Goal: Task Accomplishment & Management: Use online tool/utility

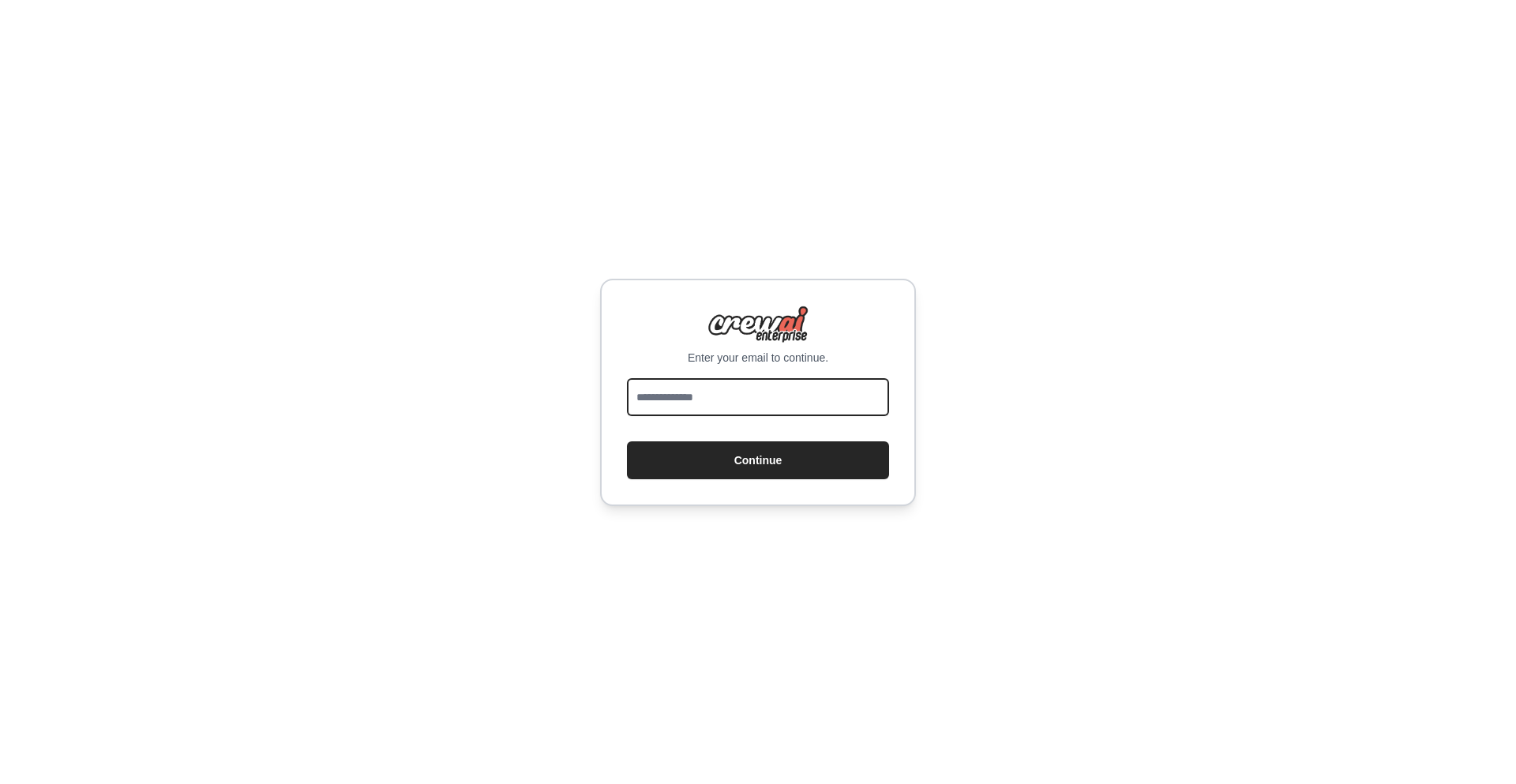
click at [665, 385] on input "email" at bounding box center [758, 397] width 262 height 38
type input "**********"
click at [627, 441] on button "Continue" at bounding box center [758, 460] width 262 height 38
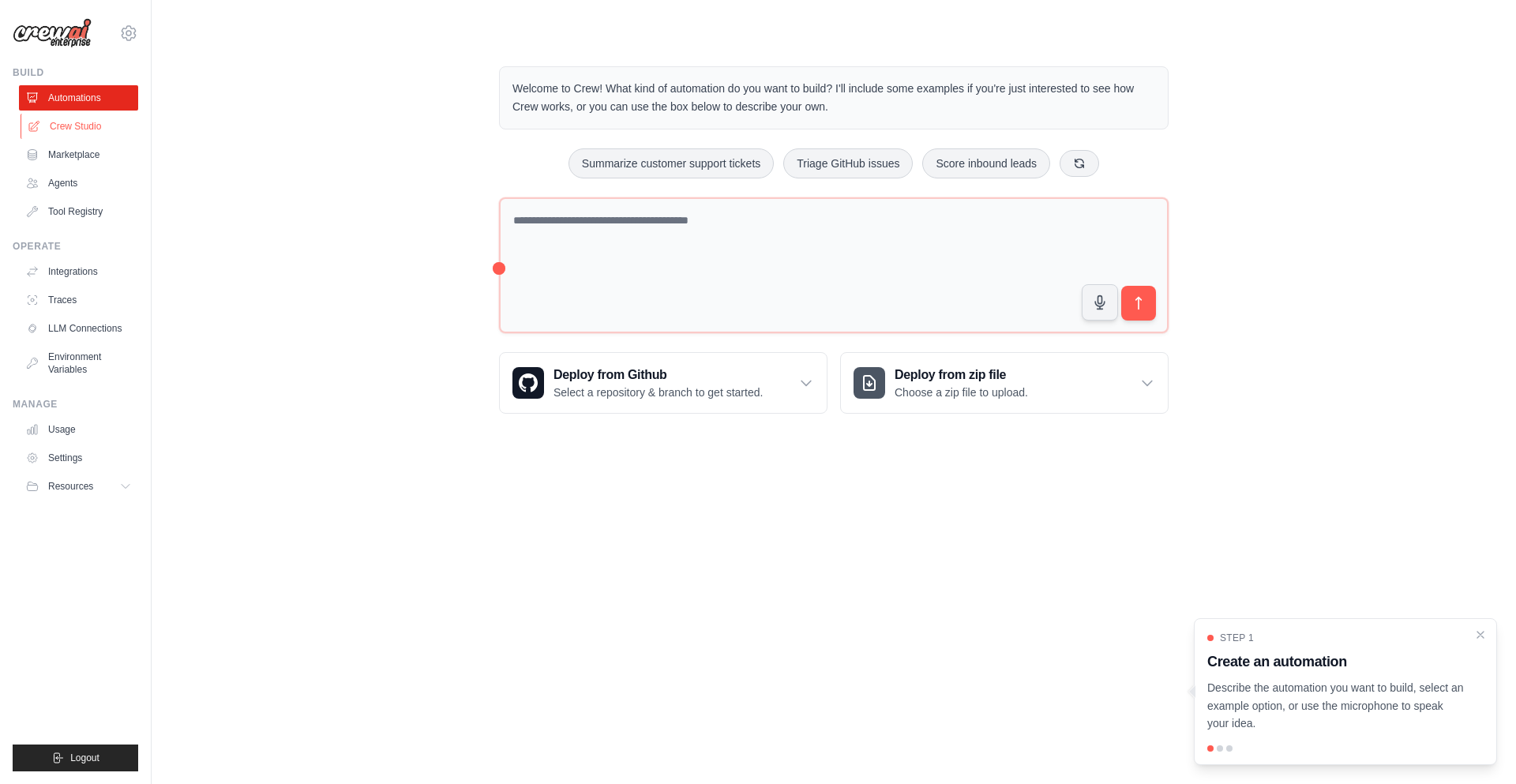
click at [87, 119] on link "Crew Studio" at bounding box center [80, 126] width 119 height 25
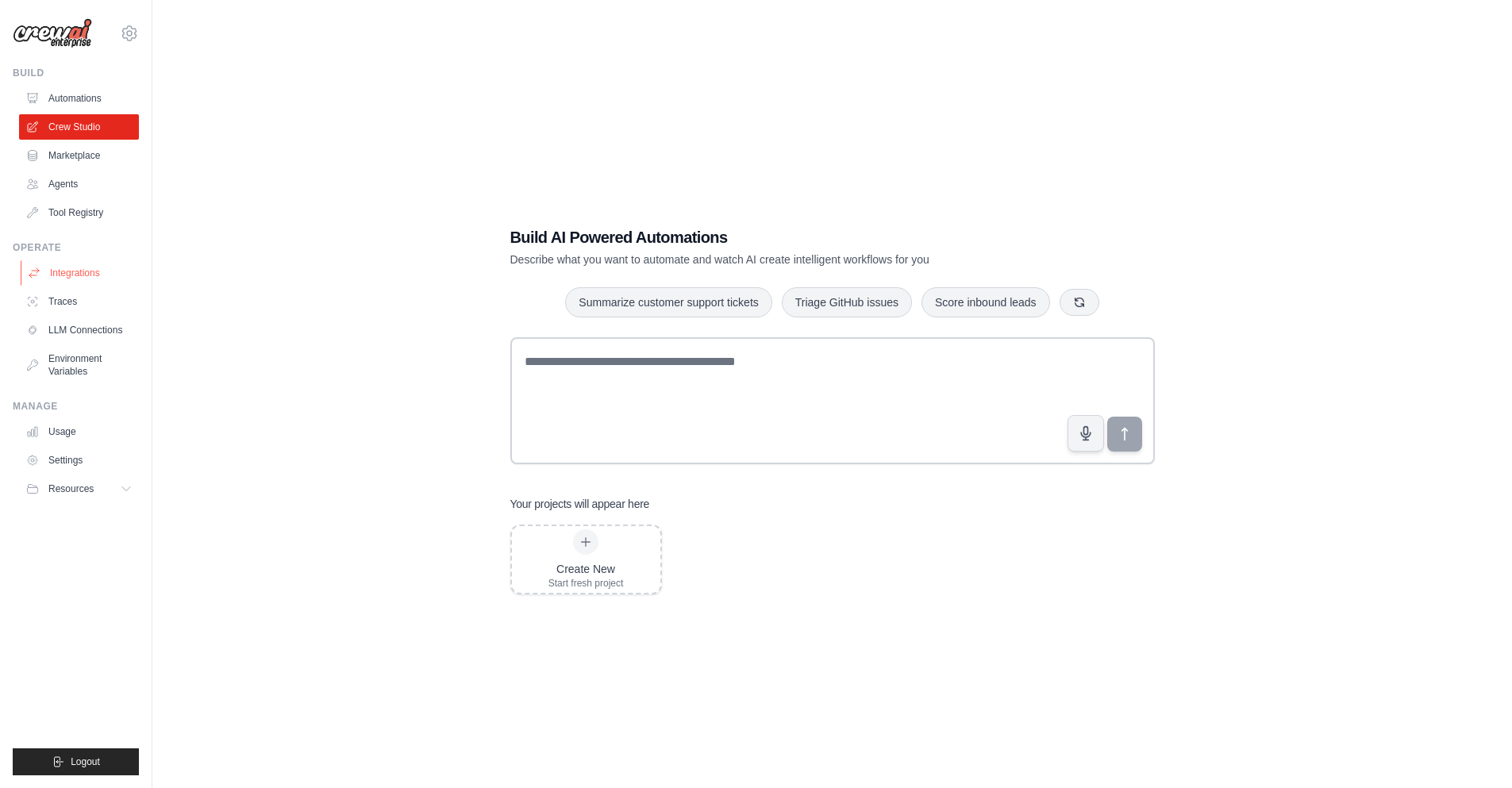
click at [128, 277] on link "Integrations" at bounding box center [80, 272] width 119 height 25
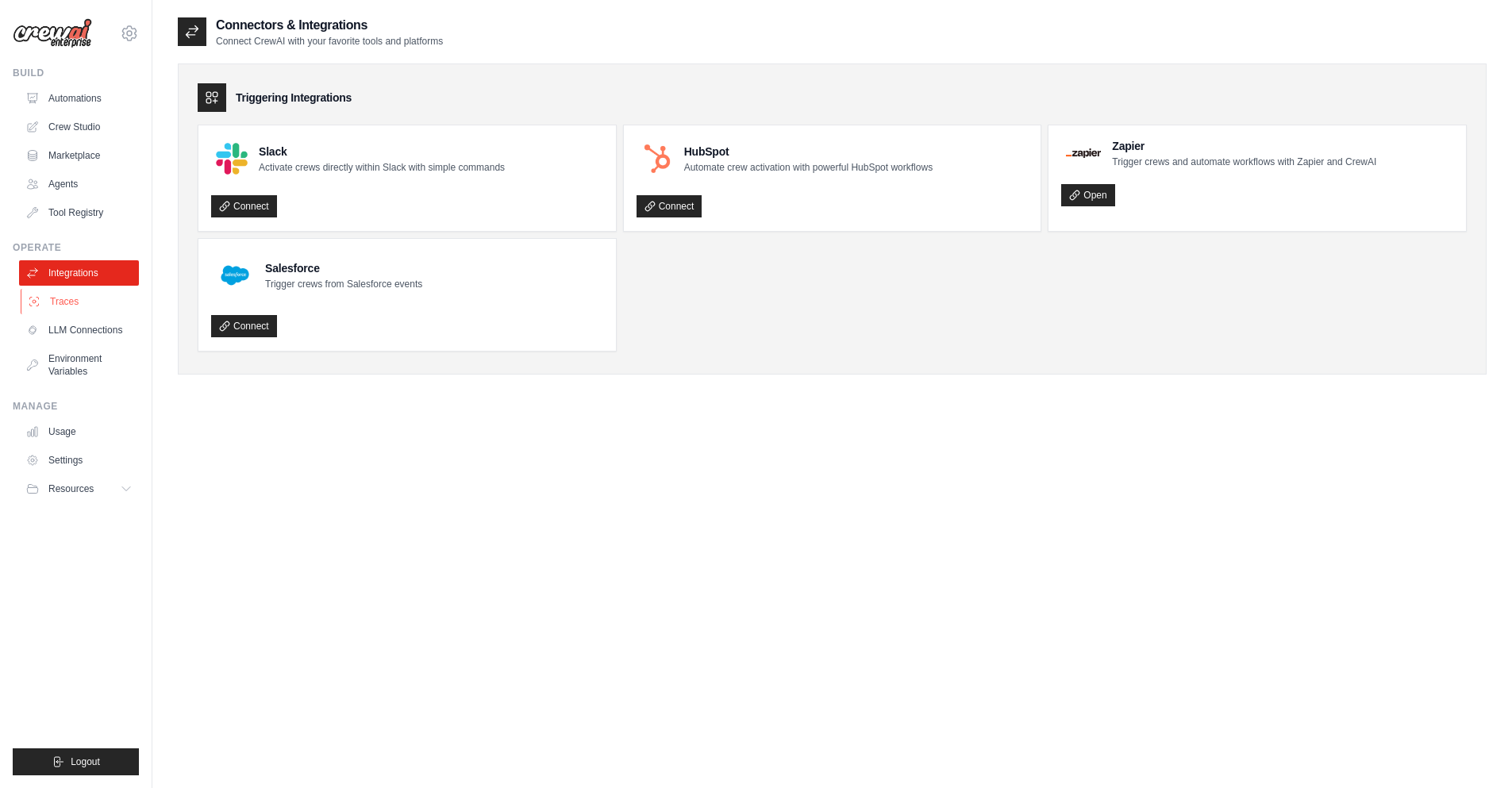
click at [90, 300] on link "Traces" at bounding box center [80, 301] width 119 height 25
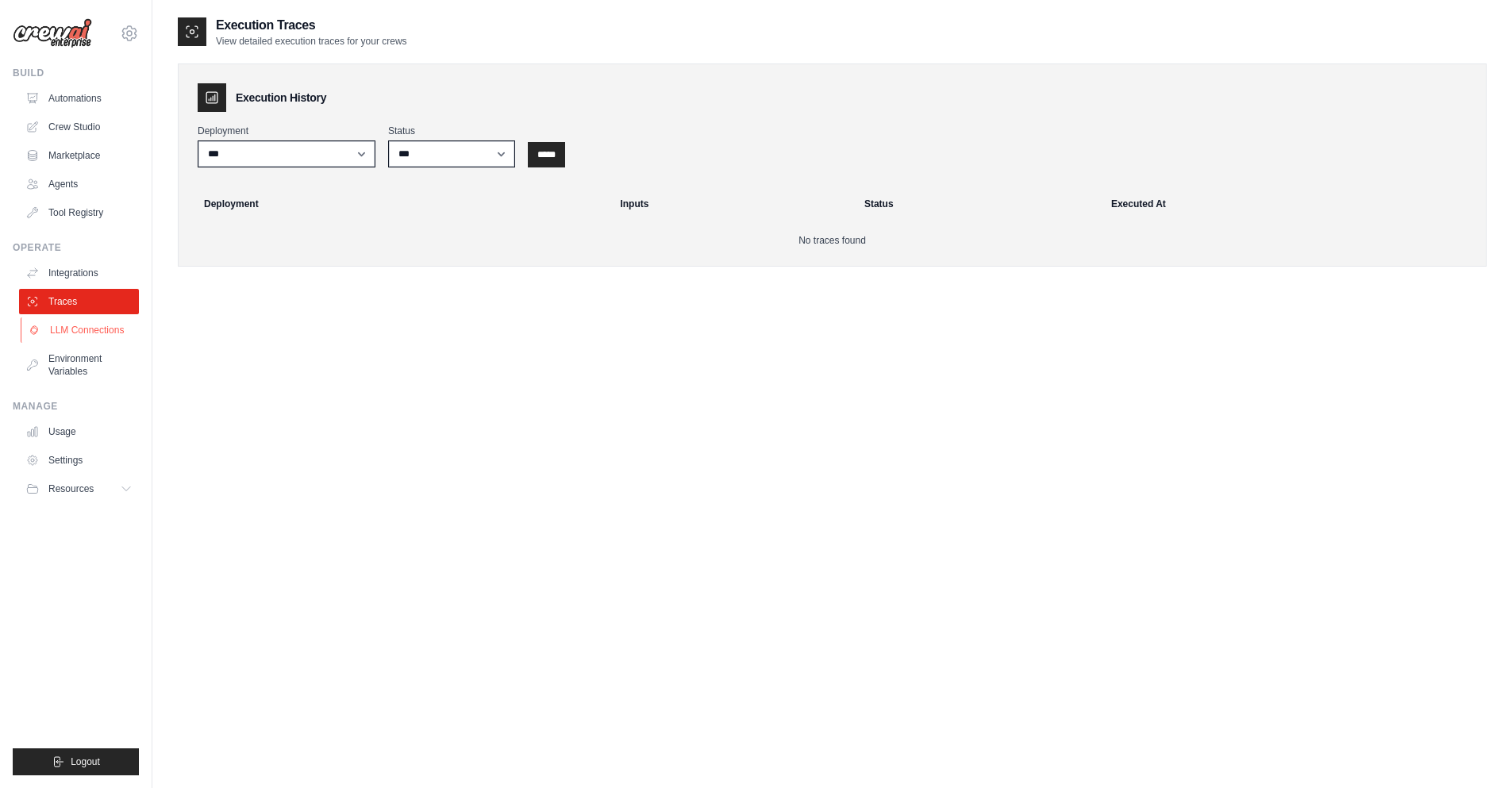
click at [81, 327] on link "LLM Connections" at bounding box center [80, 330] width 119 height 25
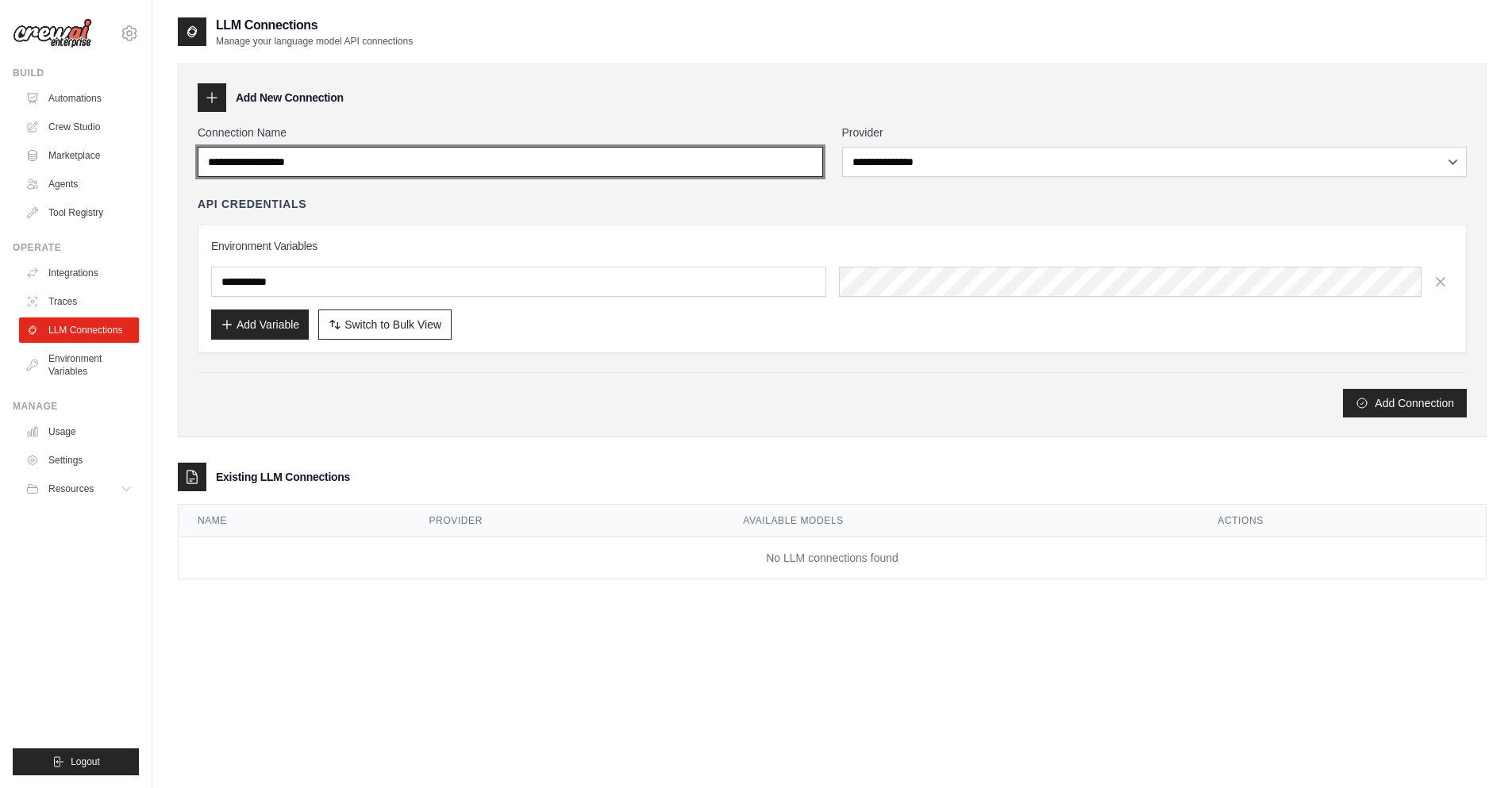
click at [565, 158] on input "Connection Name" at bounding box center [510, 162] width 626 height 30
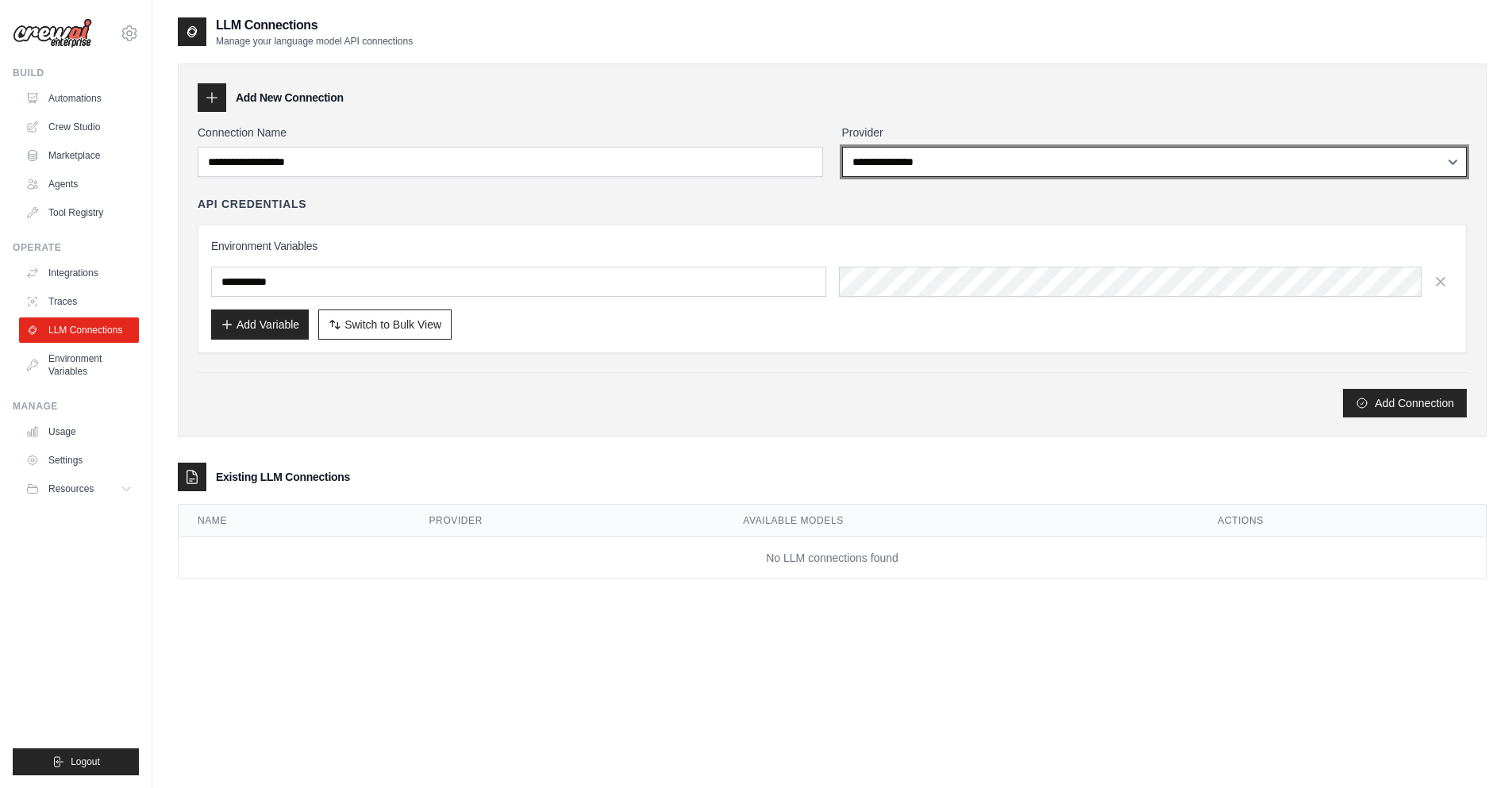
drag, startPoint x: 1093, startPoint y: 169, endPoint x: 423, endPoint y: 409, distance: 711.7
click at [423, 409] on div "**********" at bounding box center [832, 271] width 1270 height 292
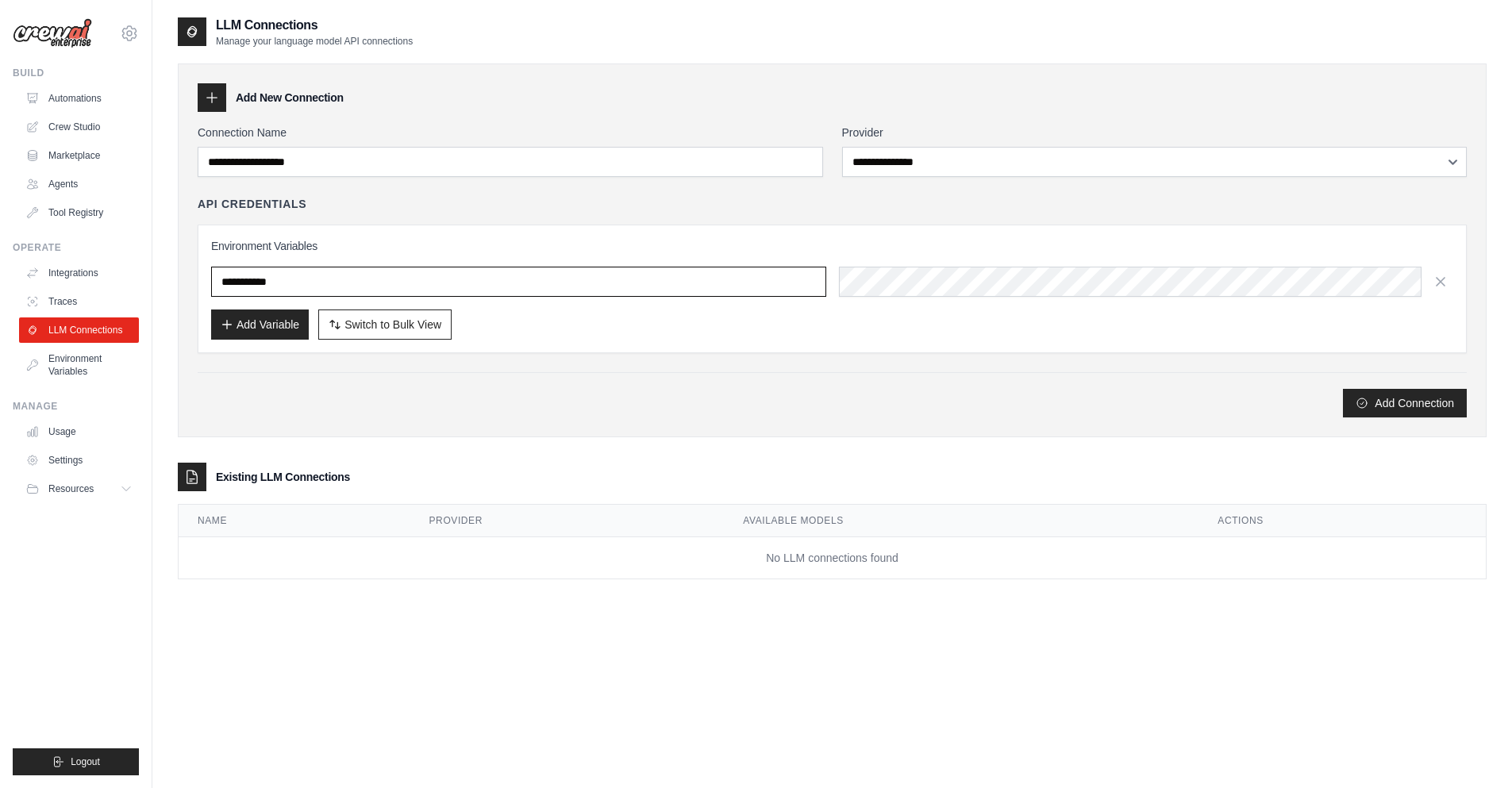
click at [373, 273] on input "text" at bounding box center [518, 281] width 615 height 30
click at [48, 381] on link "Environment Variables" at bounding box center [80, 365] width 119 height 38
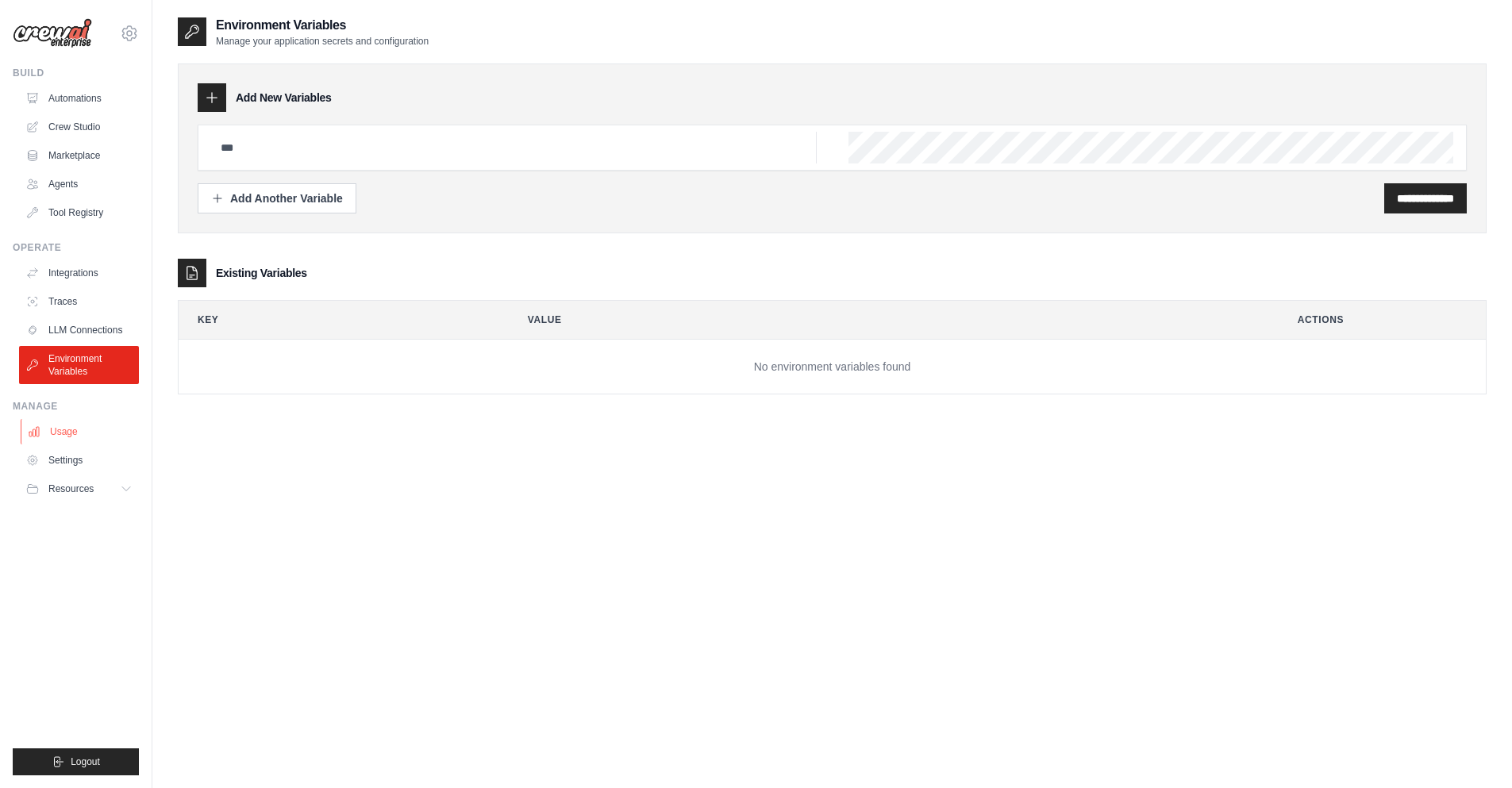
click at [67, 426] on link "Usage" at bounding box center [80, 431] width 119 height 25
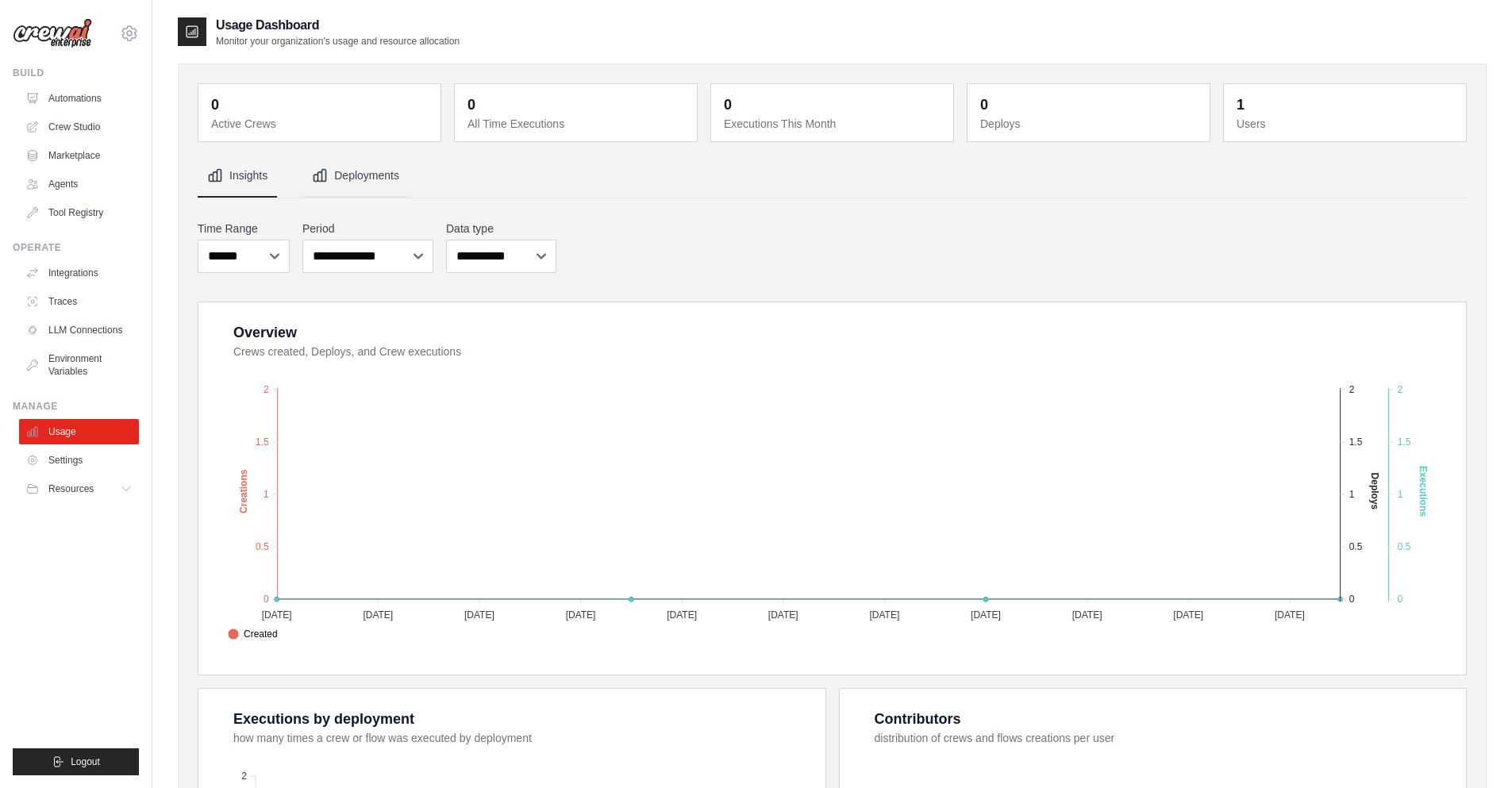
click at [366, 164] on button "Deployments" at bounding box center [355, 176] width 106 height 43
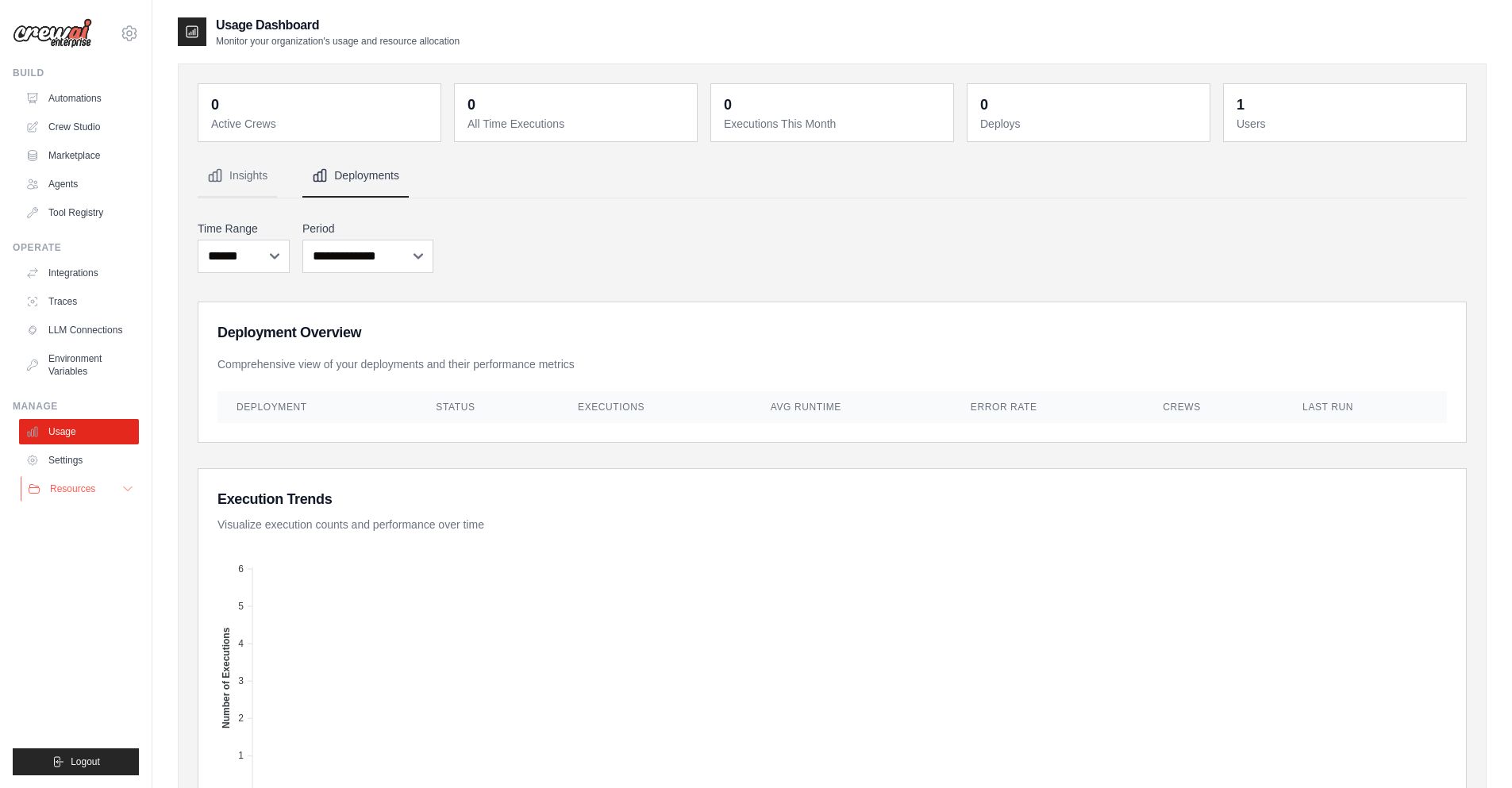
click at [106, 477] on button "Resources" at bounding box center [80, 488] width 119 height 25
click at [91, 465] on link "Settings" at bounding box center [80, 459] width 119 height 25
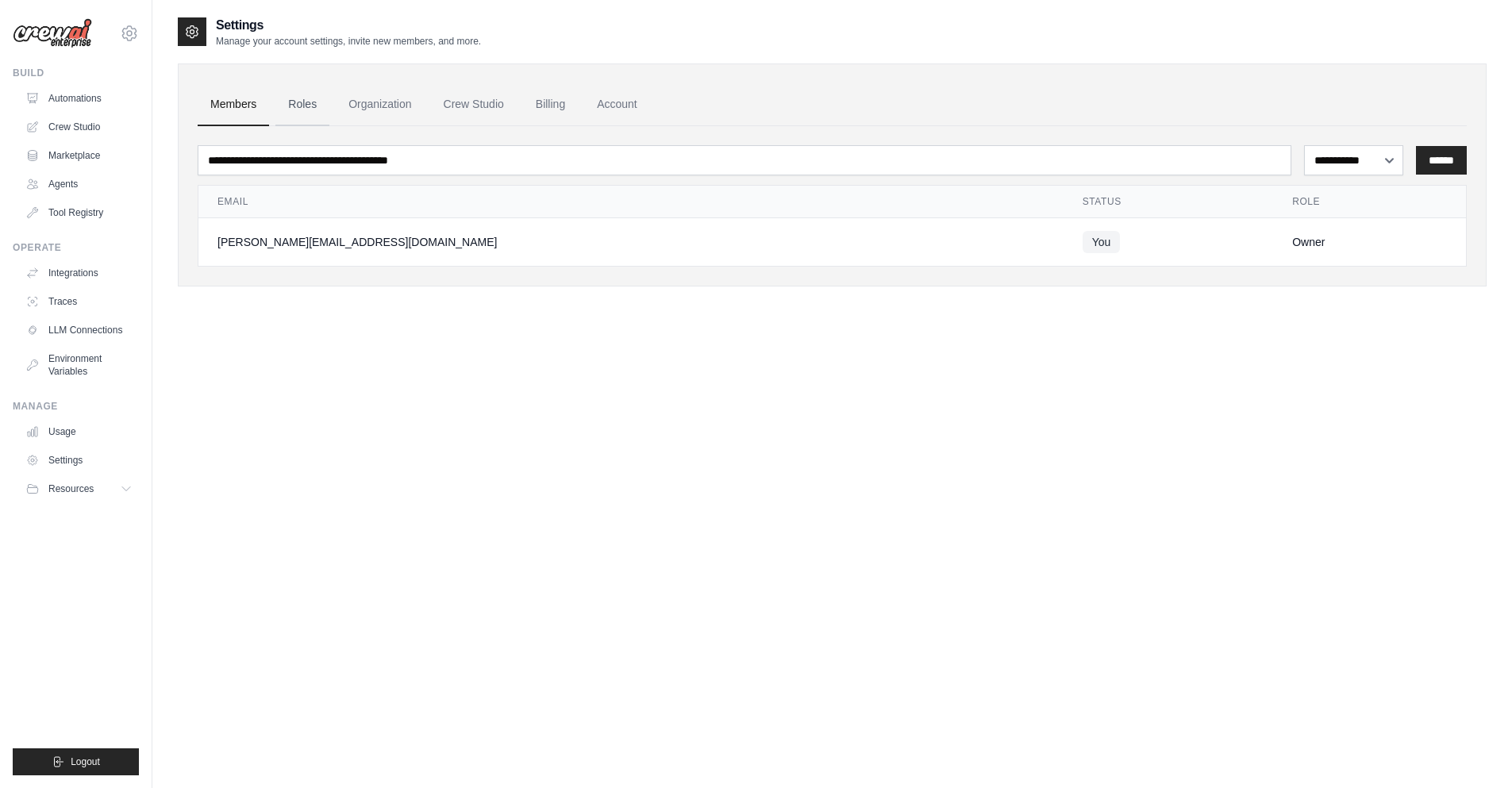
click at [319, 94] on link "Roles" at bounding box center [302, 105] width 54 height 43
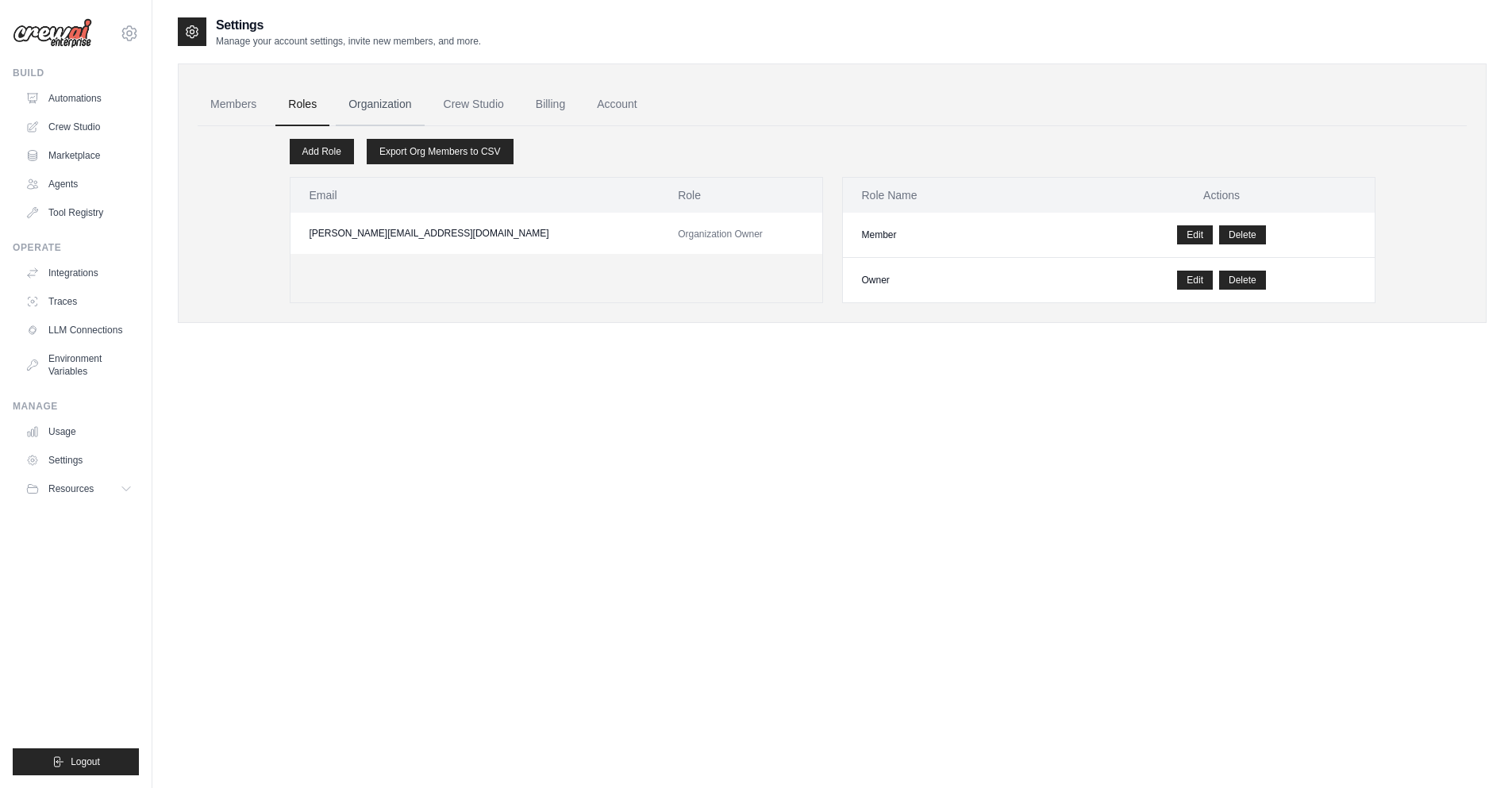
click at [362, 90] on link "Organization" at bounding box center [380, 105] width 88 height 43
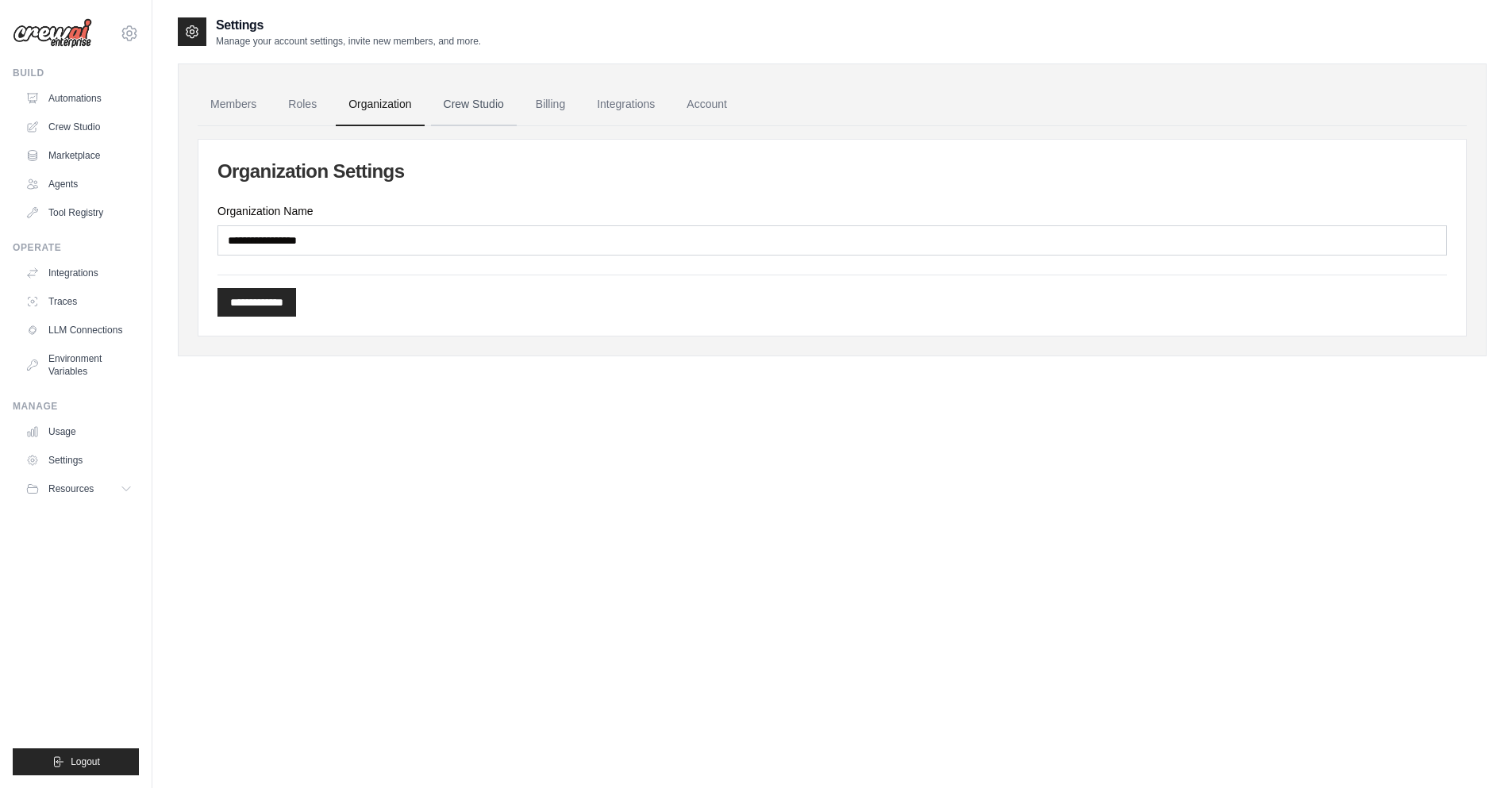
click at [482, 103] on link "Crew Studio" at bounding box center [473, 105] width 86 height 43
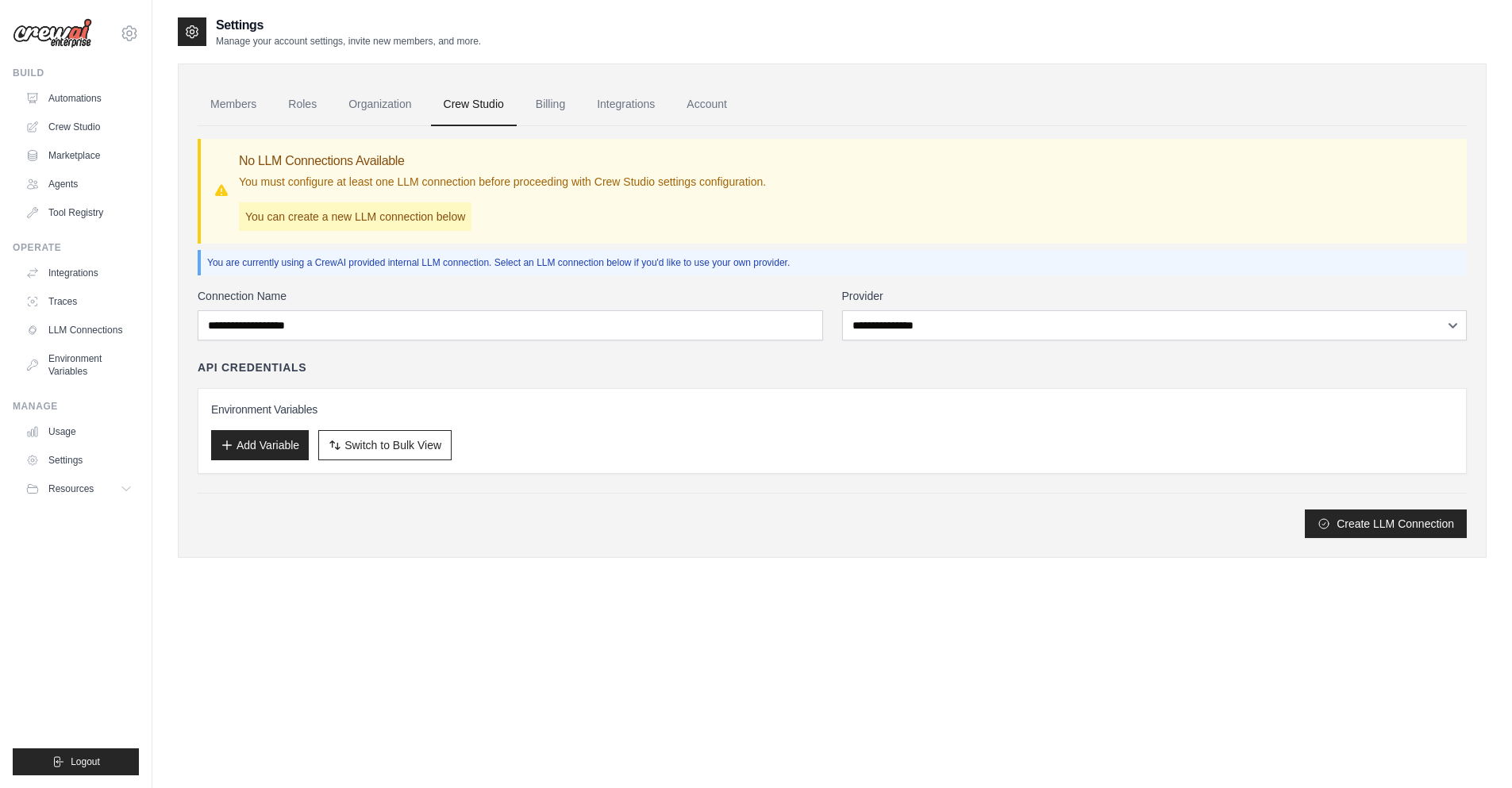
click at [351, 218] on p "You can create a new LLM connection below" at bounding box center [355, 216] width 233 height 29
drag, startPoint x: 413, startPoint y: 293, endPoint x: 389, endPoint y: 330, distance: 44.1
click at [413, 294] on label "Connection Name" at bounding box center [510, 296] width 626 height 16
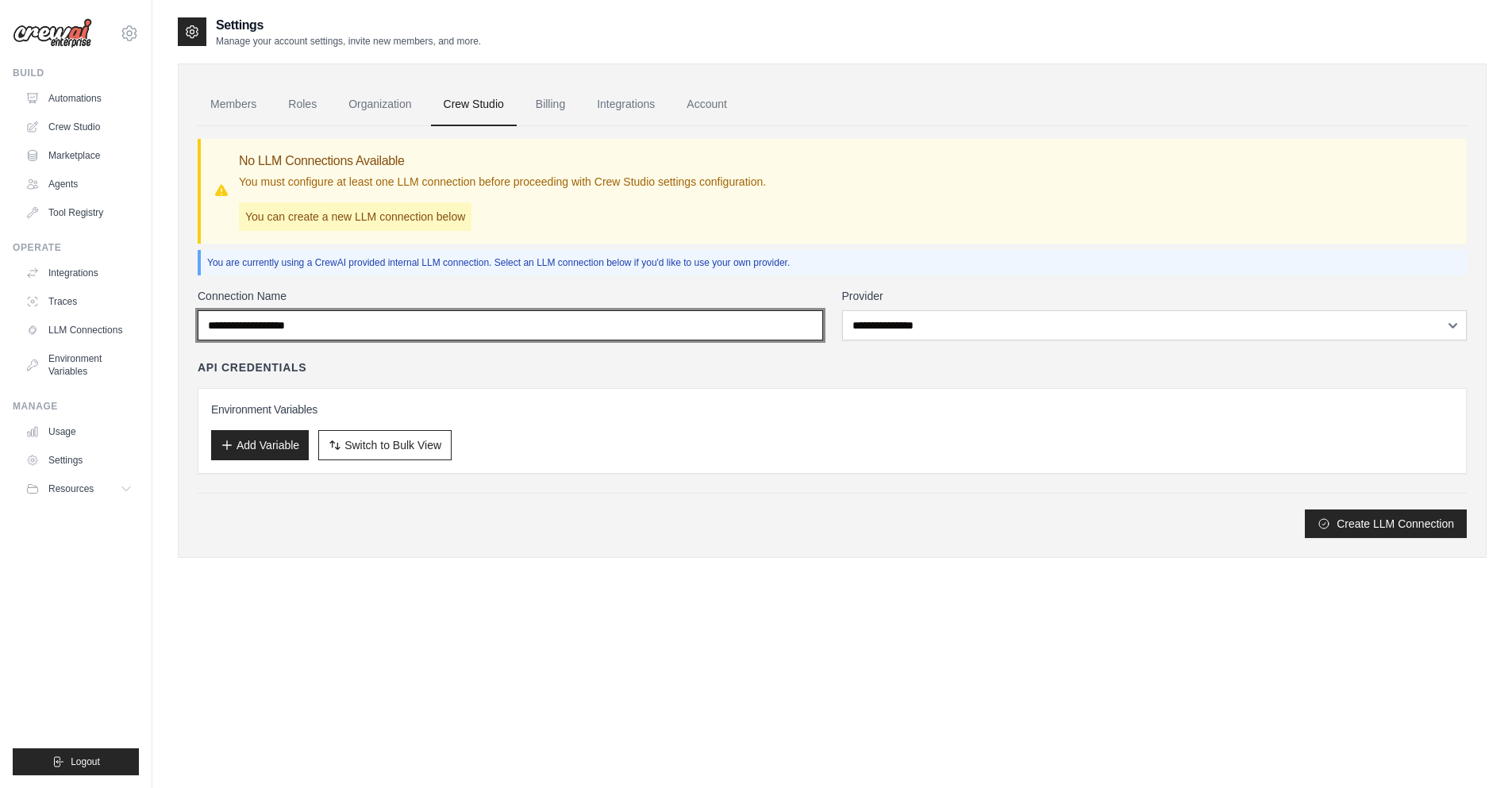
click at [413, 311] on input "Connection Name" at bounding box center [510, 325] width 626 height 30
click at [389, 330] on input "Connection Name" at bounding box center [510, 325] width 626 height 30
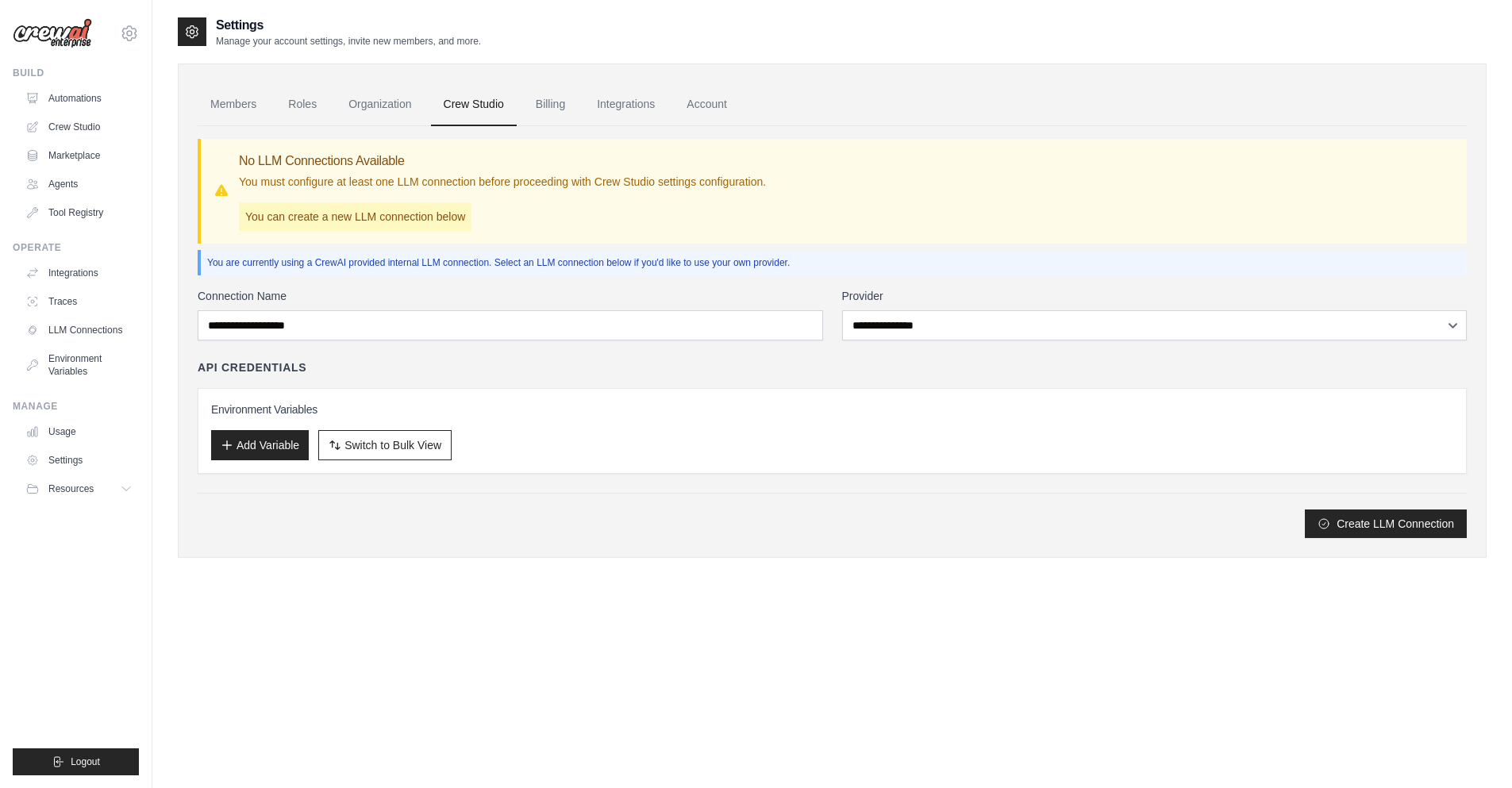
click at [1036, 347] on div "**********" at bounding box center [832, 413] width 1270 height 250
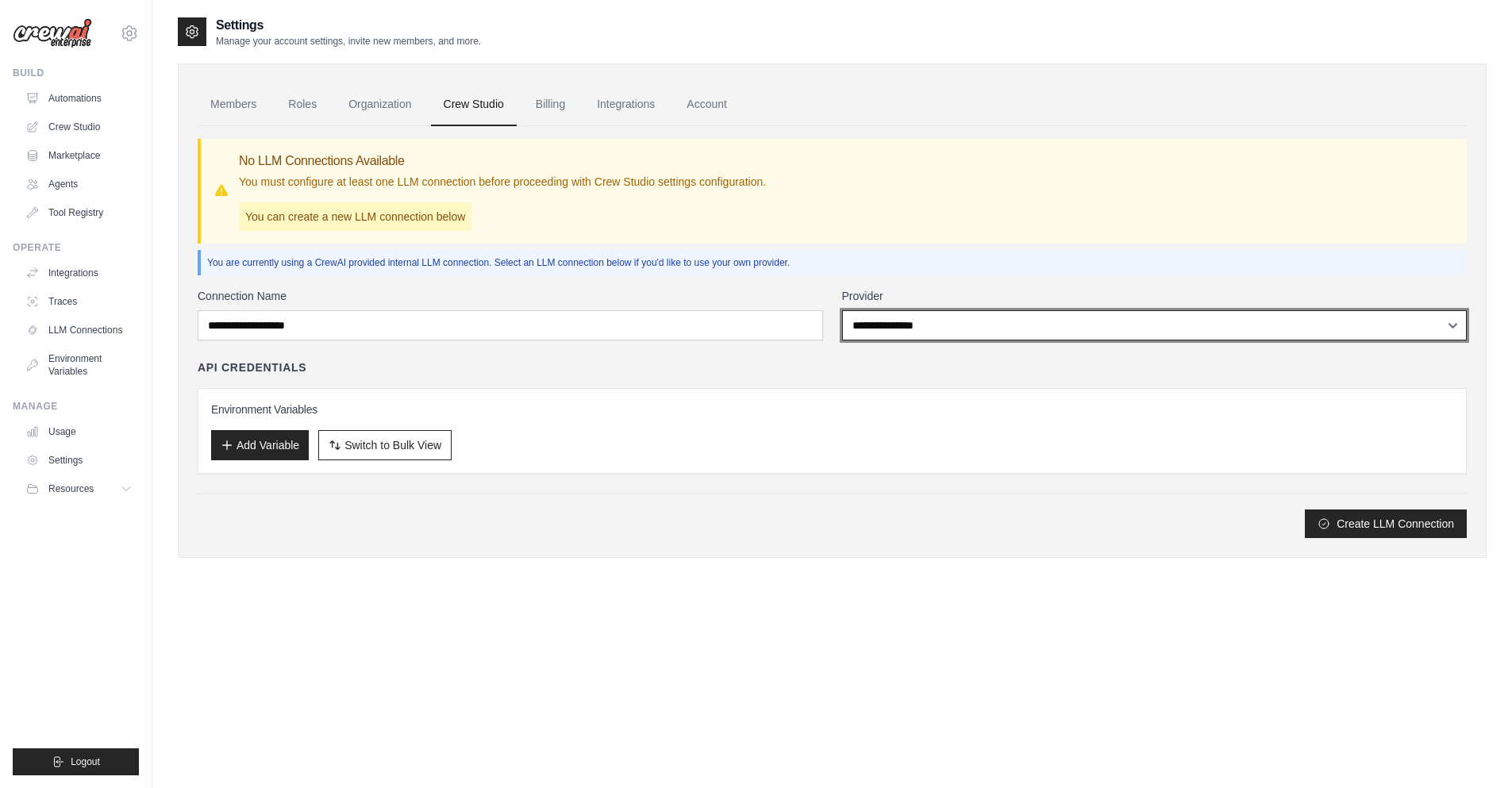
select select "******"
click at [842, 311] on select "**********" at bounding box center [1155, 325] width 626 height 30
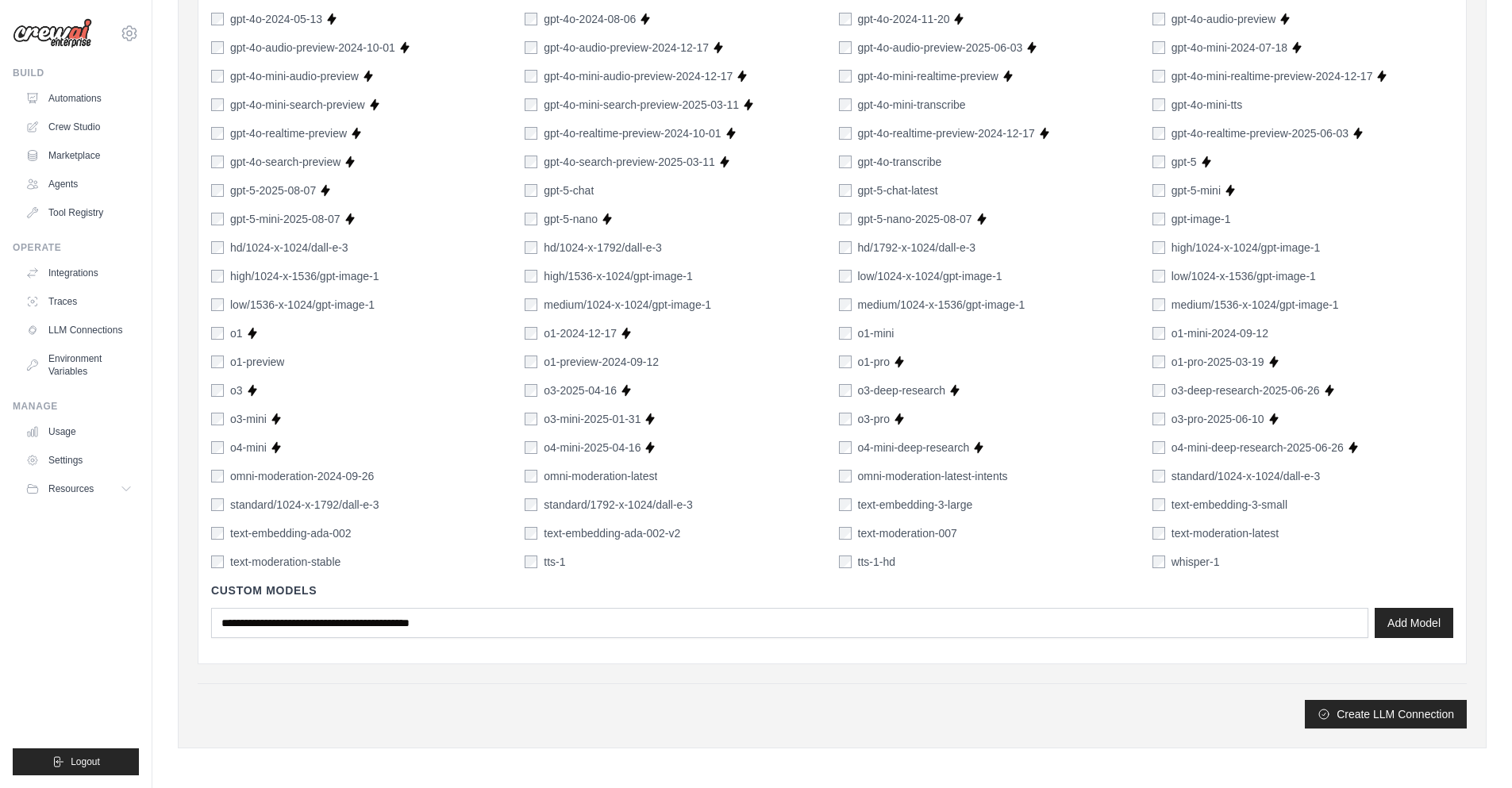
scroll to position [420, 0]
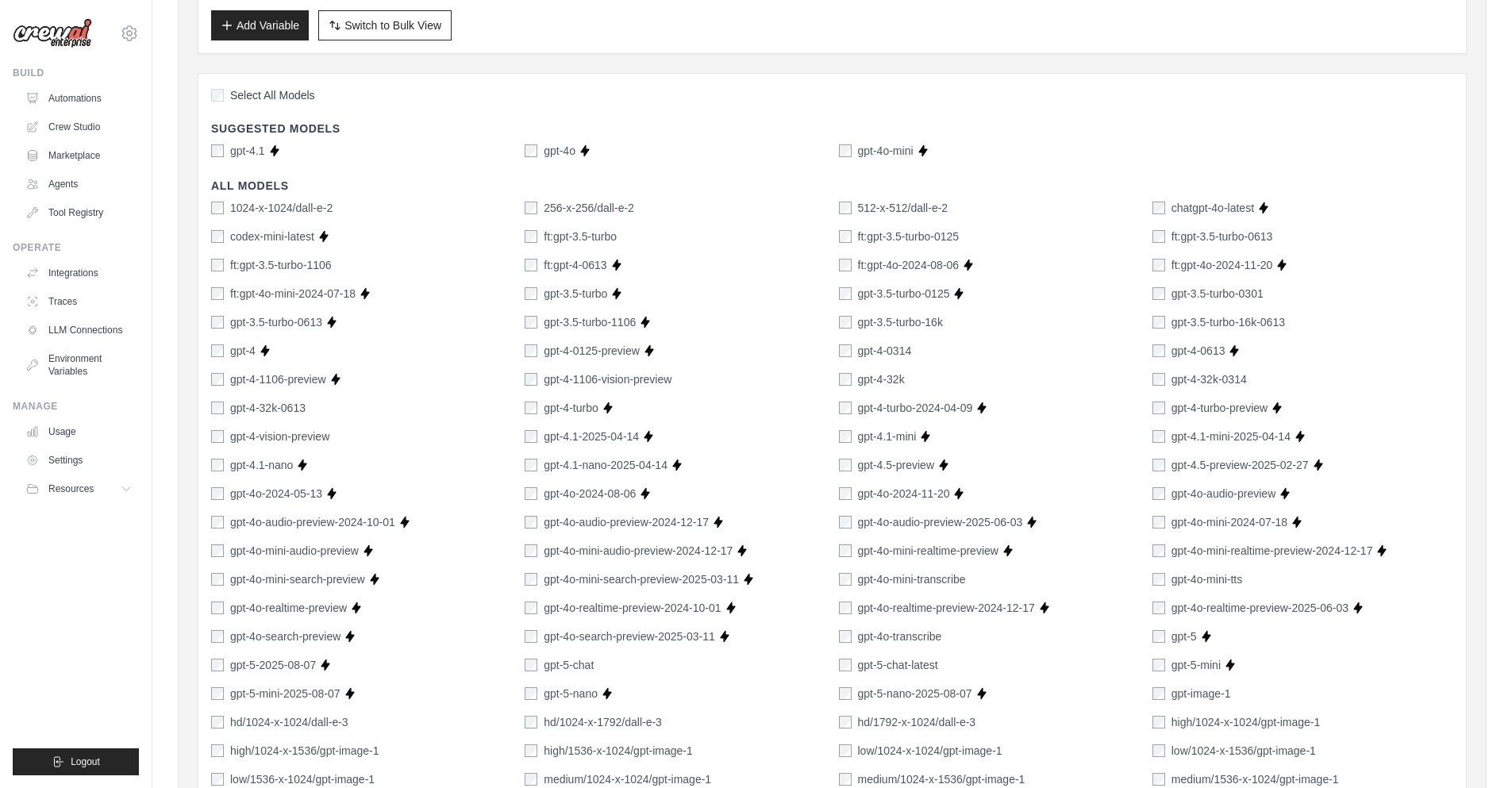
click at [1193, 667] on label "gpt-5-mini" at bounding box center [1196, 664] width 49 height 16
click at [1193, 632] on label "gpt-5" at bounding box center [1184, 636] width 25 height 16
click at [253, 154] on label "gpt-4.1" at bounding box center [248, 151] width 35 height 16
click at [564, 158] on label "gpt-4o" at bounding box center [559, 151] width 32 height 16
click at [880, 162] on div "Select All Models Suggested Models gpt-4.1 Supports Crew Studio gpt-4o Supports…" at bounding box center [832, 605] width 1270 height 1066
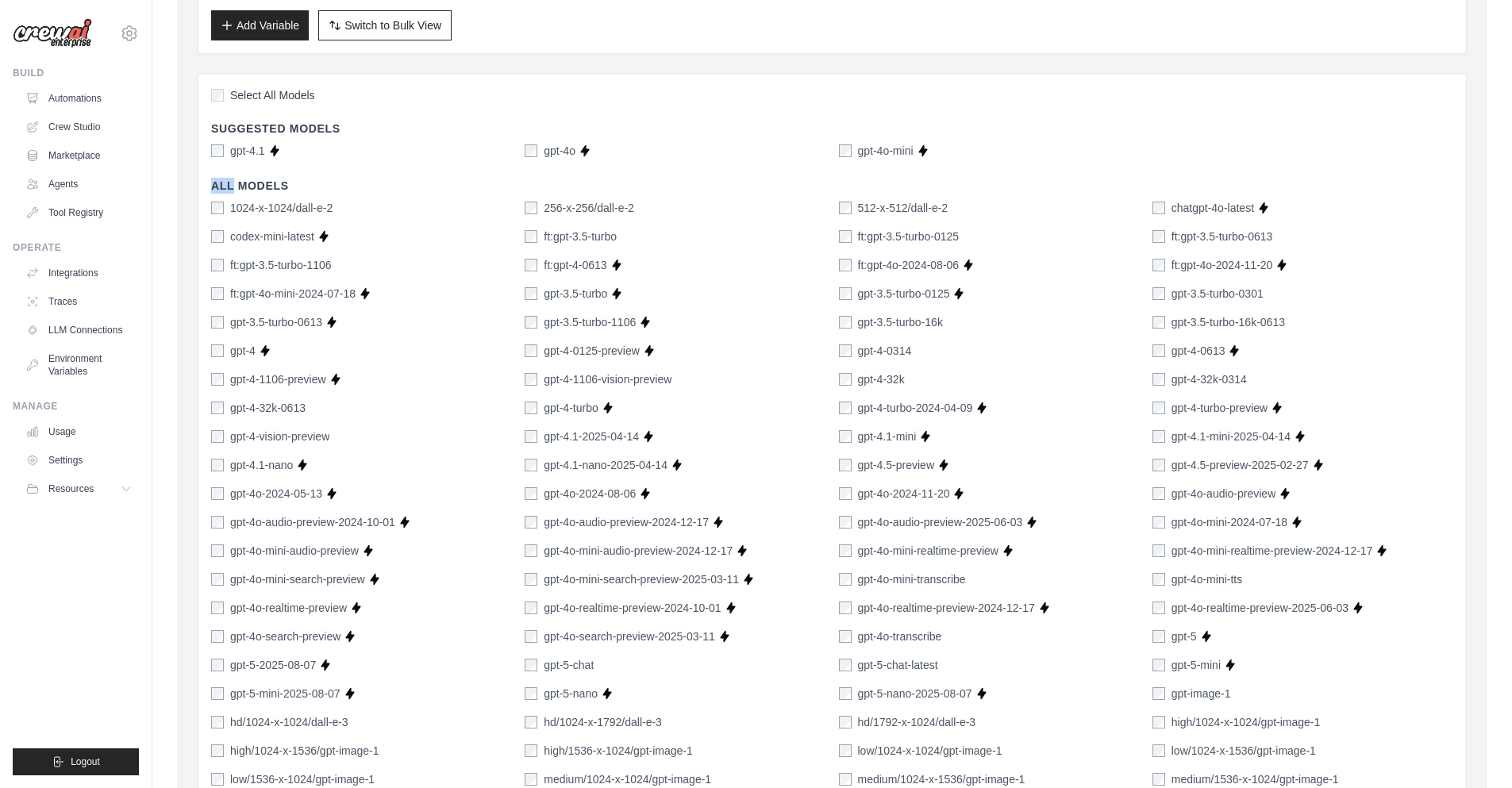
click at [880, 162] on div "Select All Models Suggested Models gpt-4.1 Supports Crew Studio gpt-4o Supports…" at bounding box center [832, 605] width 1270 height 1066
click at [879, 157] on label "gpt-4o-mini" at bounding box center [885, 151] width 55 height 16
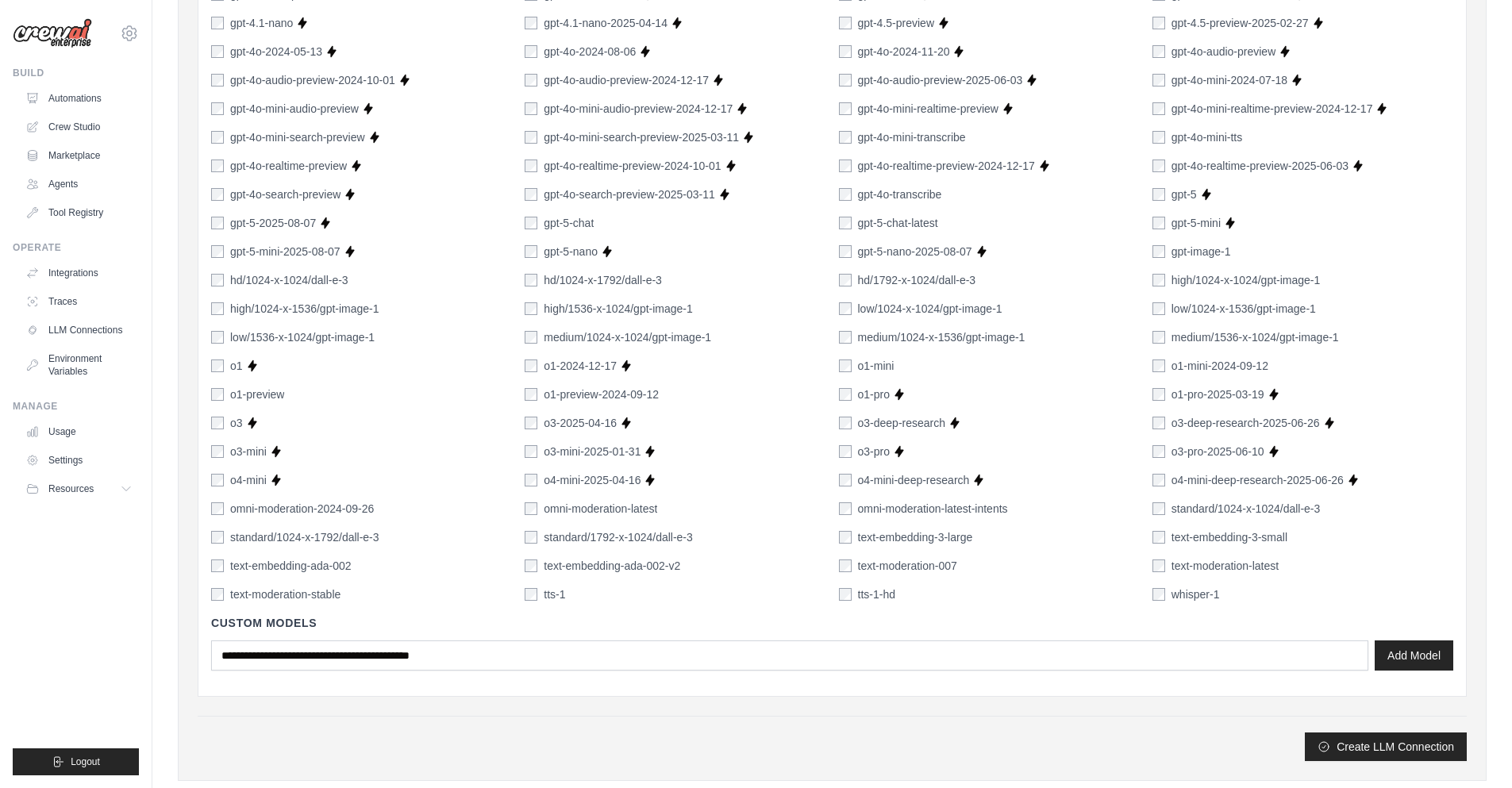
scroll to position [895, 0]
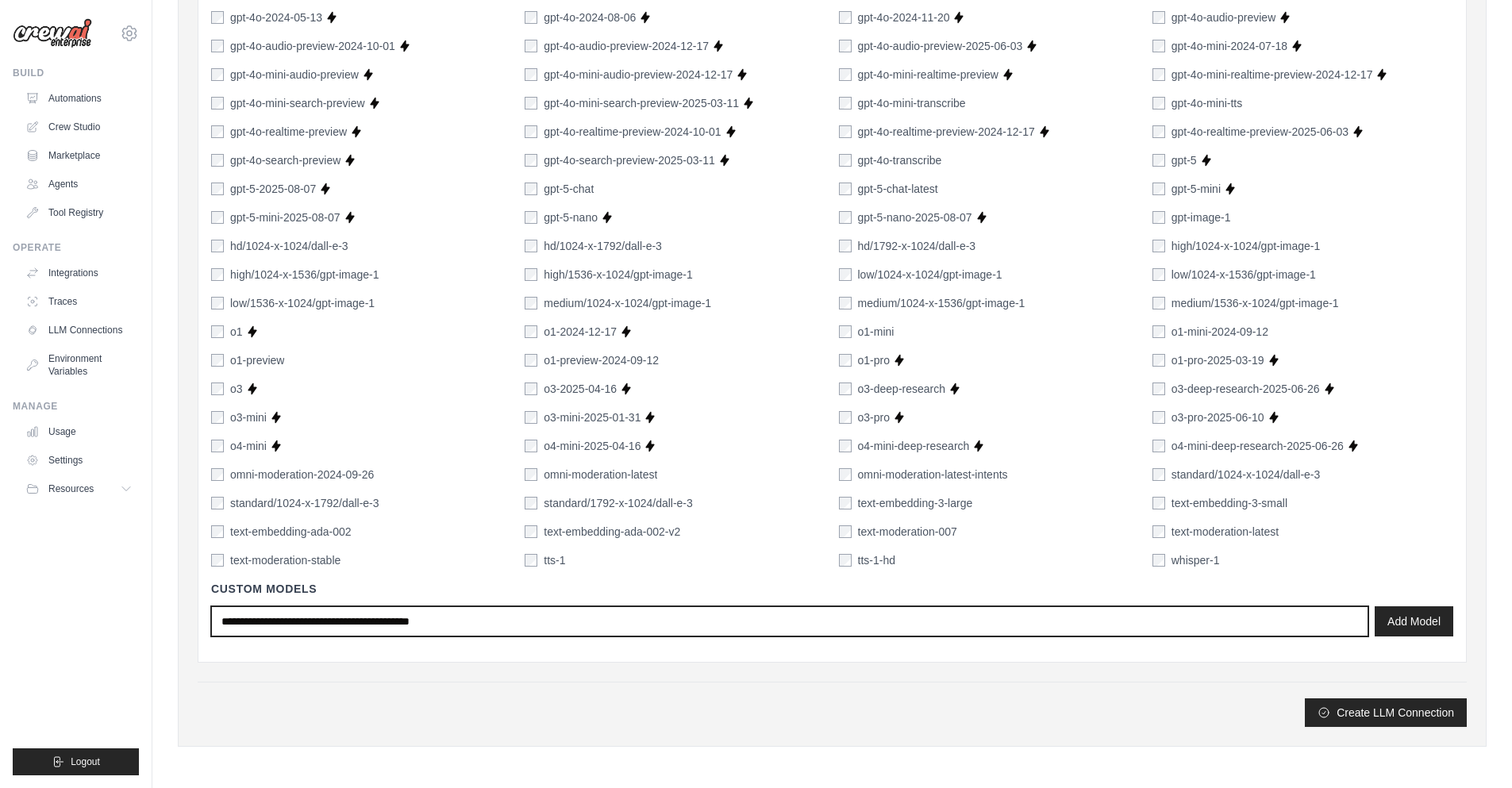
click at [318, 612] on input "text" at bounding box center [789, 621] width 1157 height 30
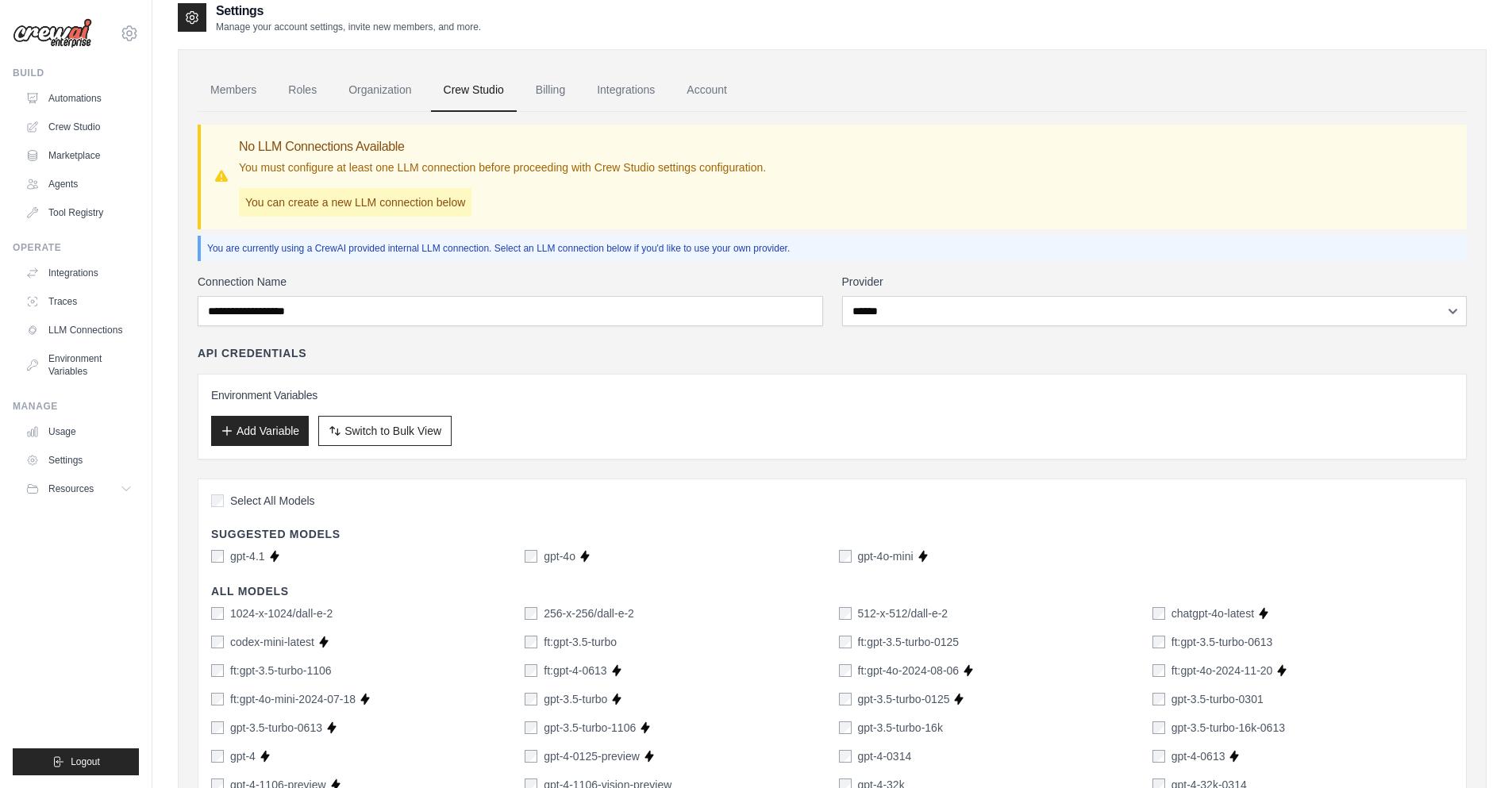
scroll to position [0, 0]
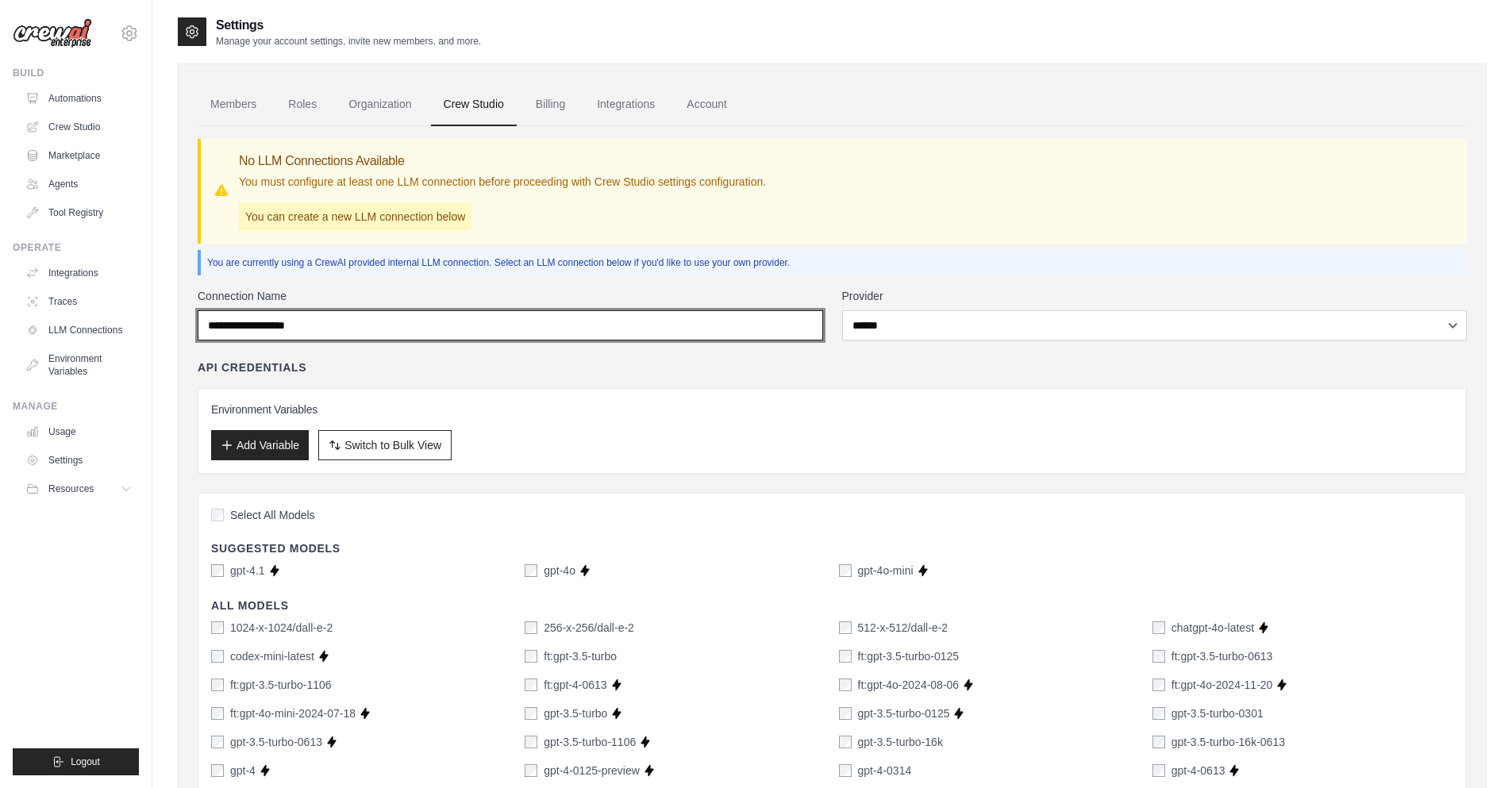
click at [484, 311] on input "Connection Name" at bounding box center [510, 325] width 626 height 30
type input "******"
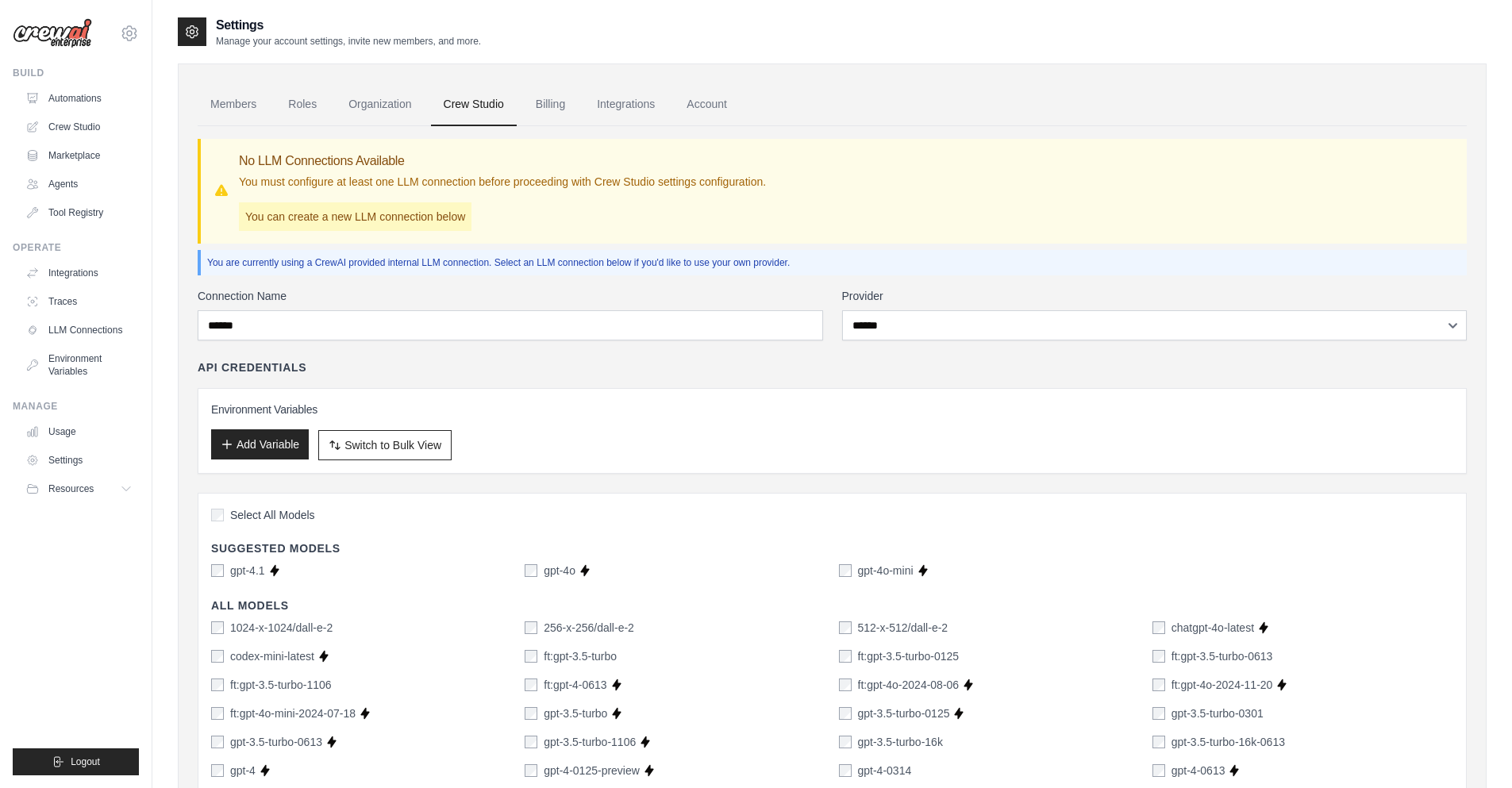
click at [235, 434] on button "Add Variable" at bounding box center [260, 444] width 98 height 30
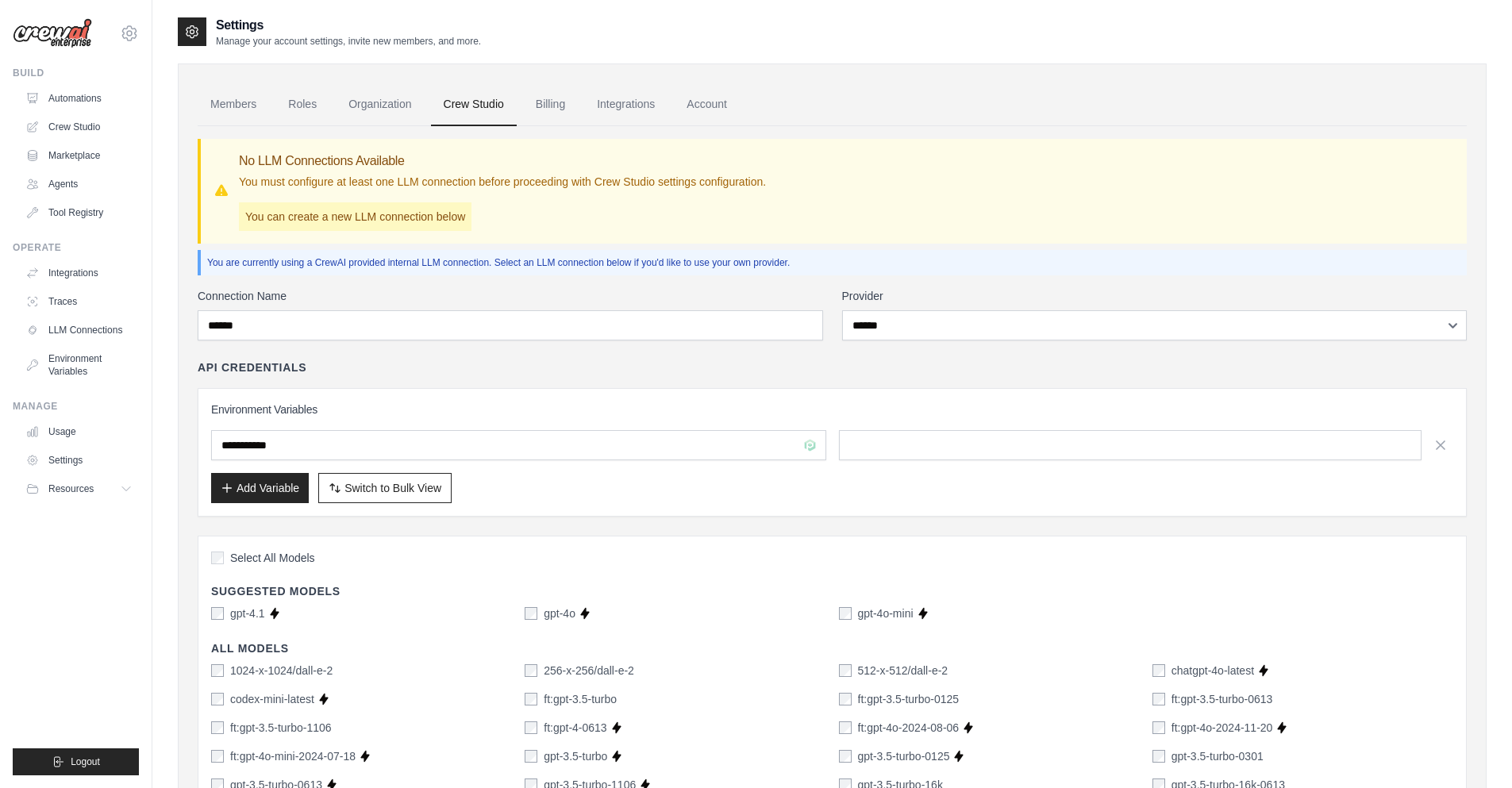
click at [241, 439] on input "text" at bounding box center [518, 445] width 615 height 30
click at [656, 435] on input "text" at bounding box center [518, 445] width 615 height 30
click at [656, 447] on input "text" at bounding box center [518, 445] width 615 height 30
type input "*"
click at [249, 444] on input "**********" at bounding box center [518, 445] width 615 height 30
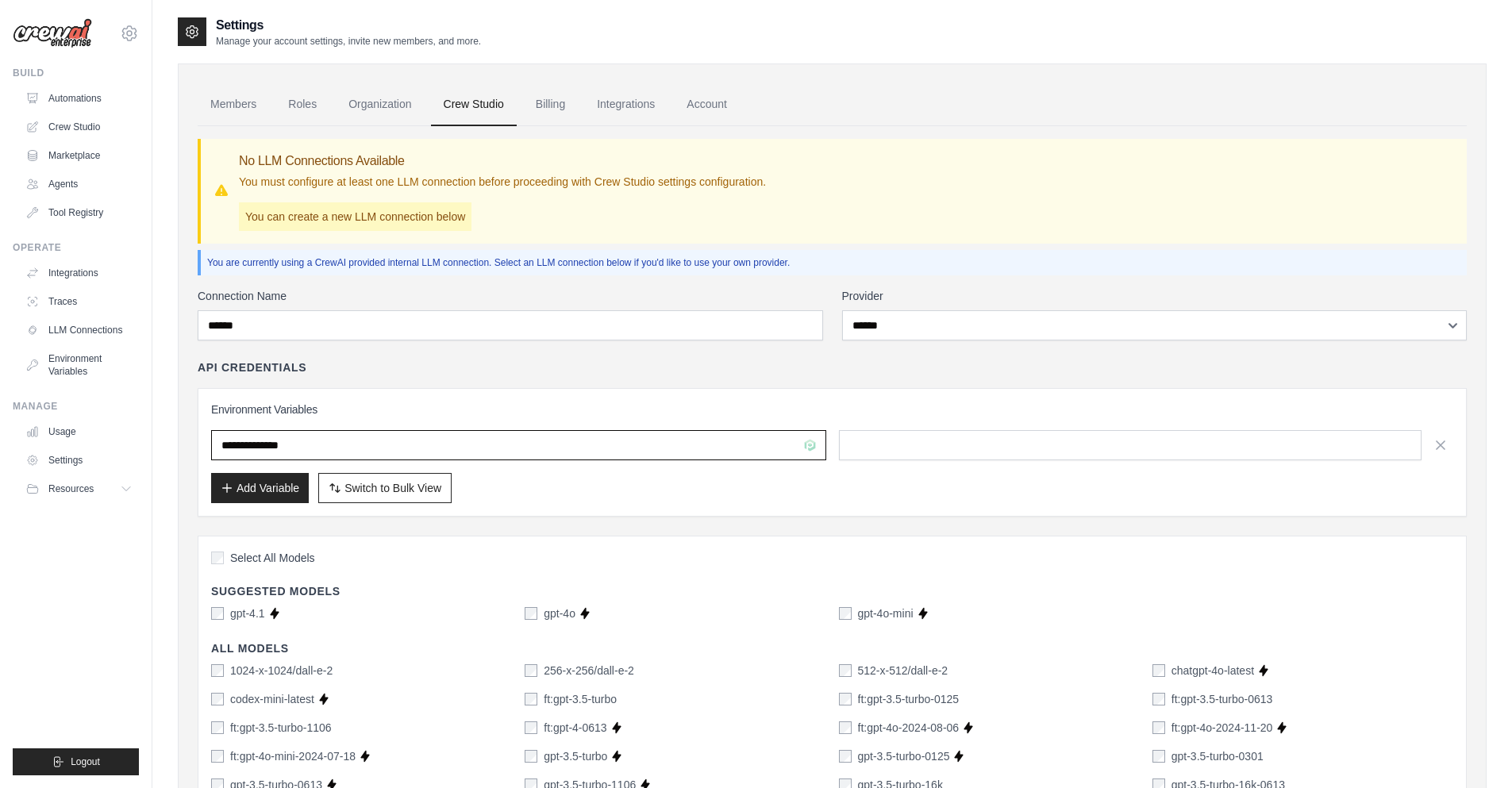
type input "**********"
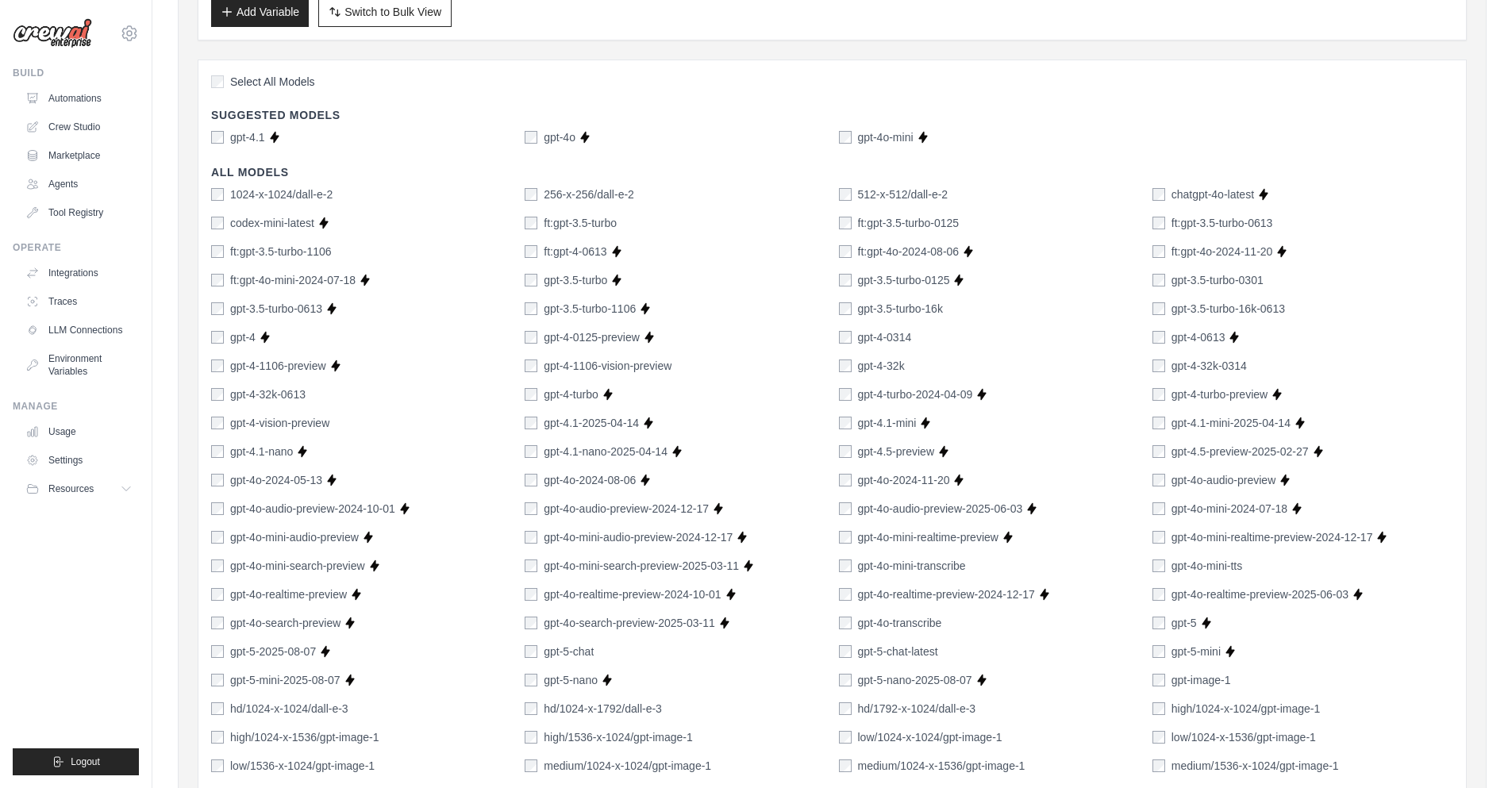
scroll to position [939, 0]
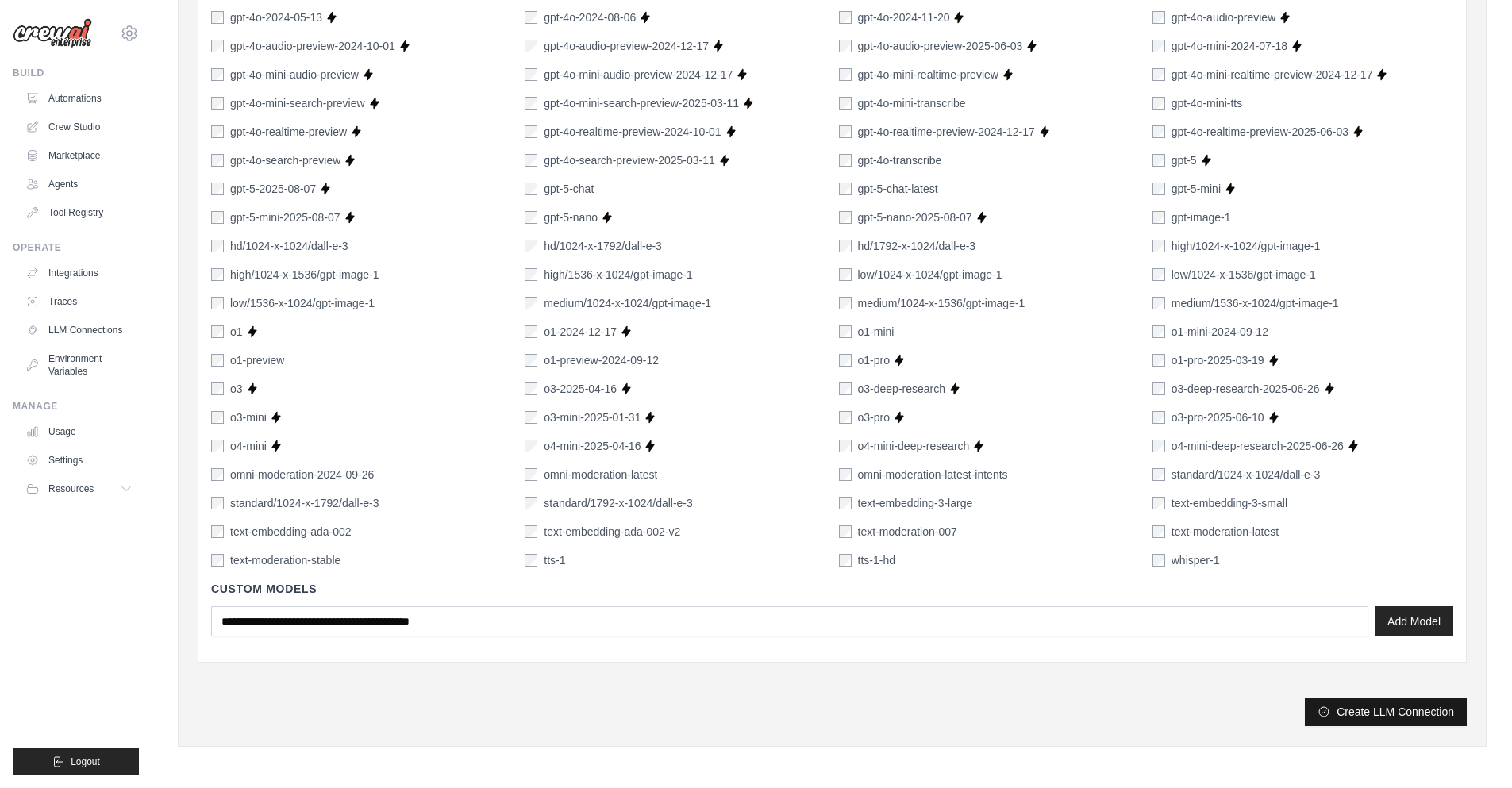
click at [1387, 702] on button "Create LLM Connection" at bounding box center [1386, 711] width 162 height 29
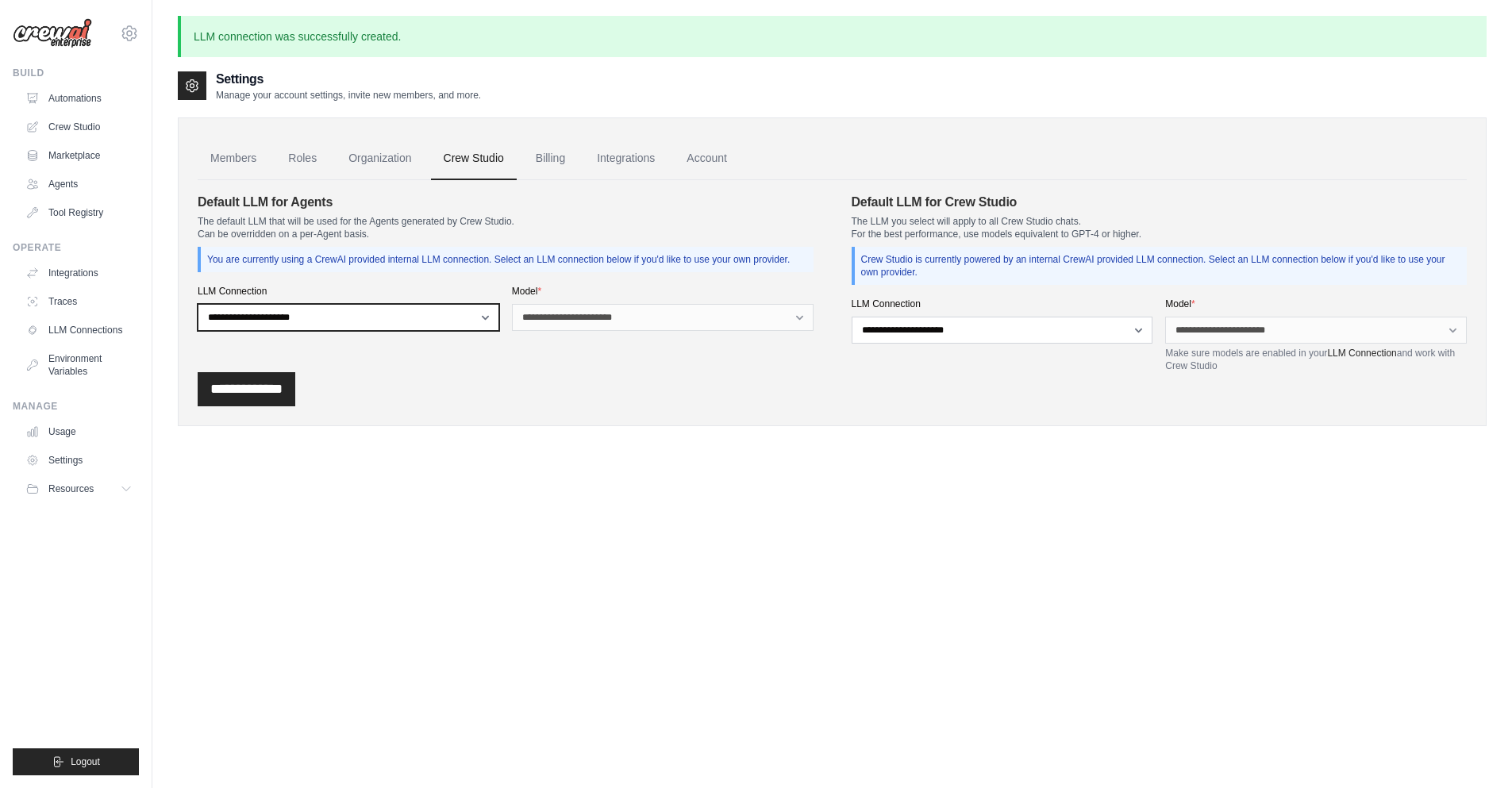
select select "******"
click at [197, 317] on select "**********" at bounding box center [348, 317] width 302 height 27
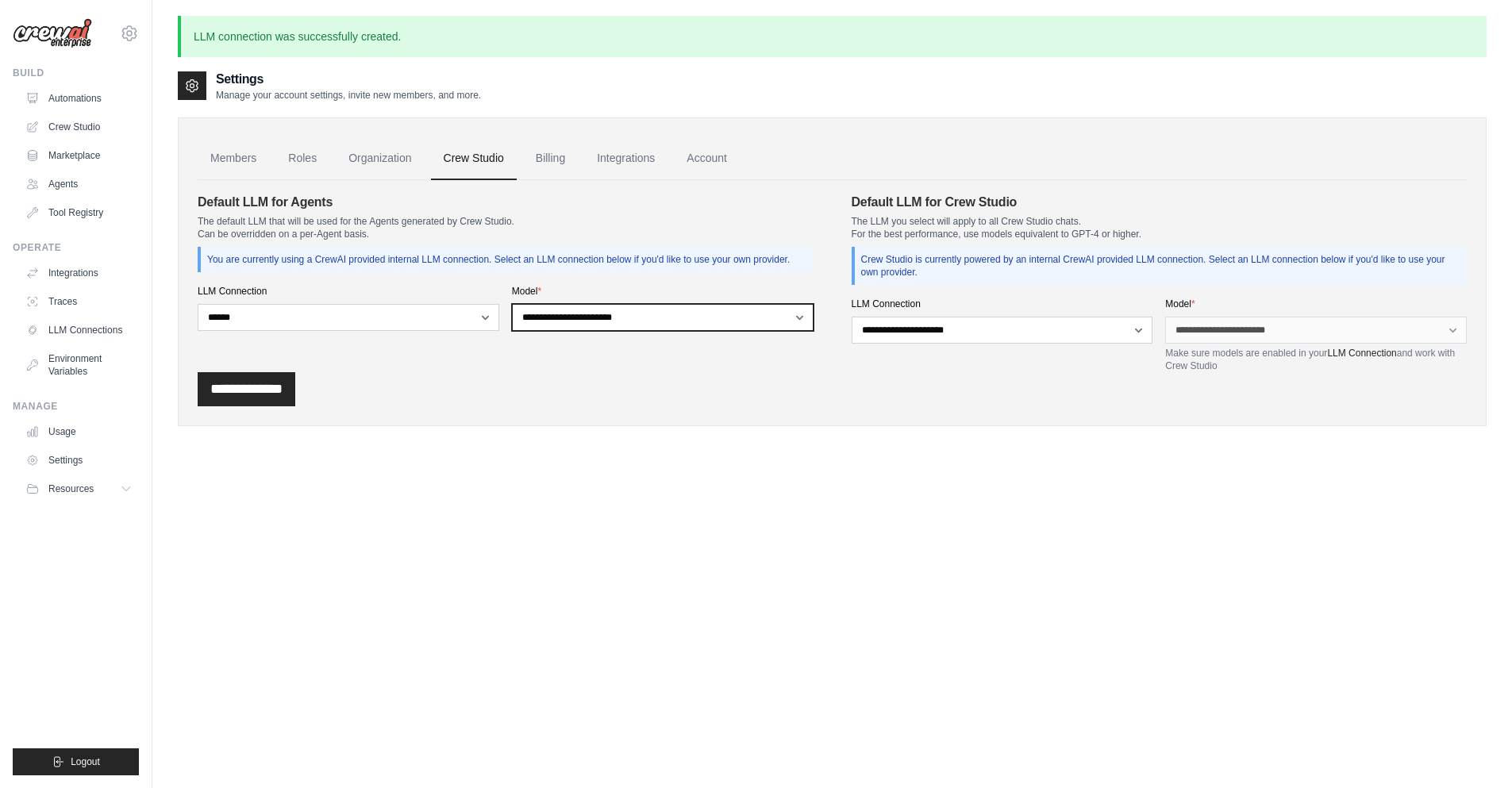
select select "**********"
click at [512, 317] on select "**********" at bounding box center [663, 317] width 302 height 27
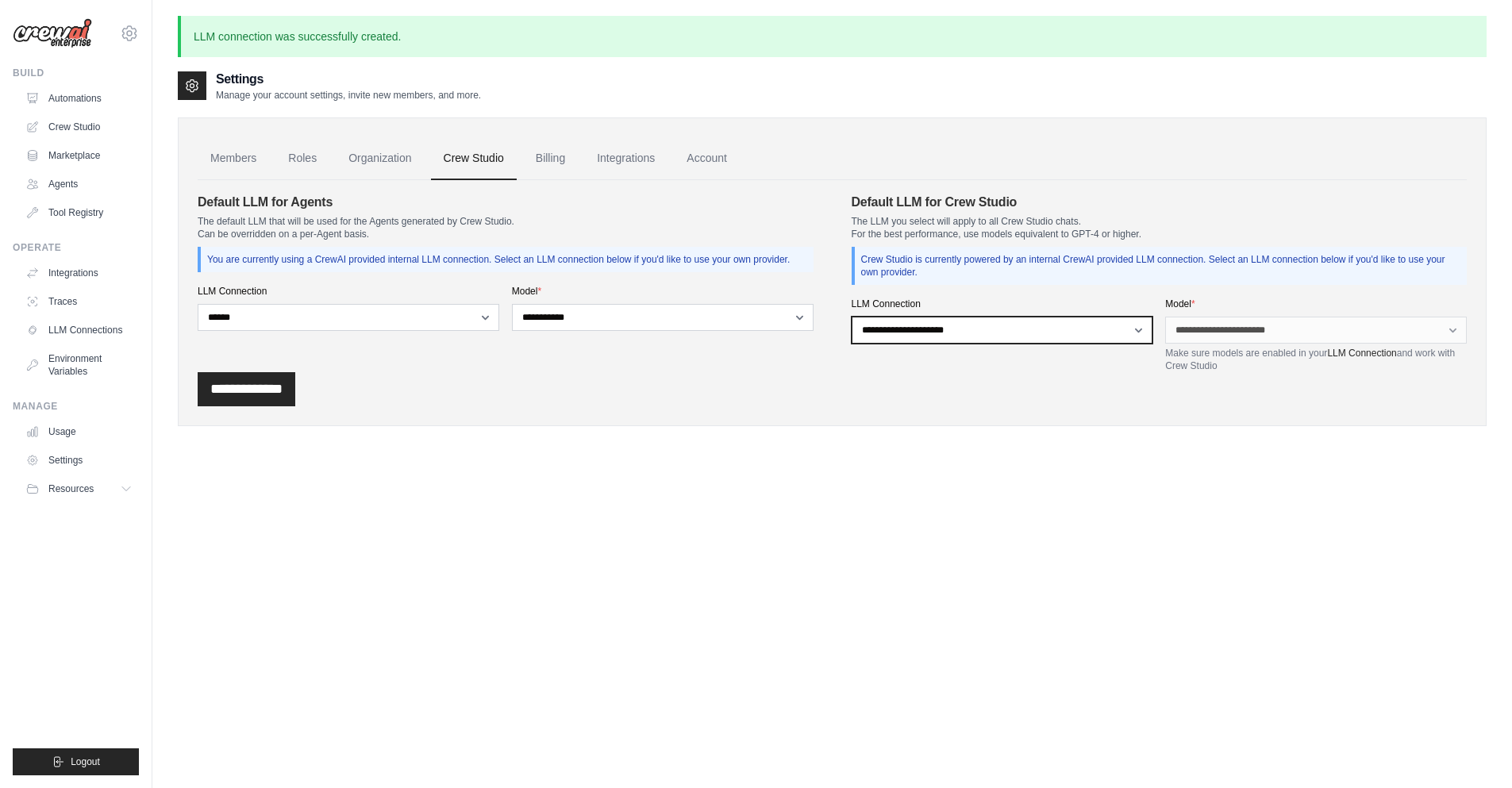
drag, startPoint x: 1035, startPoint y: 335, endPoint x: 592, endPoint y: 356, distance: 443.5
click at [592, 356] on section "**********" at bounding box center [832, 282] width 1270 height 179
select select "******"
click at [852, 317] on select "**********" at bounding box center [1002, 330] width 302 height 27
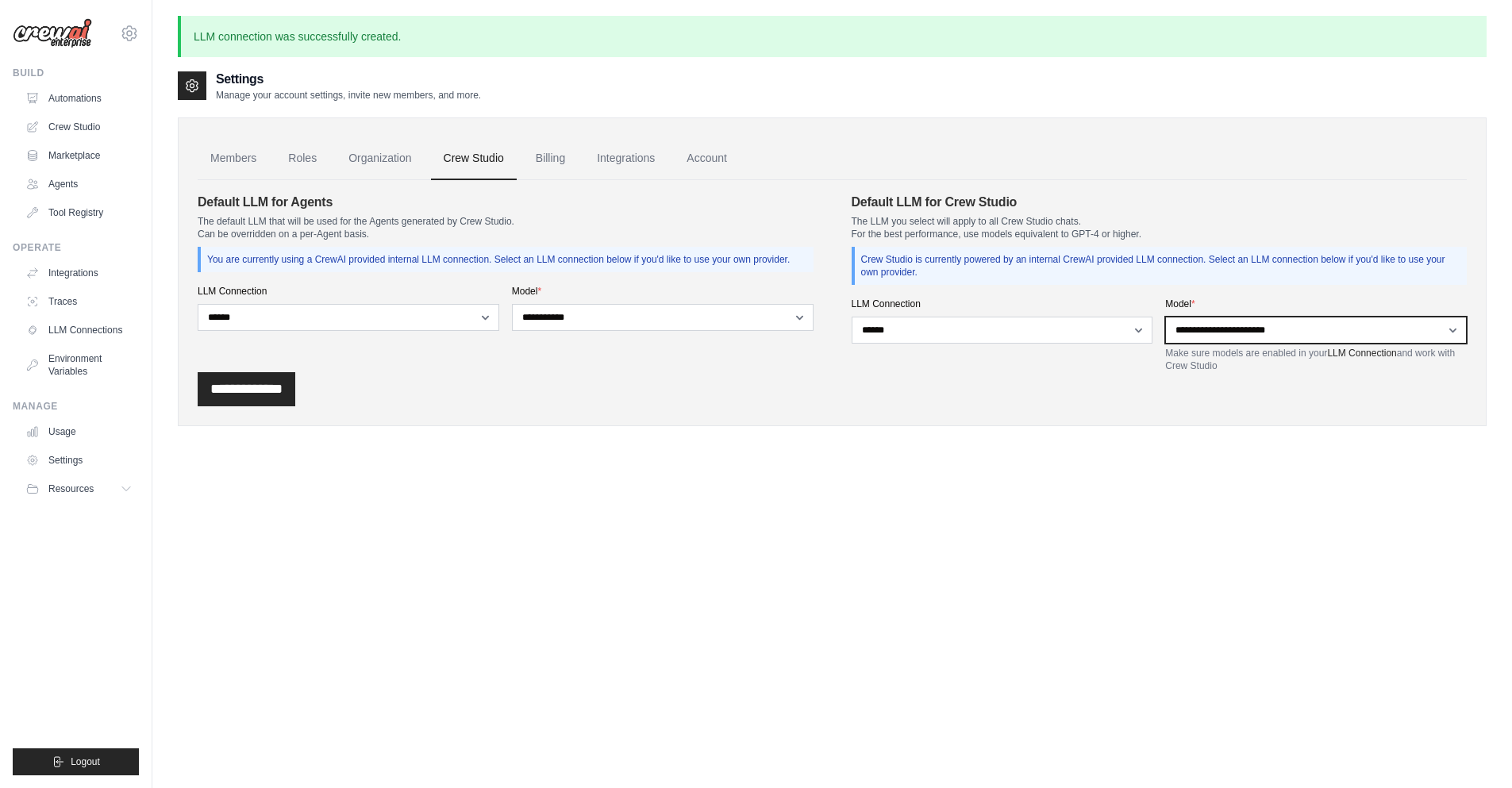
select select "**********"
click at [1165, 317] on select "**********" at bounding box center [1316, 330] width 302 height 27
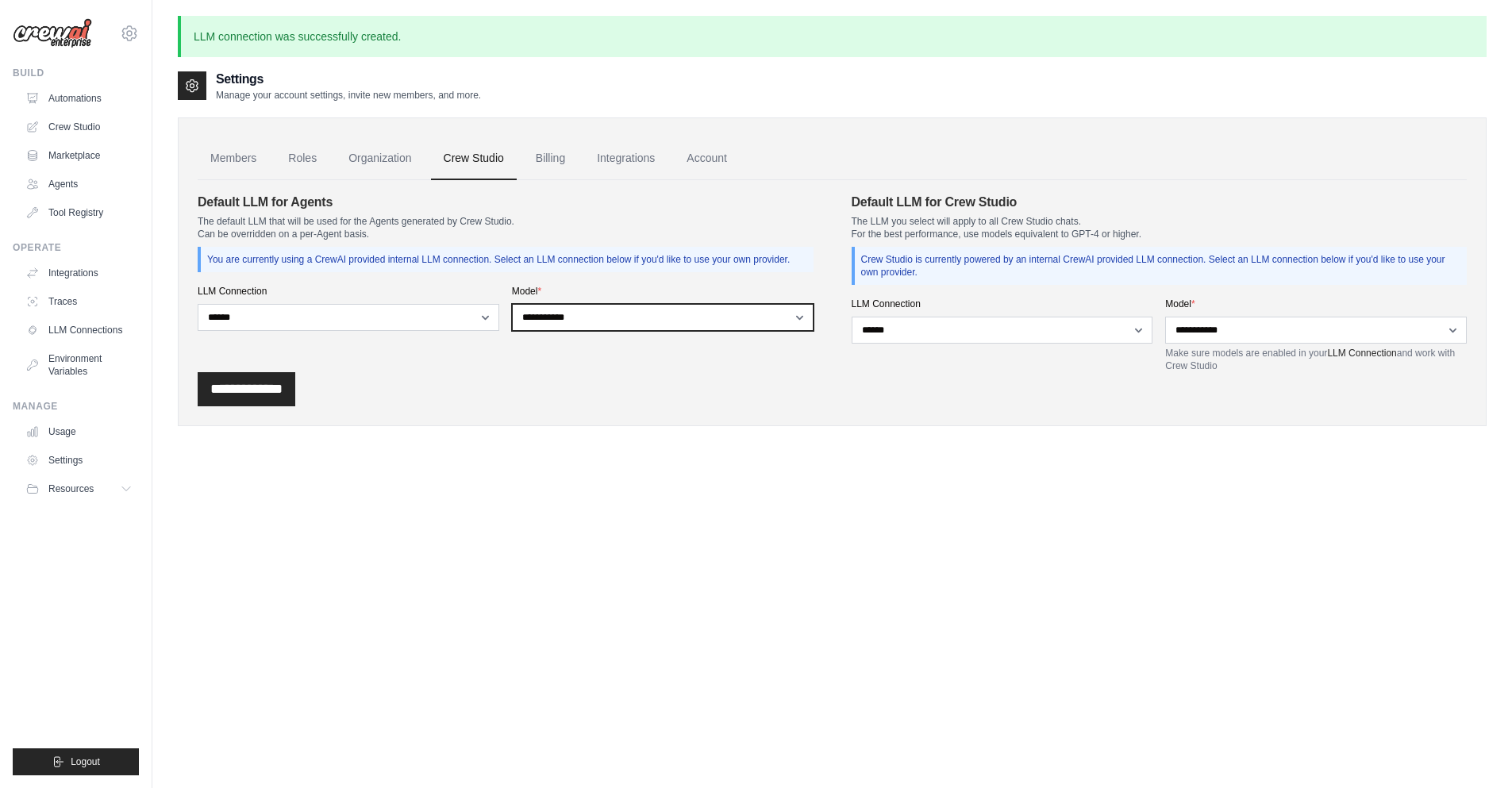
select select "**********"
click at [512, 317] on select "**********" at bounding box center [663, 317] width 302 height 27
click at [262, 405] on input "**********" at bounding box center [246, 388] width 98 height 34
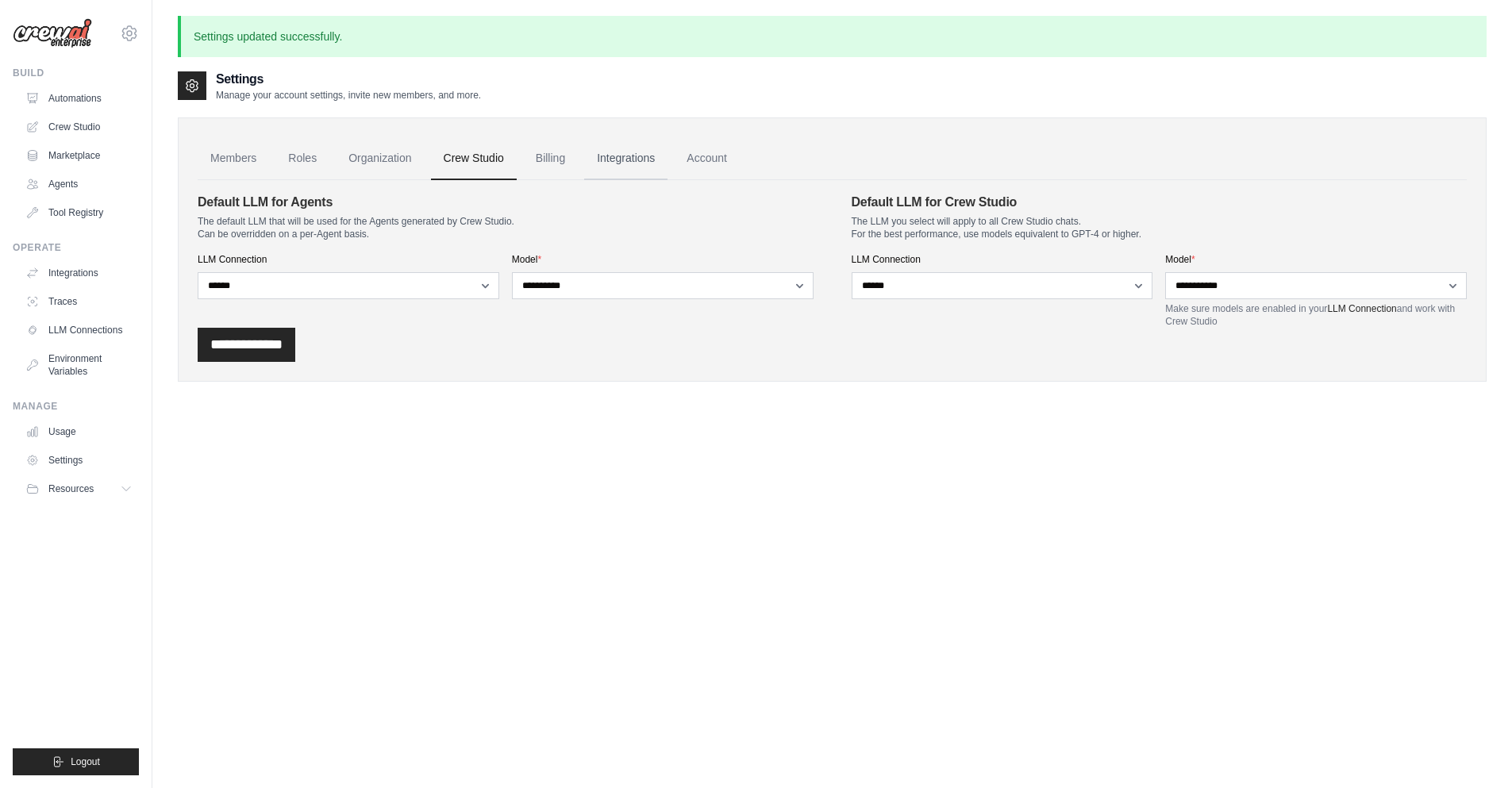
click at [633, 157] on link "Integrations" at bounding box center [626, 159] width 83 height 43
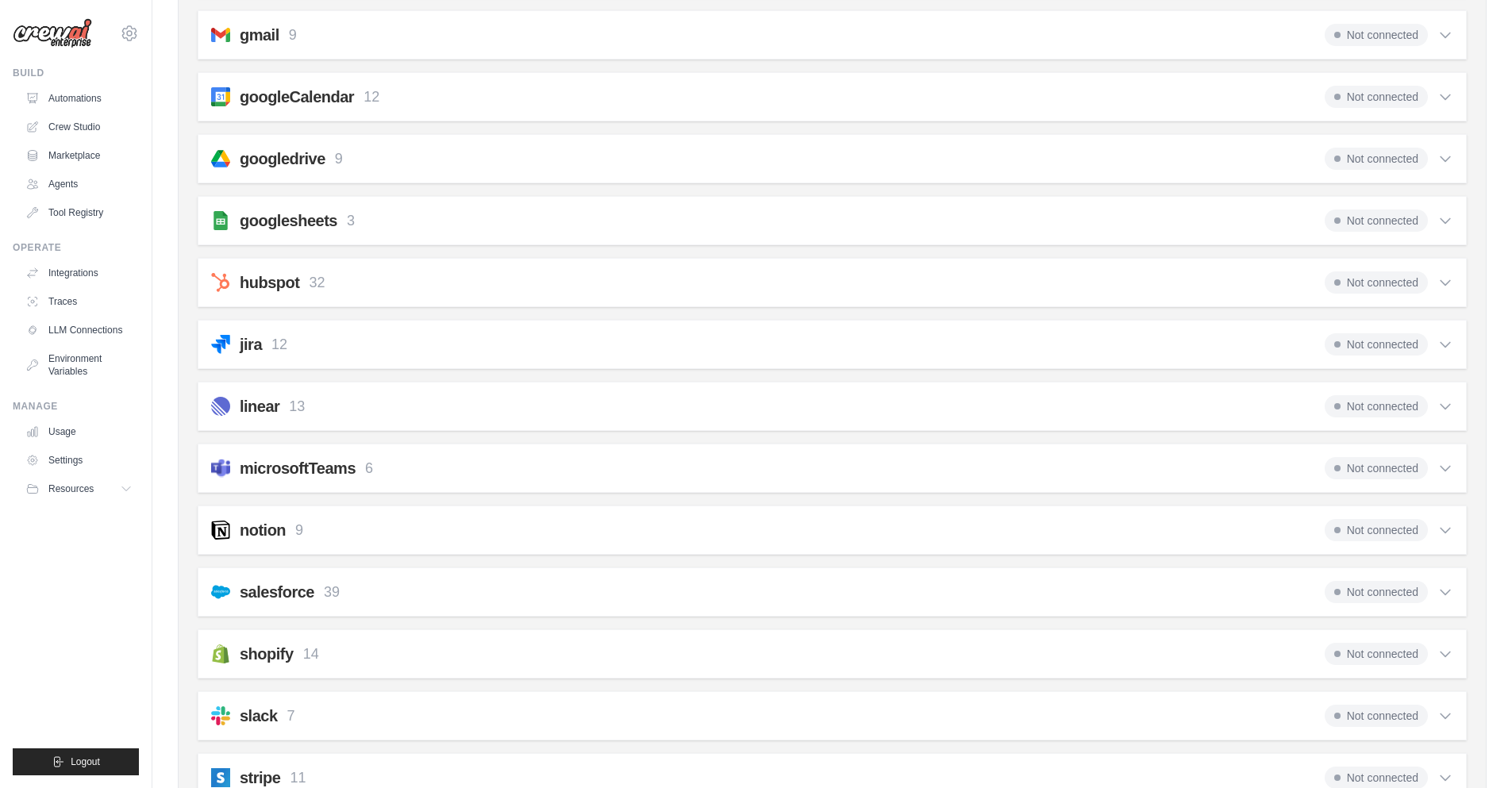
scroll to position [416, 0]
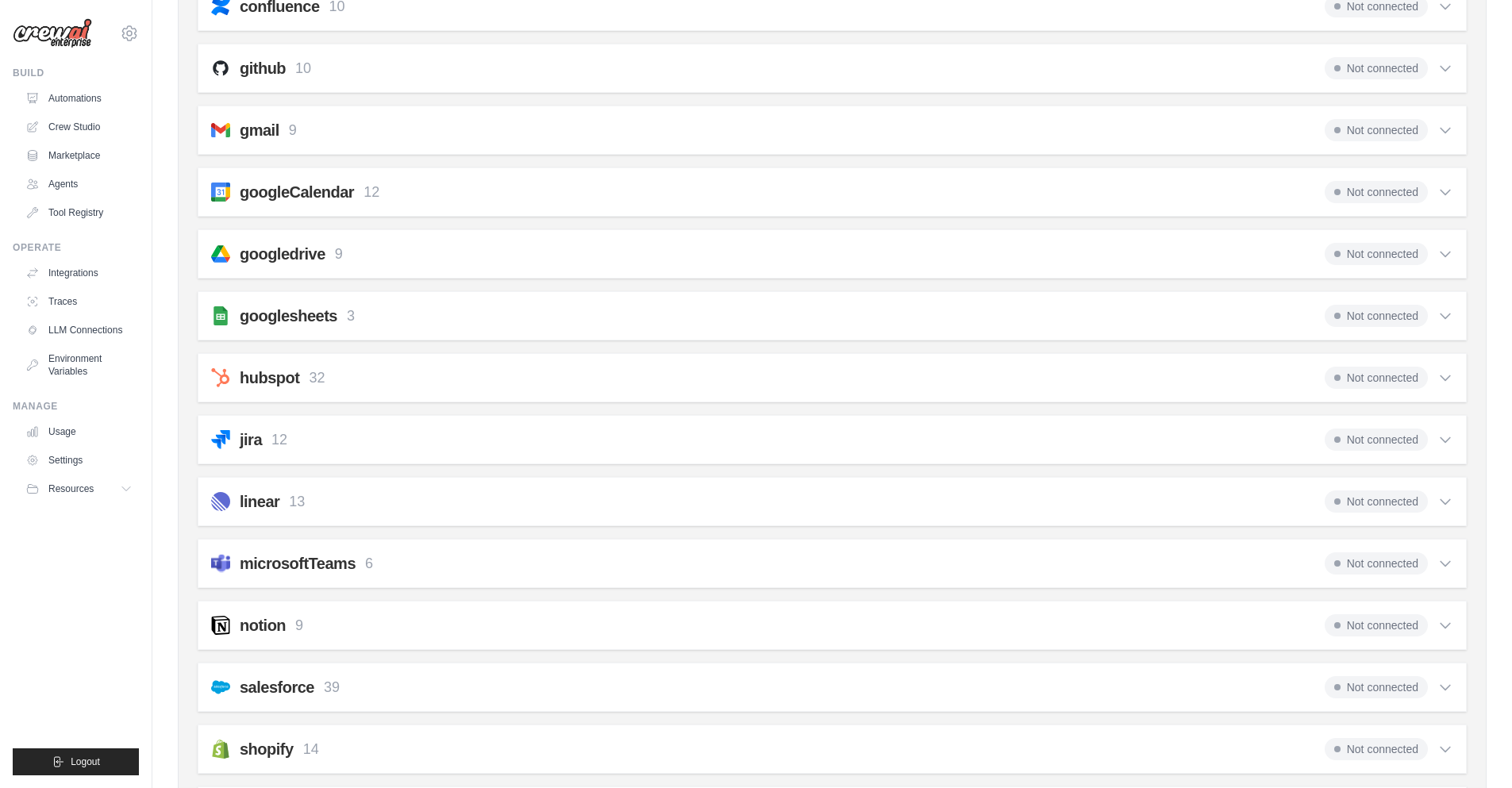
click at [283, 430] on p "12" at bounding box center [280, 439] width 16 height 22
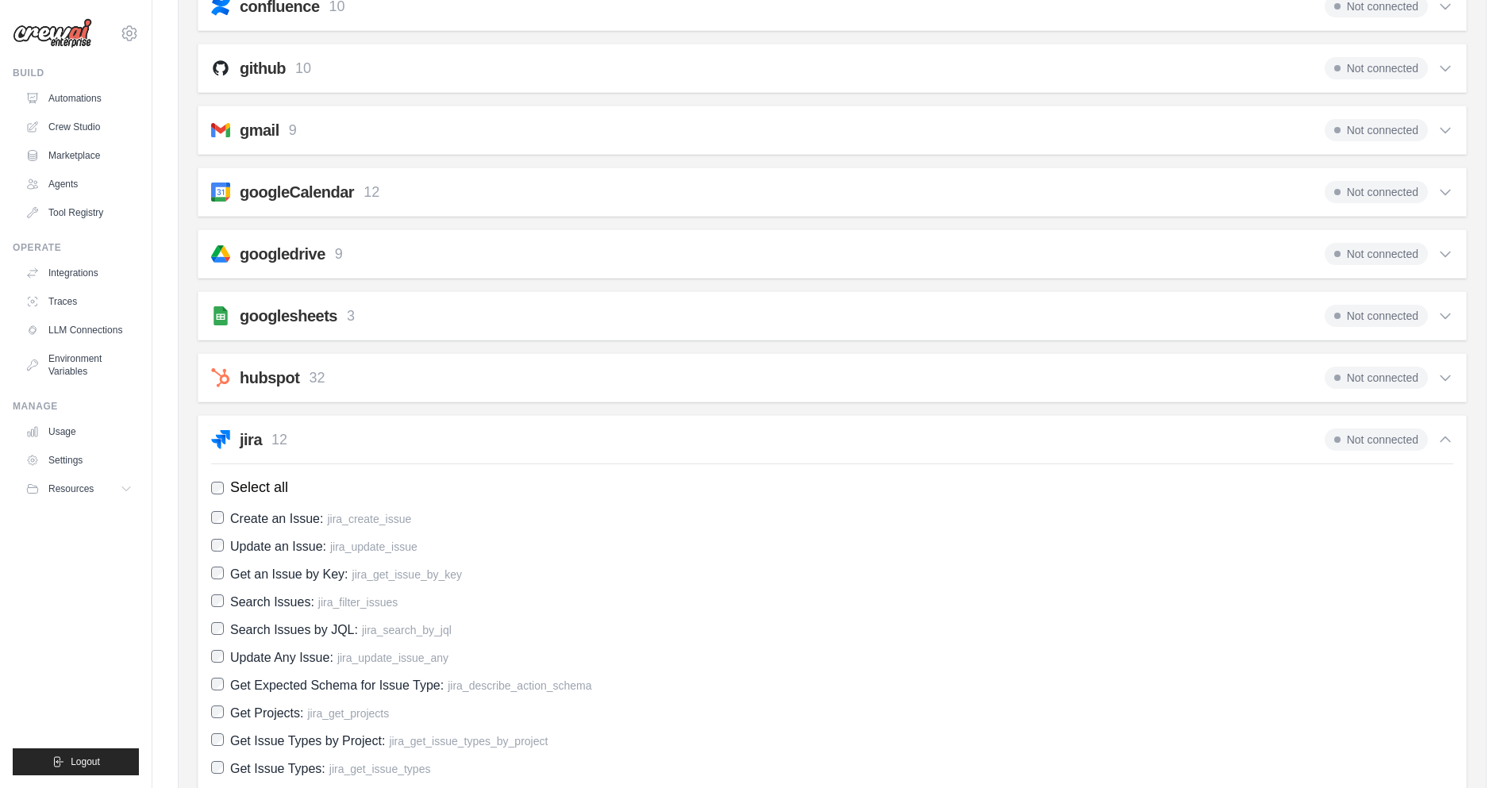
scroll to position [130, 0]
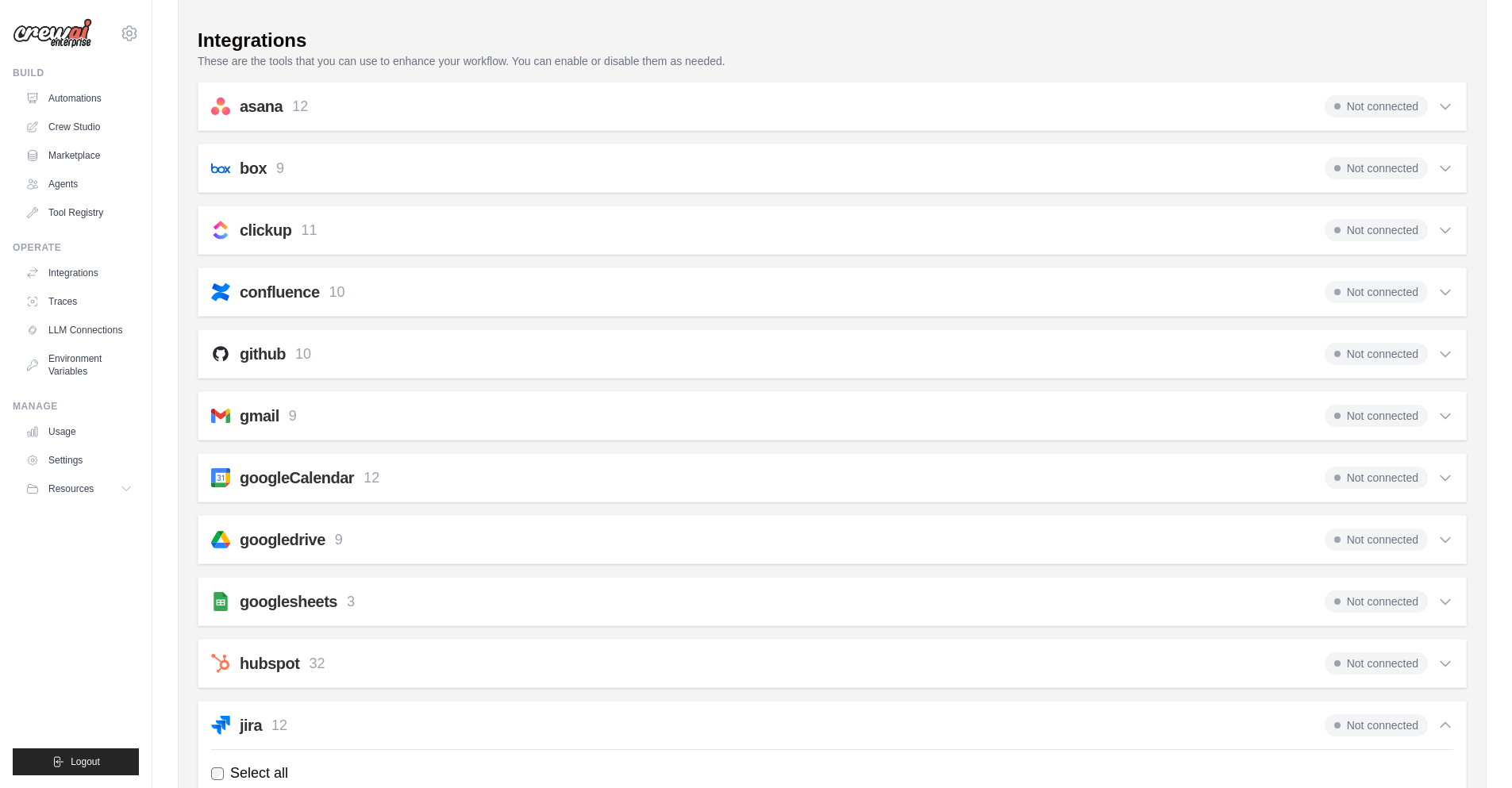
click at [259, 308] on div "confluence 10 Not connected Select all Create a Page: confluence_create_page Up…" at bounding box center [832, 291] width 1270 height 49
click at [258, 302] on div "confluence 10 Not connected Select all Create a Page: confluence_create_page Up…" at bounding box center [832, 291] width 1270 height 49
click at [258, 302] on h2 "confluence" at bounding box center [280, 292] width 80 height 22
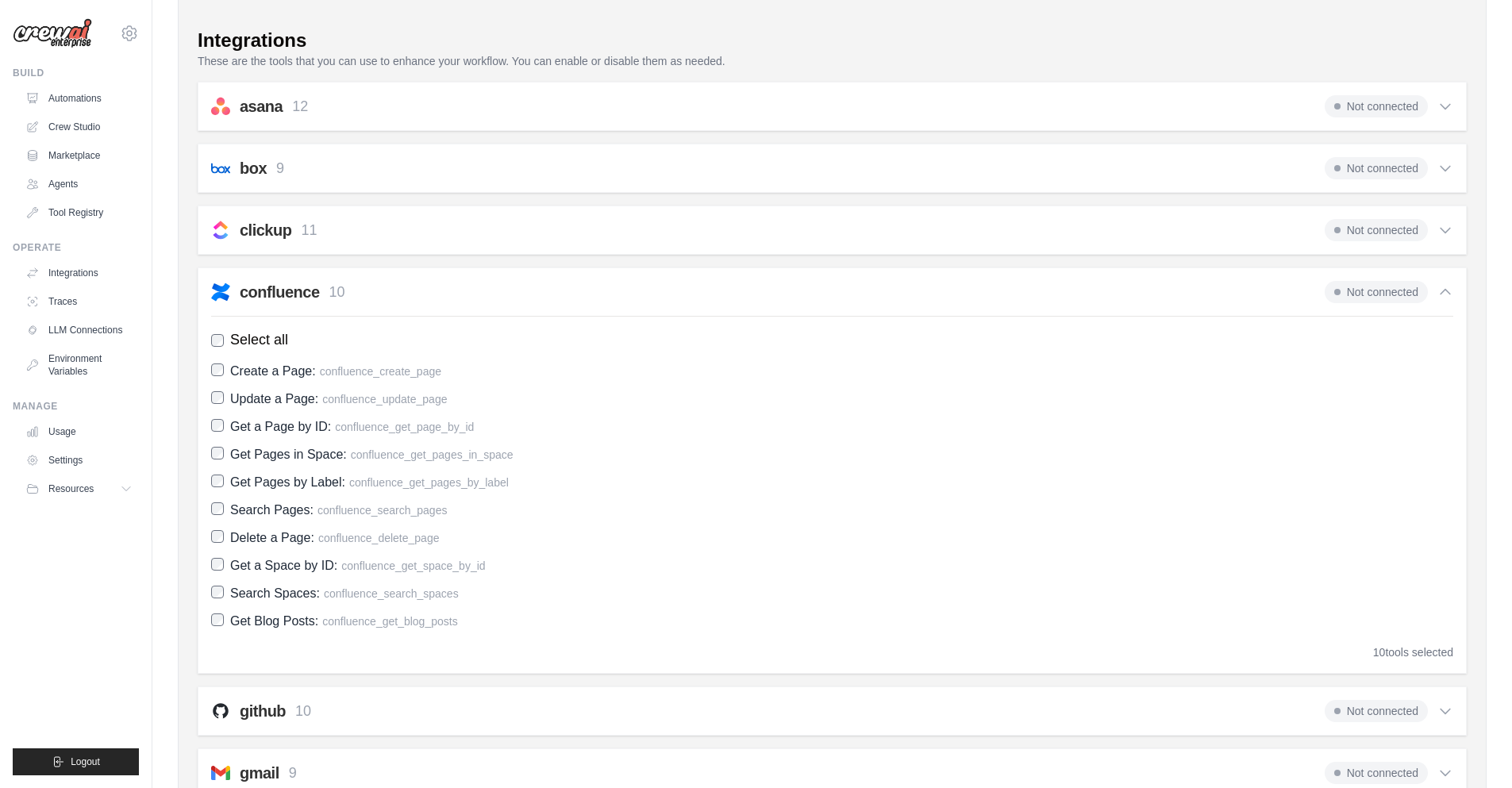
click at [312, 227] on p "11" at bounding box center [309, 230] width 16 height 22
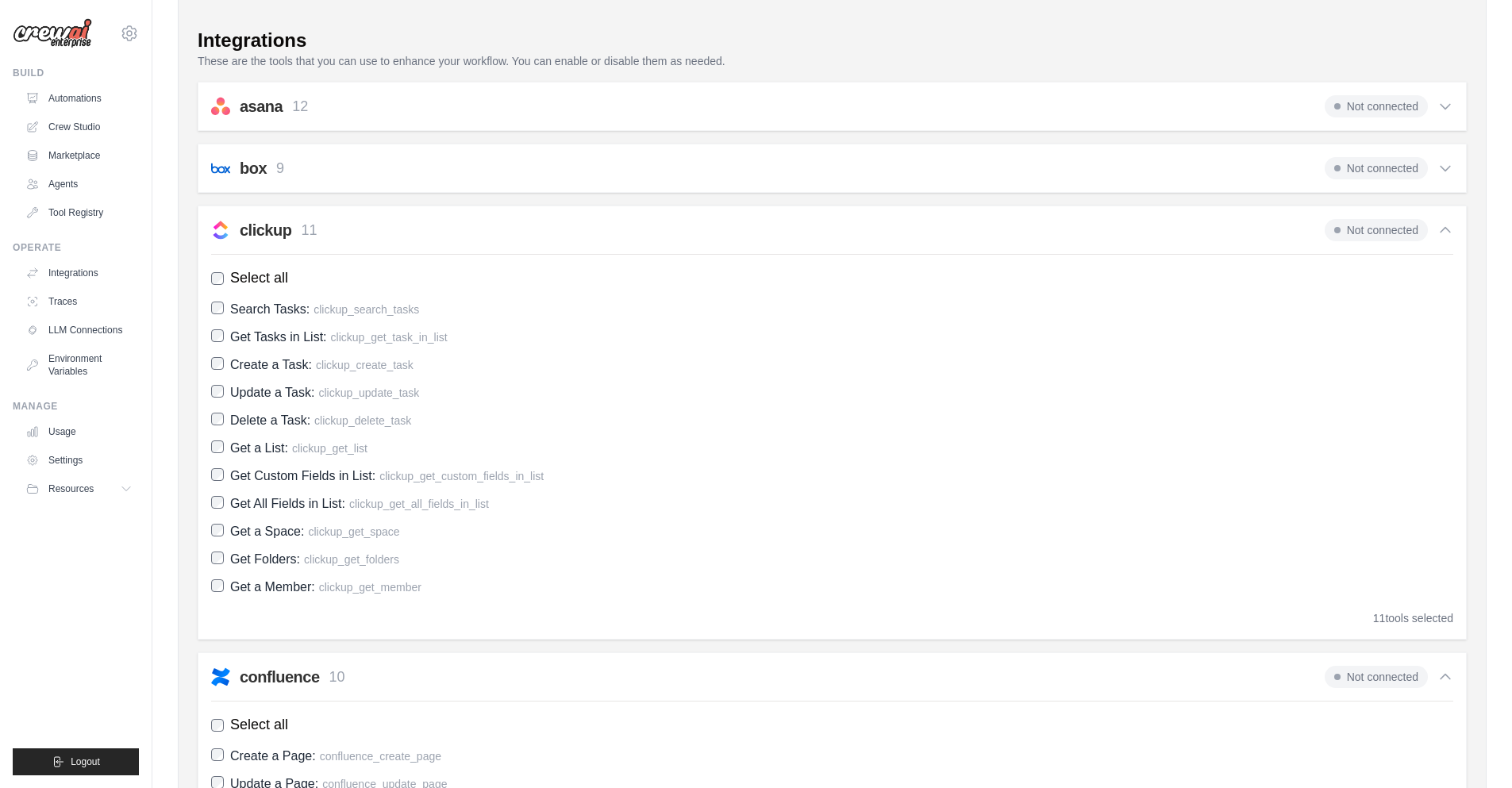
click at [312, 227] on p "11" at bounding box center [309, 230] width 16 height 22
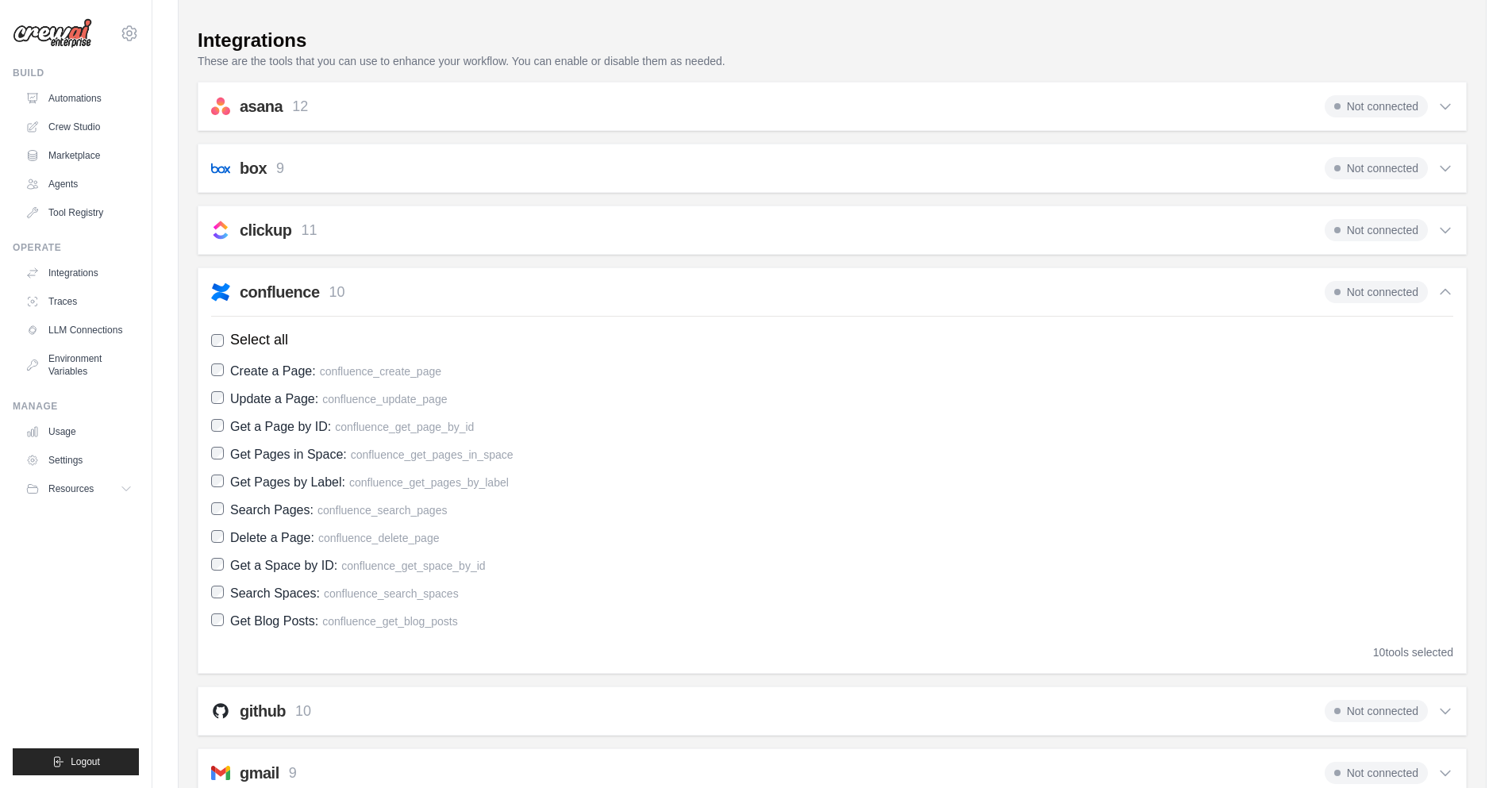
click at [293, 292] on h2 "confluence" at bounding box center [280, 292] width 80 height 22
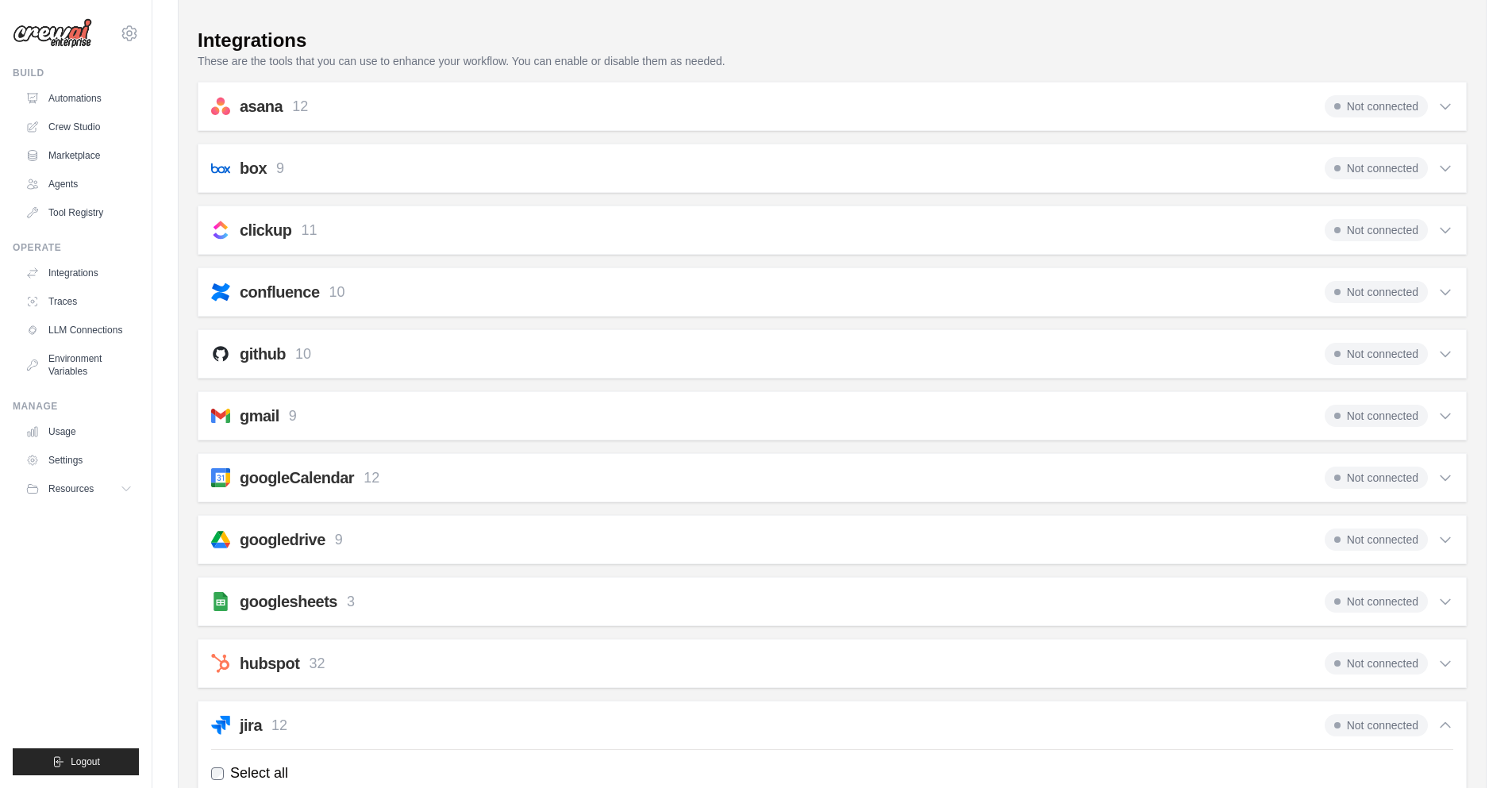
click at [269, 358] on h2 "github" at bounding box center [262, 354] width 46 height 22
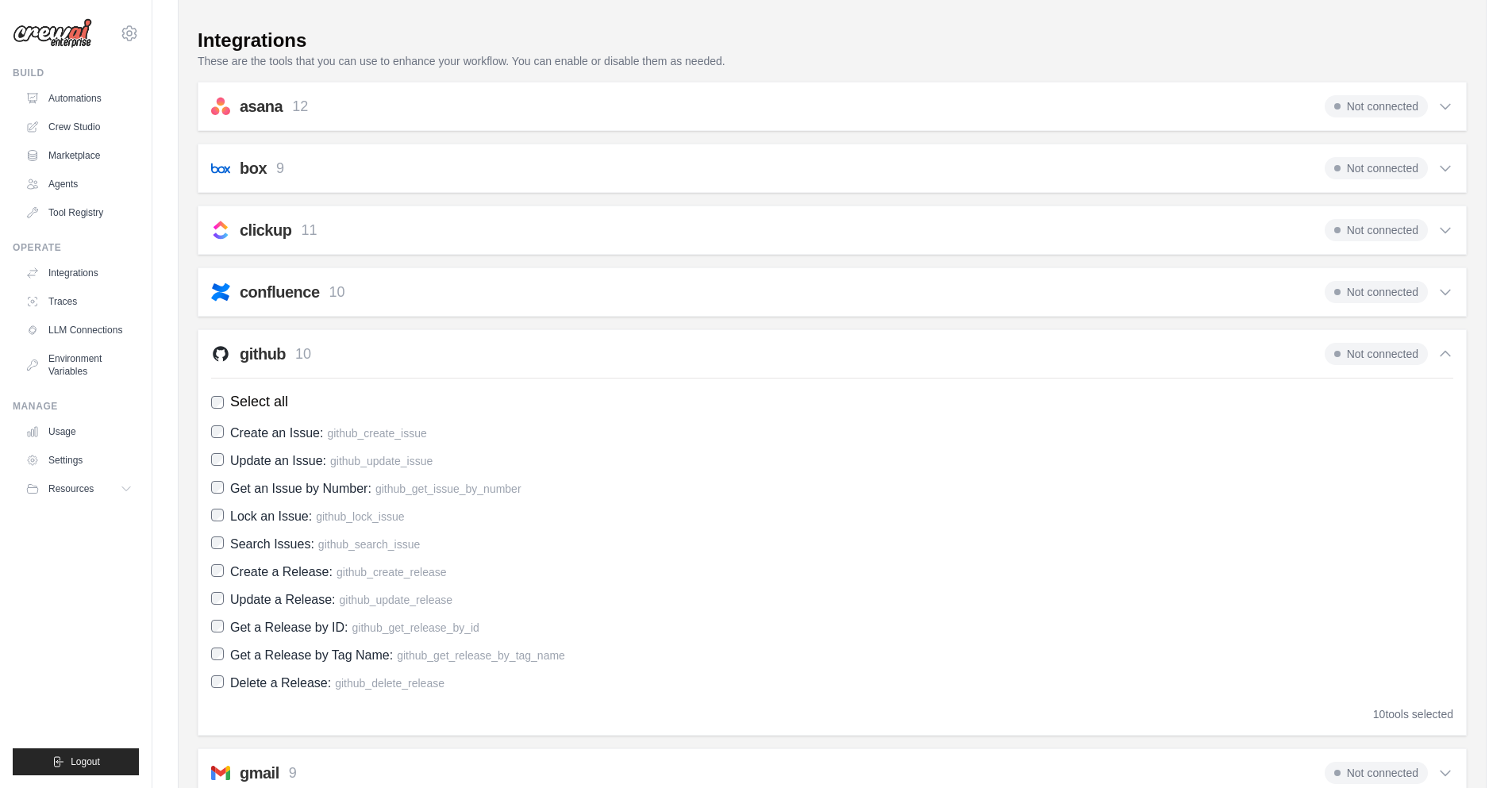
click at [269, 358] on h2 "github" at bounding box center [262, 354] width 46 height 22
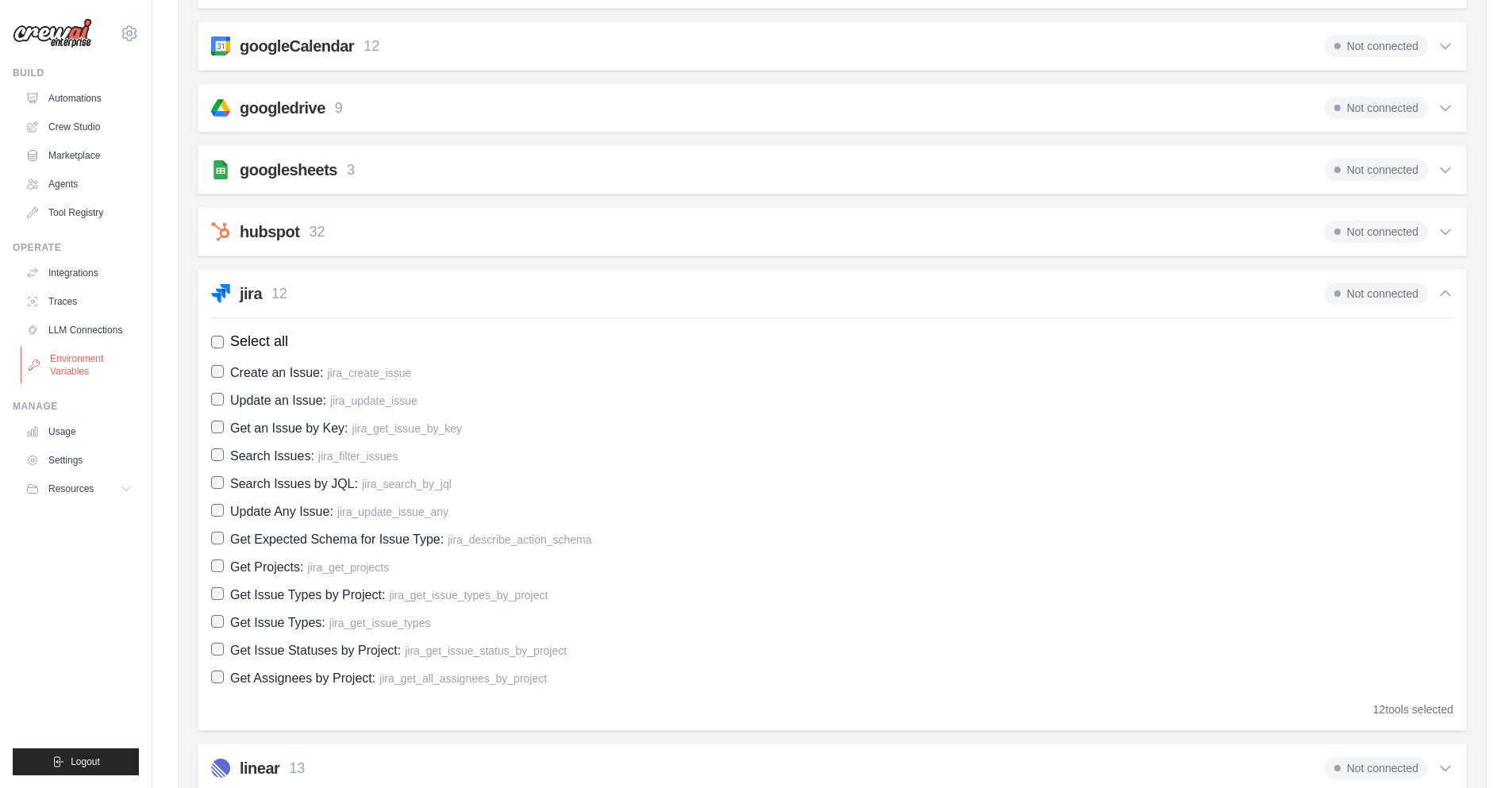
scroll to position [542, 0]
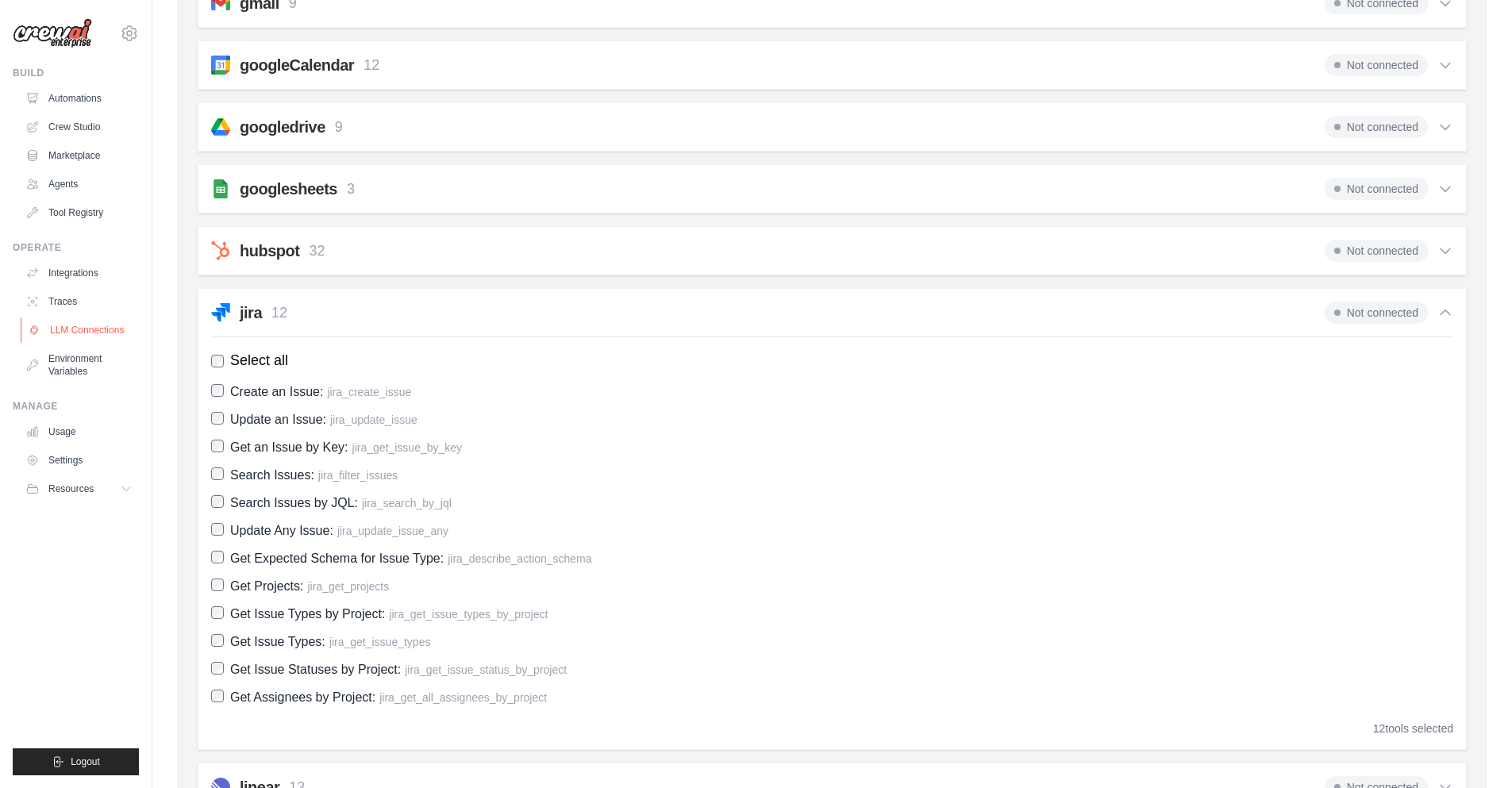
click at [93, 336] on link "LLM Connections" at bounding box center [80, 330] width 119 height 25
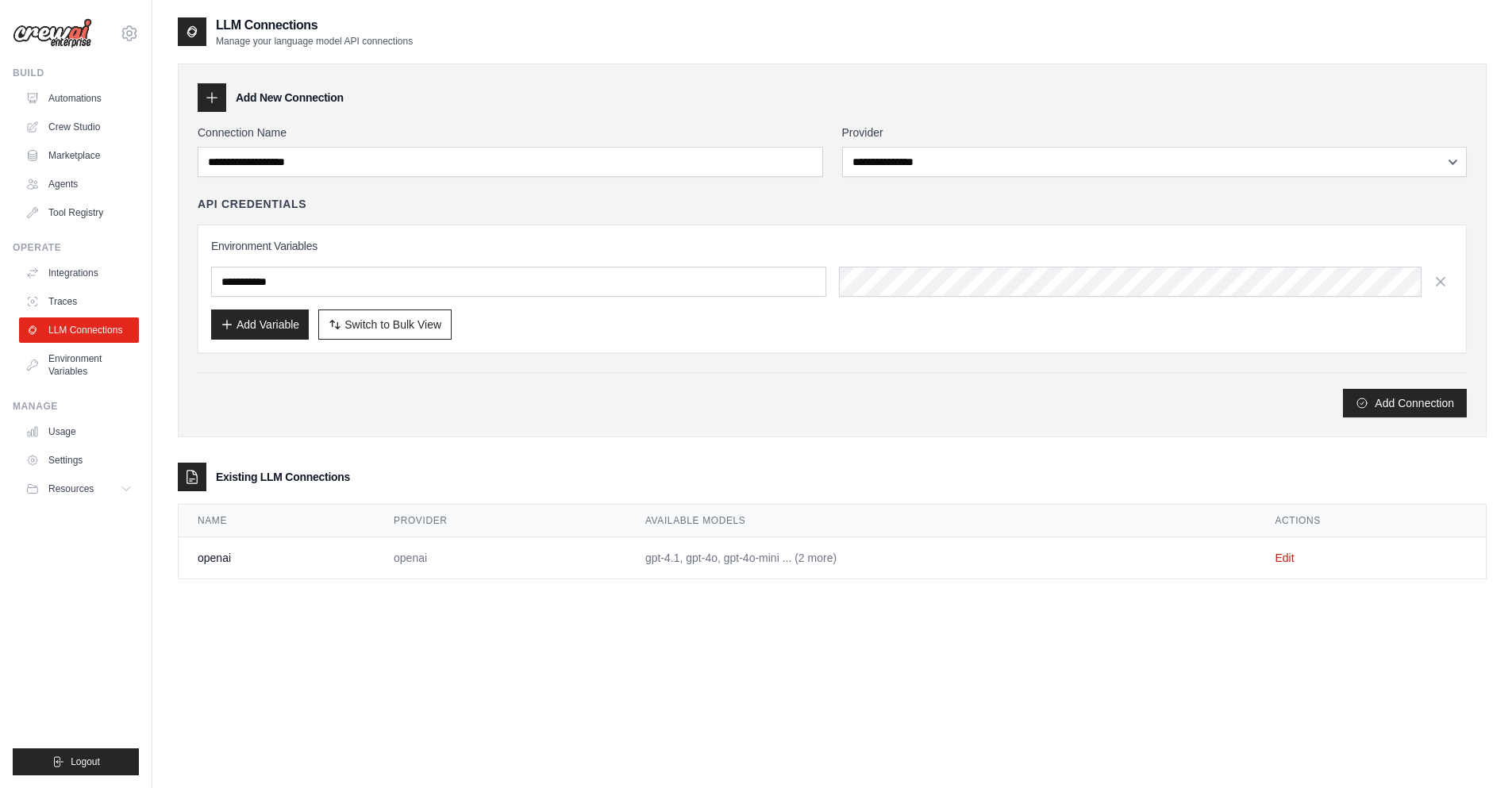
click at [213, 557] on td "openai" at bounding box center [276, 558] width 196 height 42
click at [1294, 563] on link "Edit" at bounding box center [1284, 557] width 19 height 13
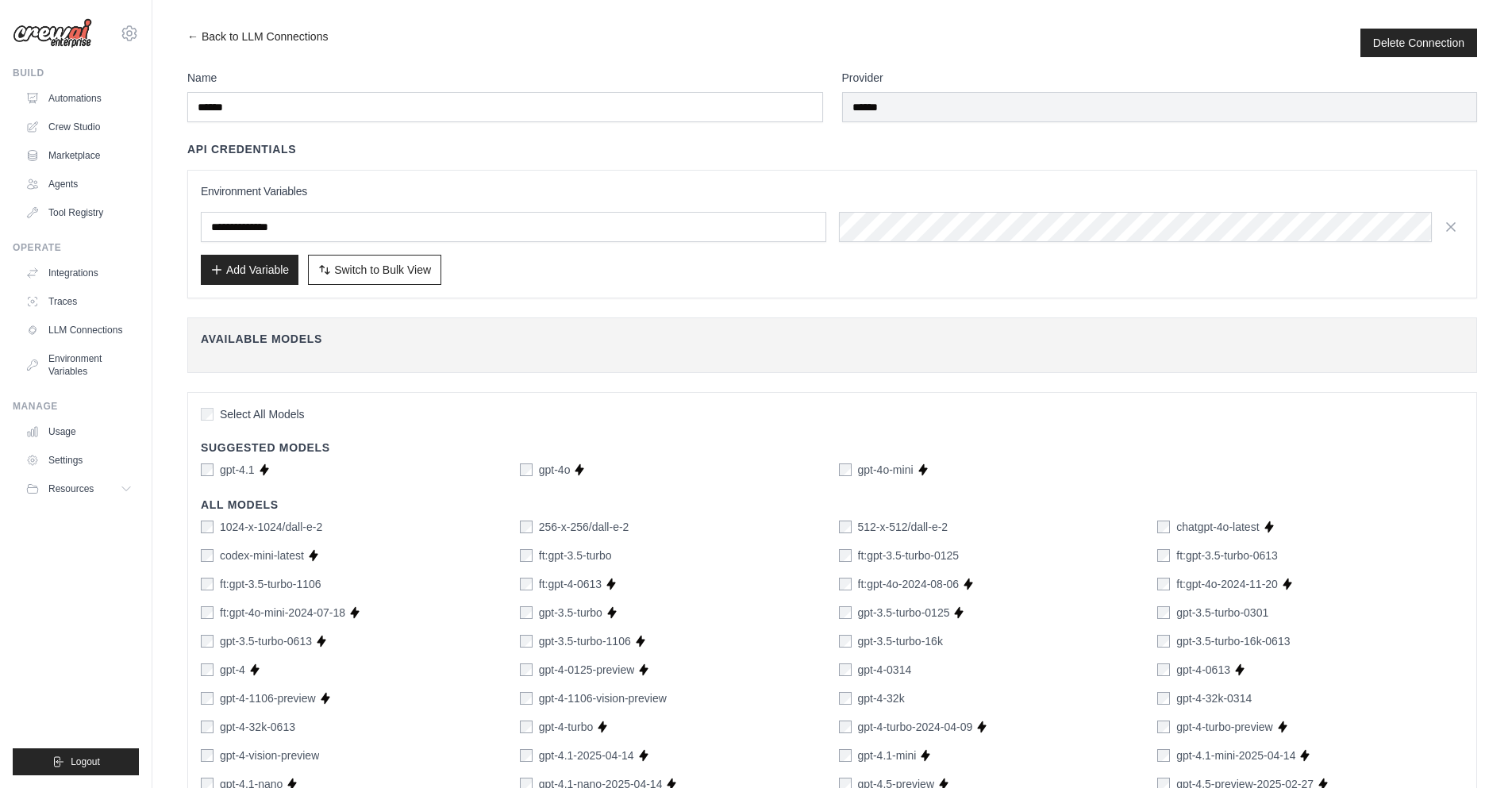
click at [895, 274] on div "Add Variable Switch to Bulk View Switch to Table View" at bounding box center [832, 269] width 1263 height 30
click at [91, 215] on link "Tool Registry" at bounding box center [80, 212] width 119 height 25
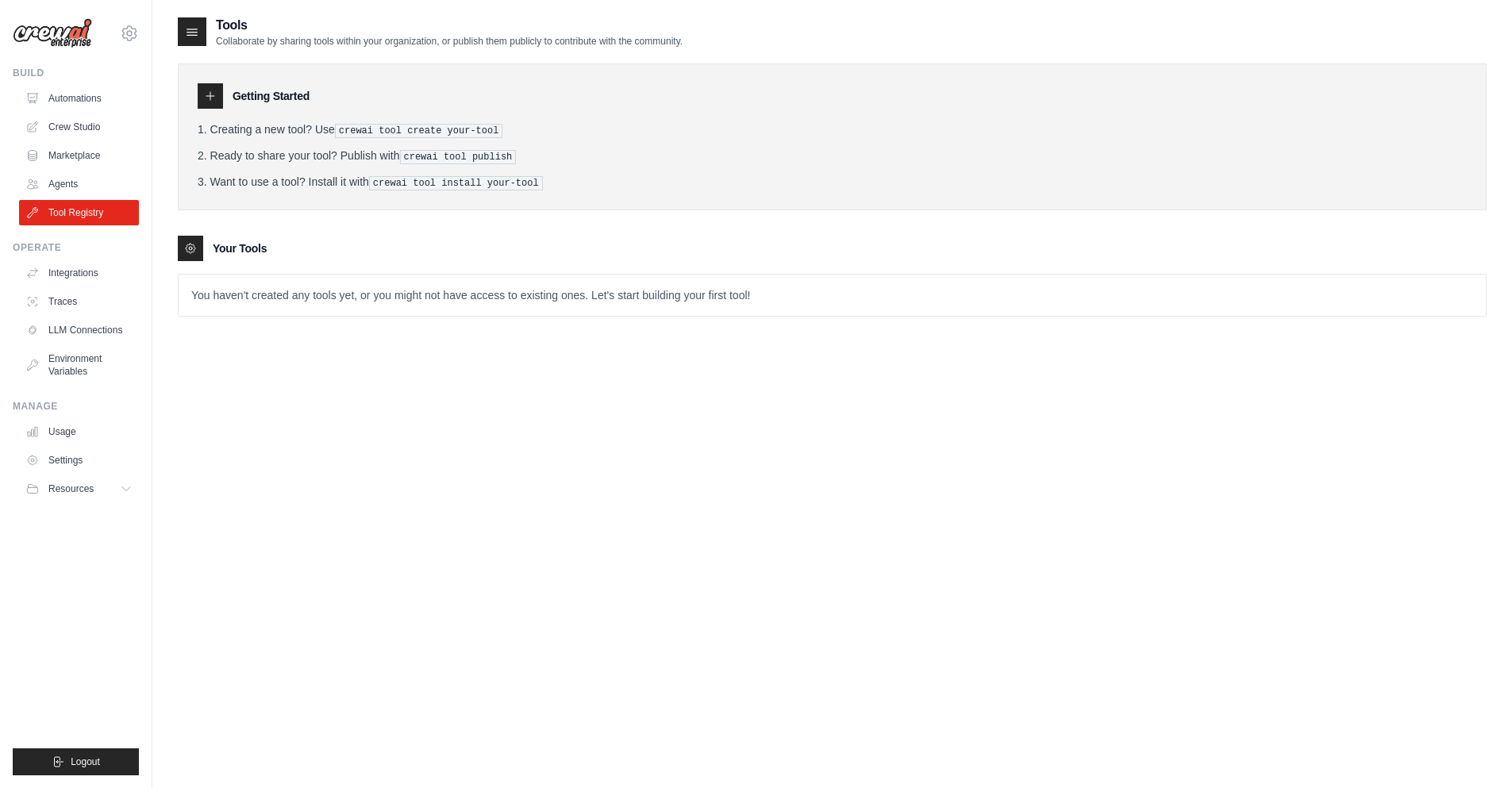
click at [323, 305] on p "You haven't created any tools yet, or you might not have access to existing one…" at bounding box center [832, 295] width 1308 height 42
click at [98, 170] on ul "Automations Crew Studio Marketplace Agents Tool Registry" at bounding box center [79, 155] width 119 height 139
click at [53, 177] on link "Agents" at bounding box center [80, 183] width 119 height 25
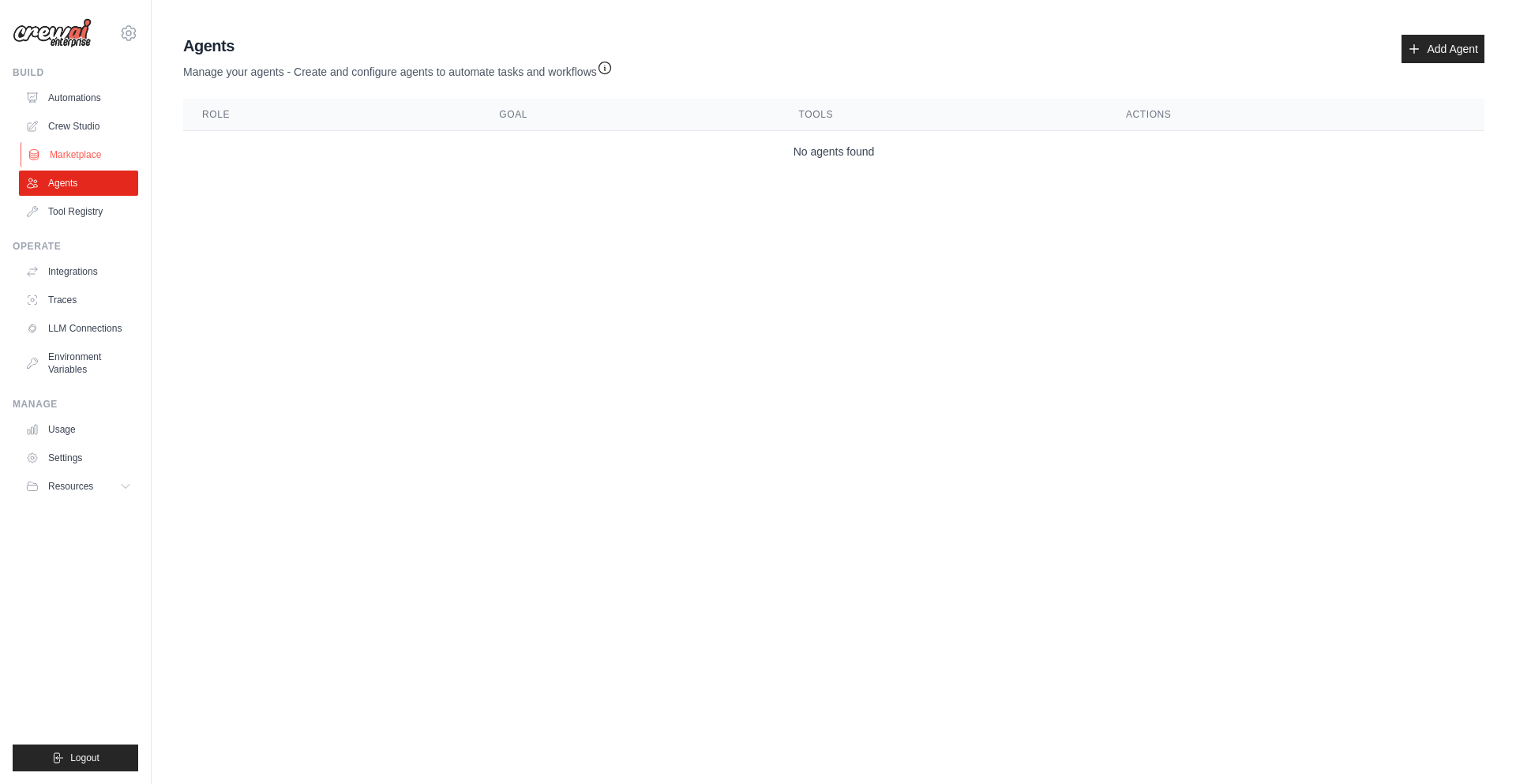
click at [97, 160] on link "Marketplace" at bounding box center [80, 154] width 119 height 25
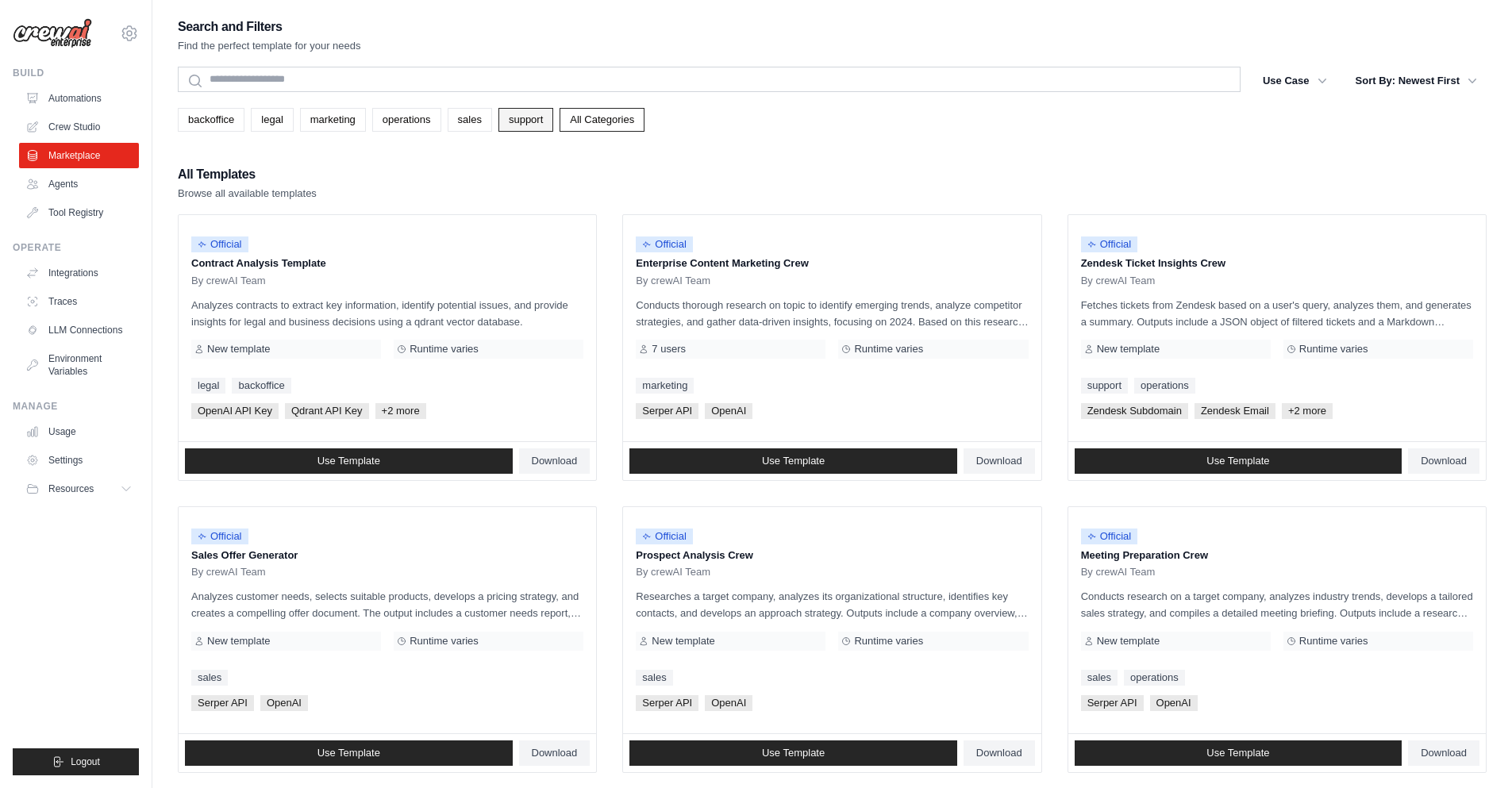
click at [533, 123] on link "support" at bounding box center [525, 120] width 55 height 24
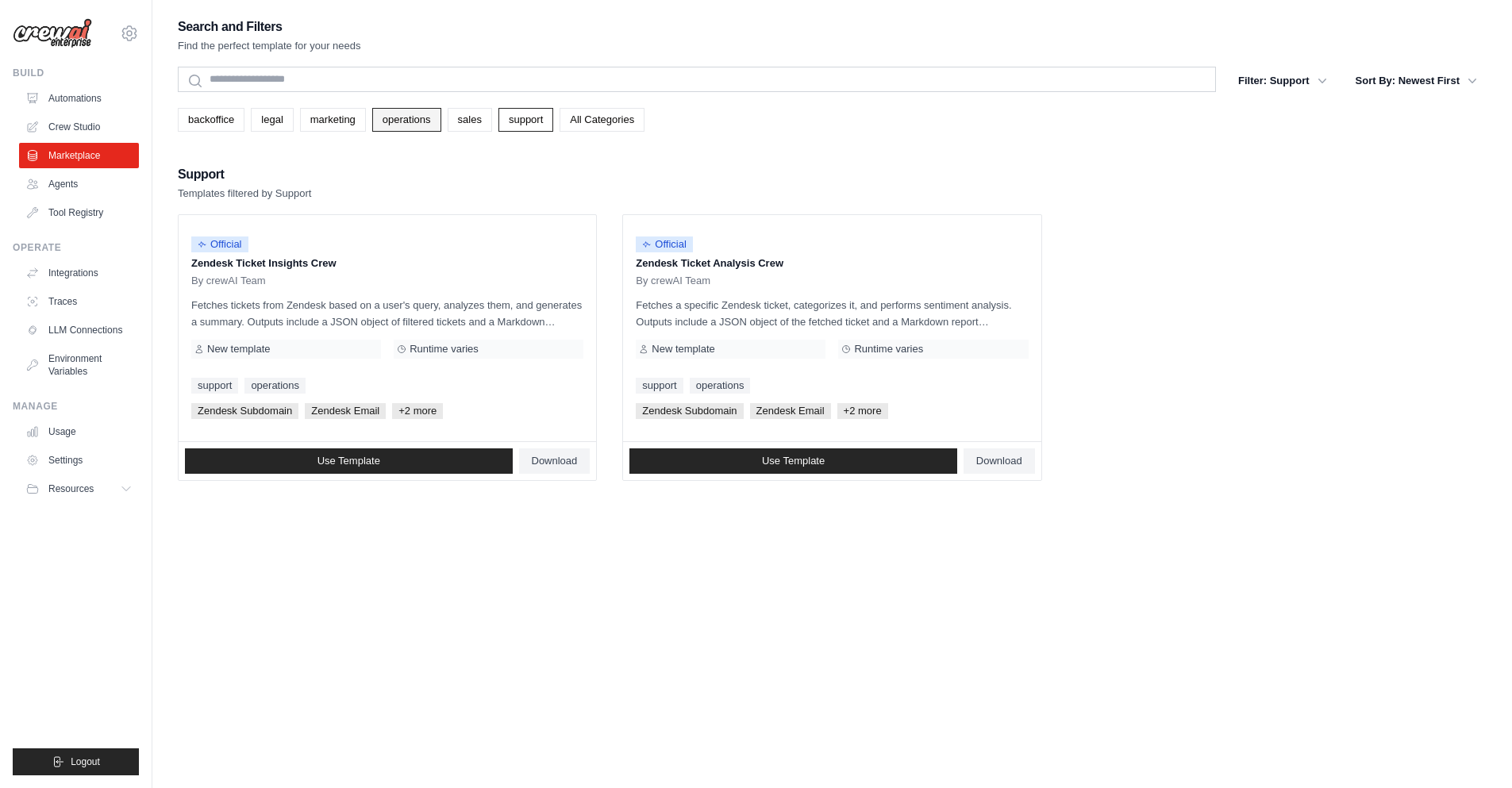
click at [441, 119] on link "operations" at bounding box center [407, 120] width 69 height 24
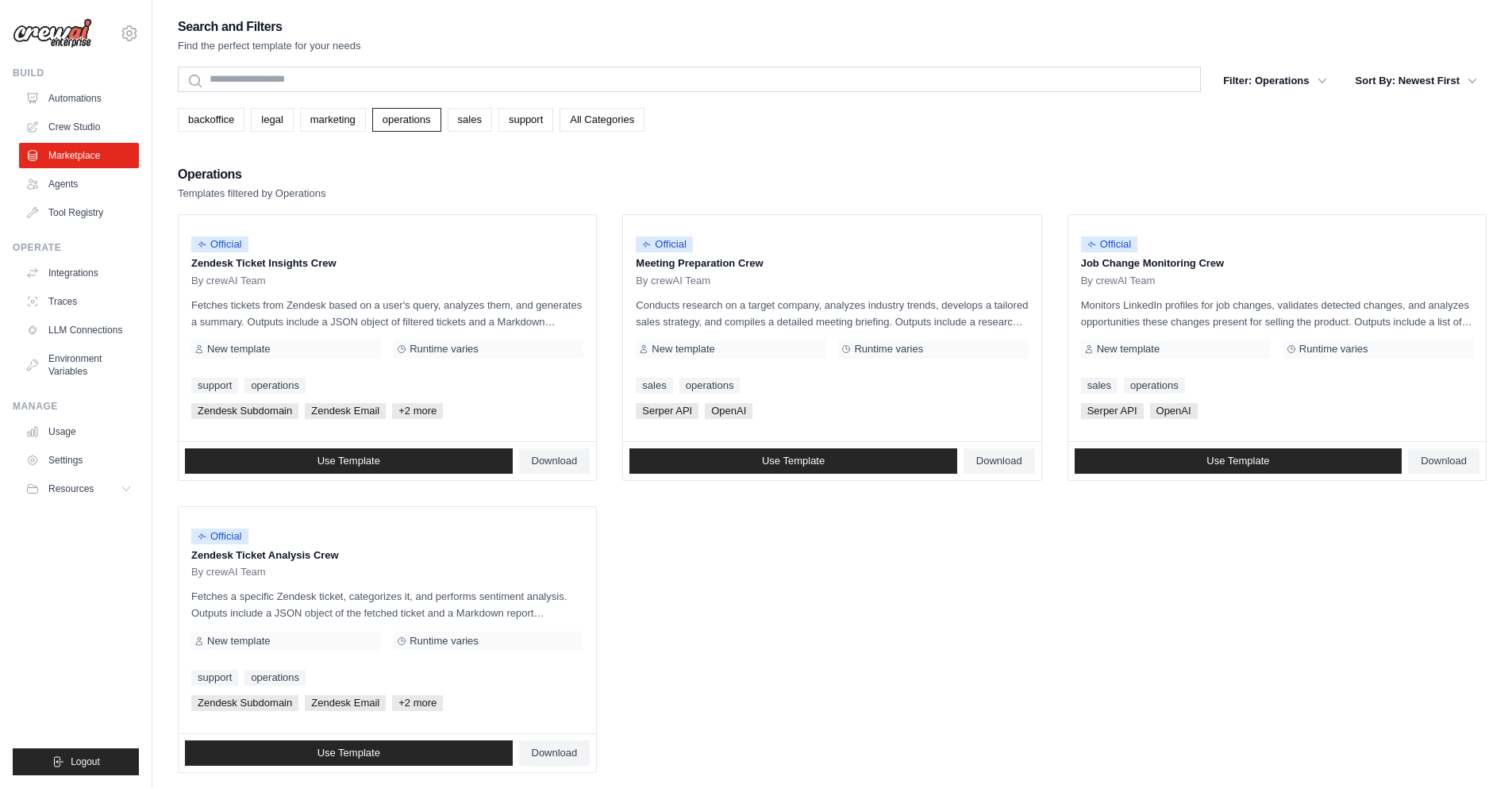
drag, startPoint x: 1119, startPoint y: 303, endPoint x: 762, endPoint y: 627, distance: 482.1
click at [762, 627] on ul "Official Zendesk Ticket Insights Crew By crewAI Team Fetches tickets from Zende…" at bounding box center [832, 494] width 1309 height 559
click at [330, 107] on div "backoffice legal marketing operations sales support All Categories" at bounding box center [832, 113] width 1309 height 36
click at [244, 126] on link "backoffice" at bounding box center [210, 120] width 67 height 24
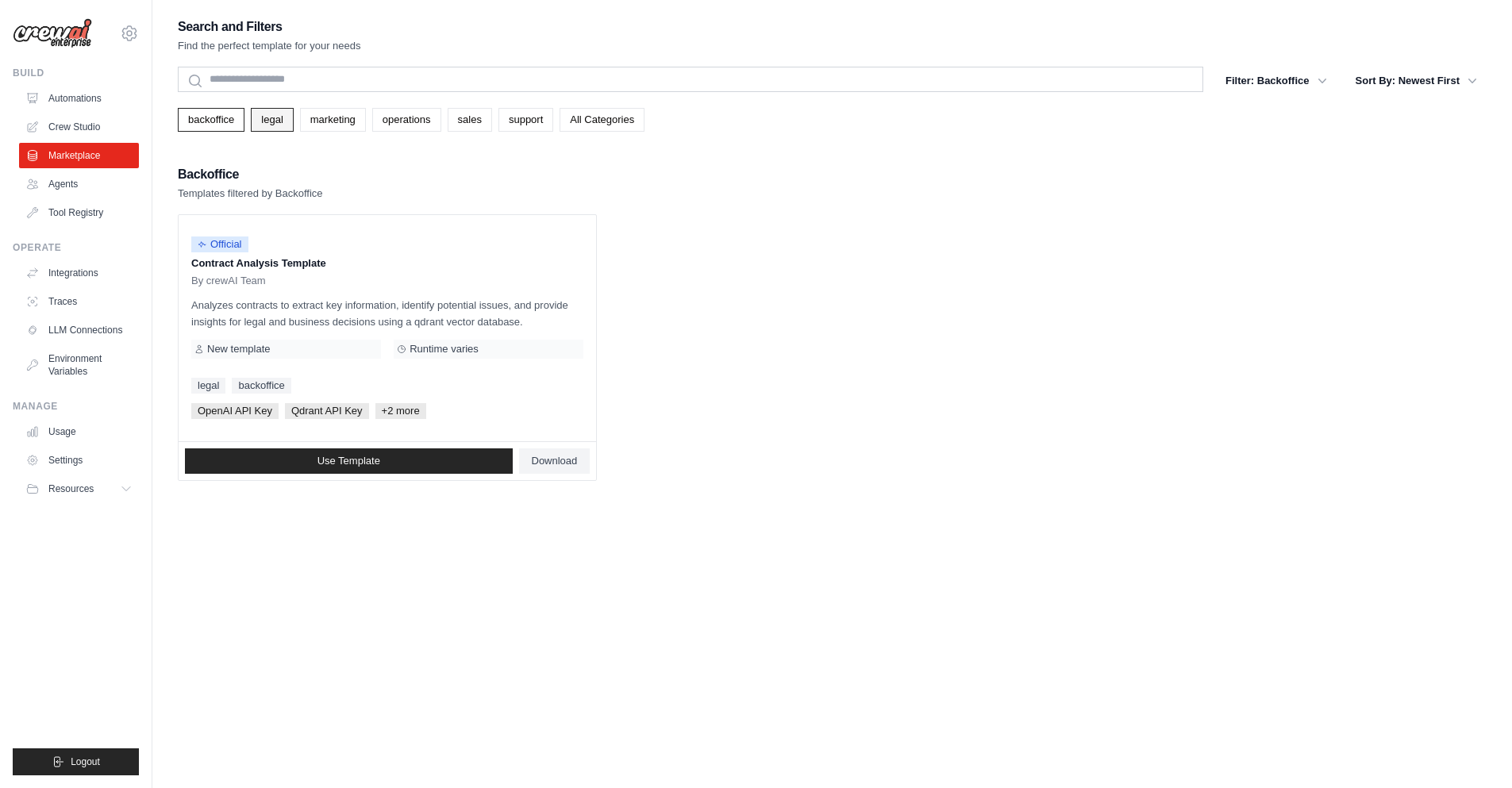
click at [267, 125] on link "legal" at bounding box center [272, 120] width 42 height 24
click at [340, 136] on div "Search and Filters Find the perfect template for your needs Search Filter: Lega…" at bounding box center [832, 247] width 1309 height 464
click at [1305, 89] on button "Filter: Legal" at bounding box center [1289, 80] width 95 height 29
click at [1329, 76] on icon "button" at bounding box center [1322, 80] width 16 height 16
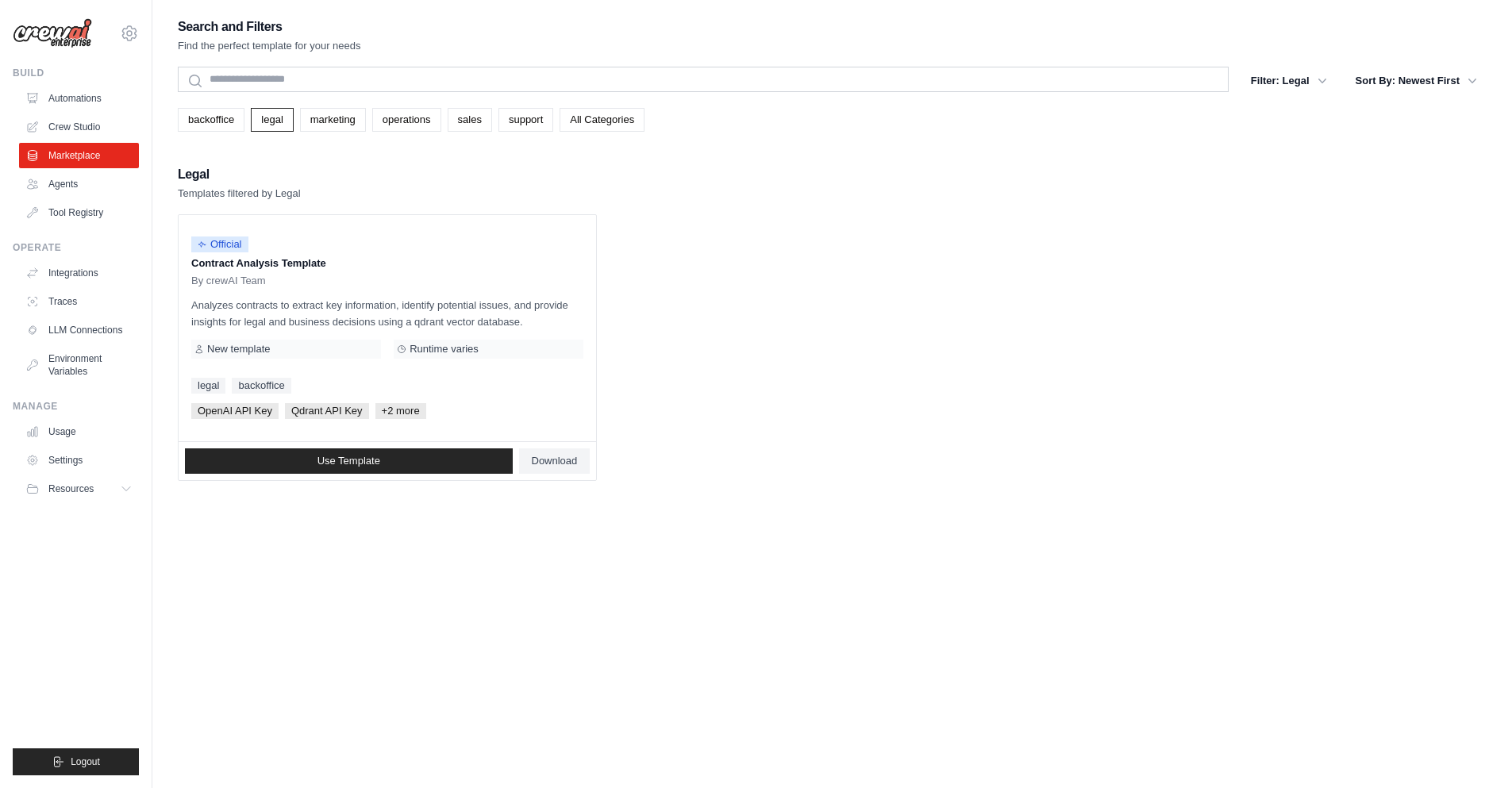
click at [326, 134] on div "Search and Filters Find the perfect template for your needs Search Filter: Lega…" at bounding box center [832, 247] width 1309 height 464
click at [347, 112] on link "marketing" at bounding box center [333, 120] width 66 height 24
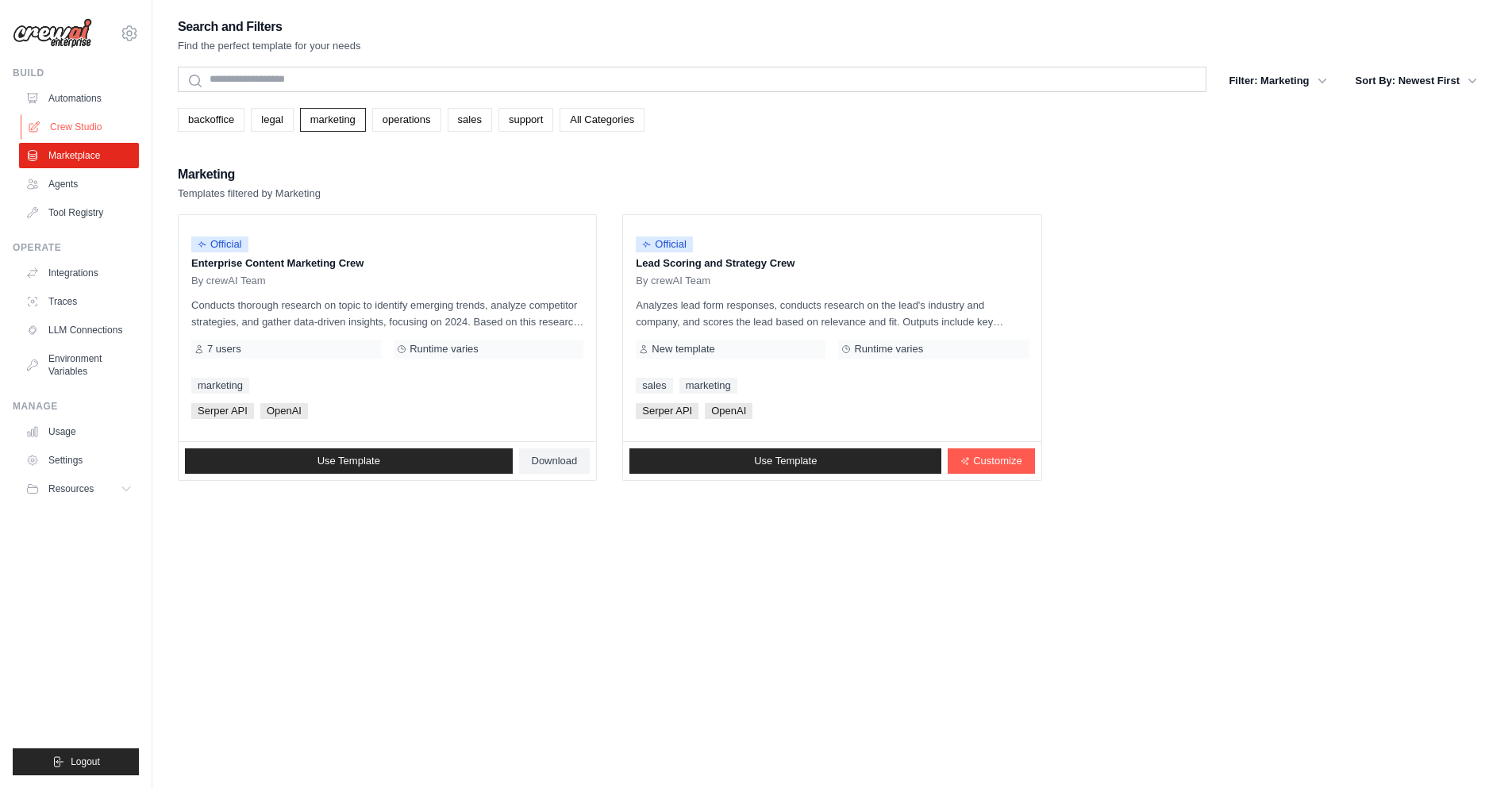
click at [75, 125] on link "Crew Studio" at bounding box center [80, 126] width 119 height 25
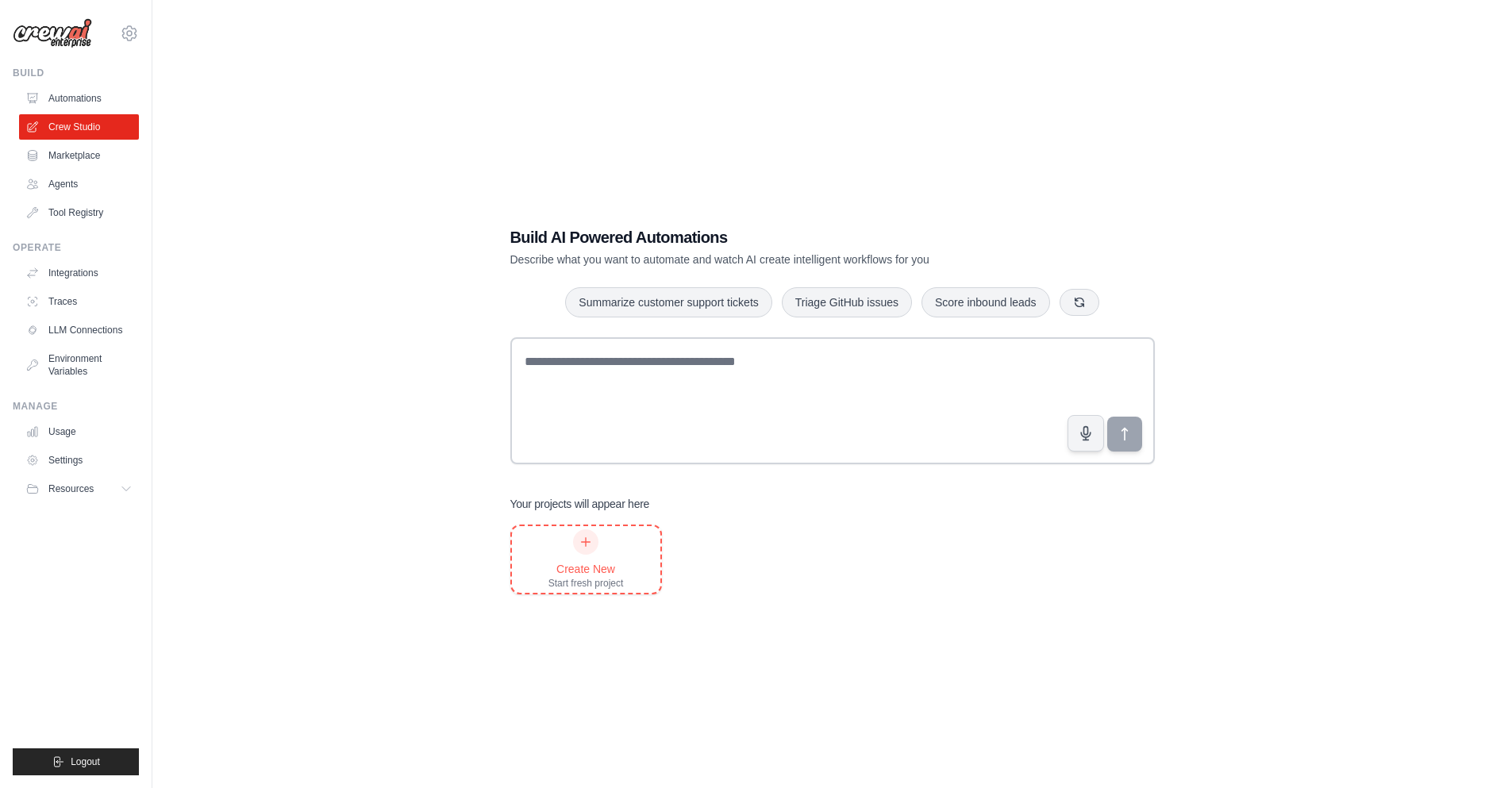
click at [605, 580] on div "Start fresh project" at bounding box center [586, 583] width 75 height 13
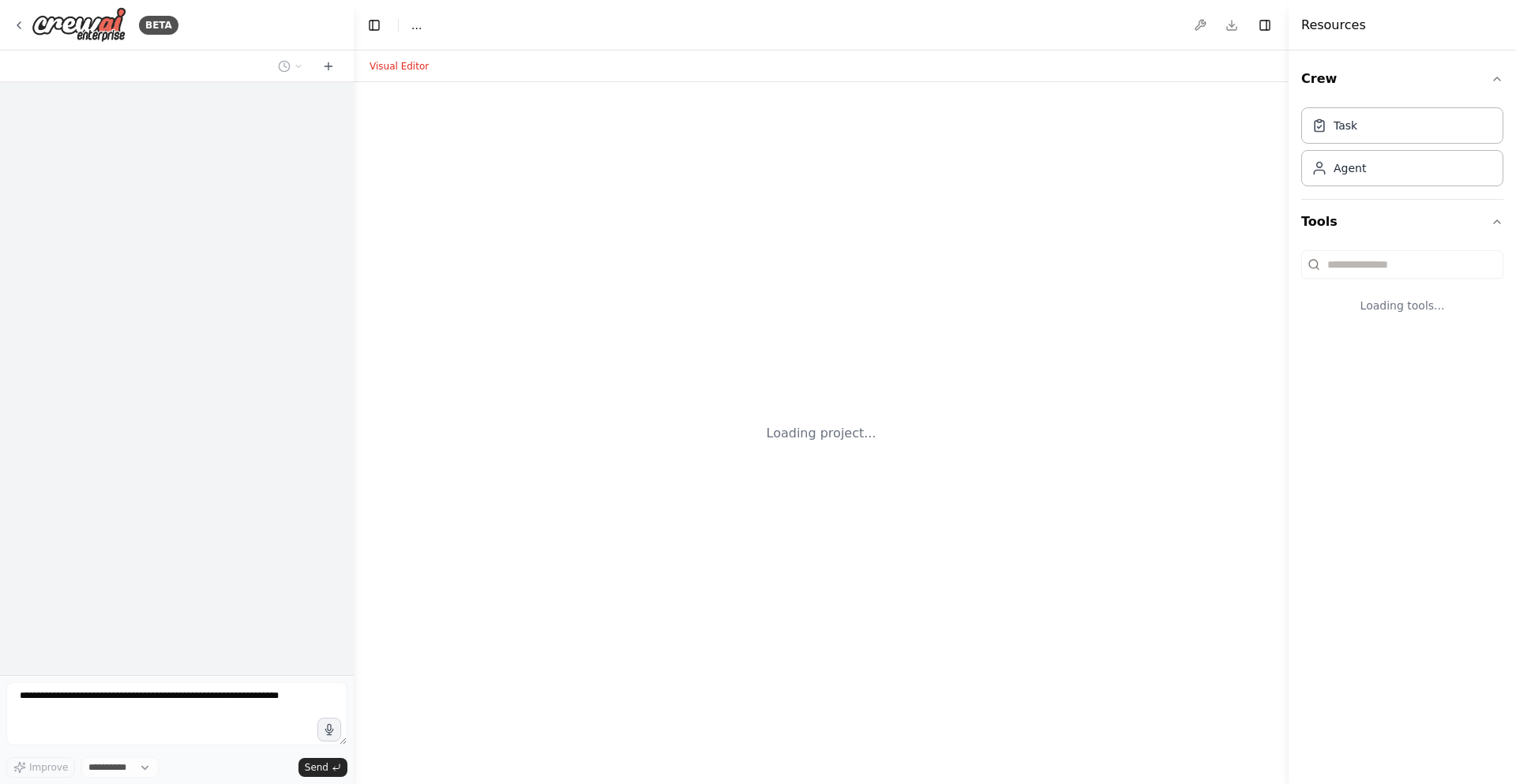
select select "****"
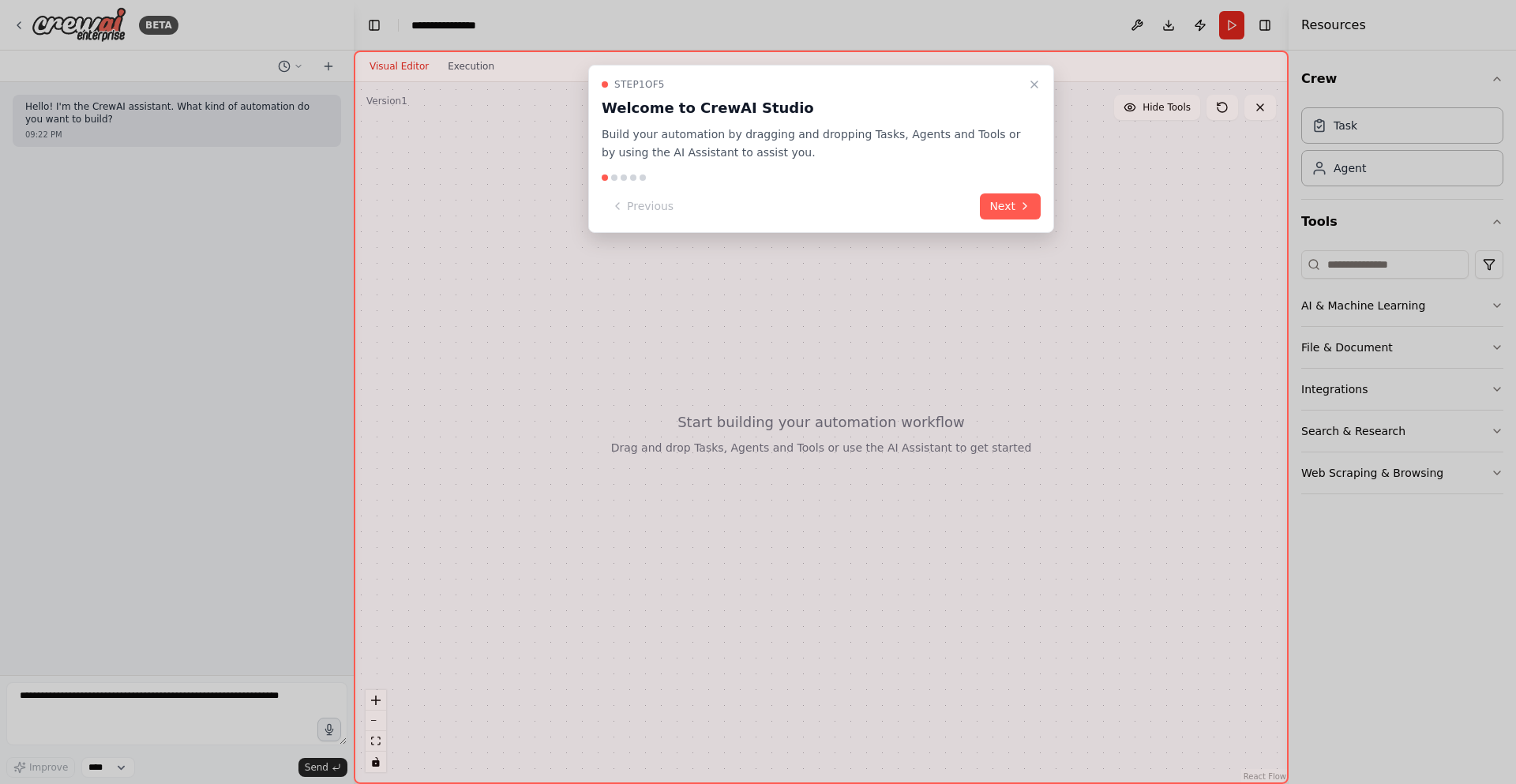
click at [996, 205] on button "Next" at bounding box center [1010, 207] width 61 height 26
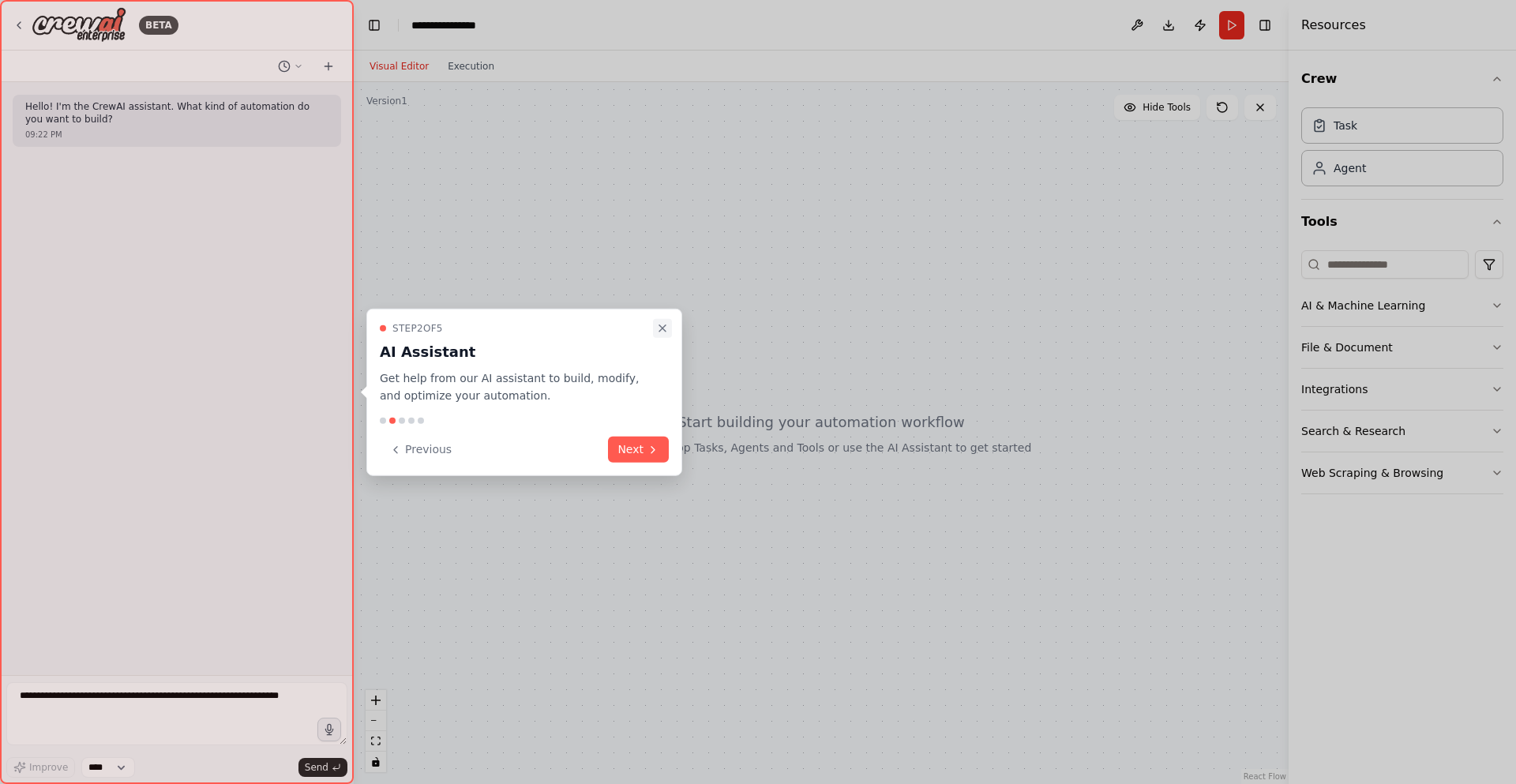
click at [665, 322] on icon "Close walkthrough" at bounding box center [662, 327] width 13 height 13
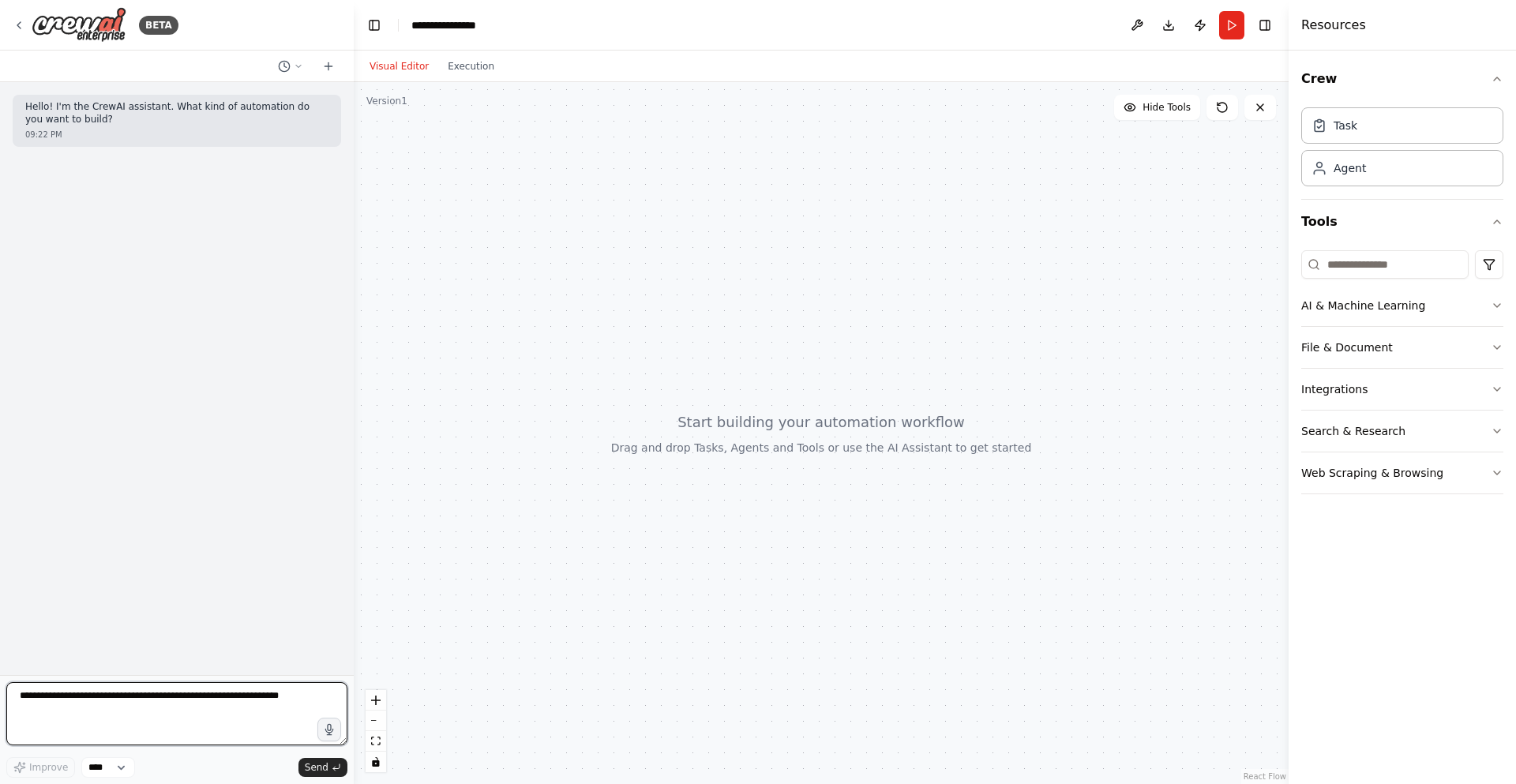
click at [182, 711] on textarea at bounding box center [176, 713] width 341 height 63
type textarea "**********"
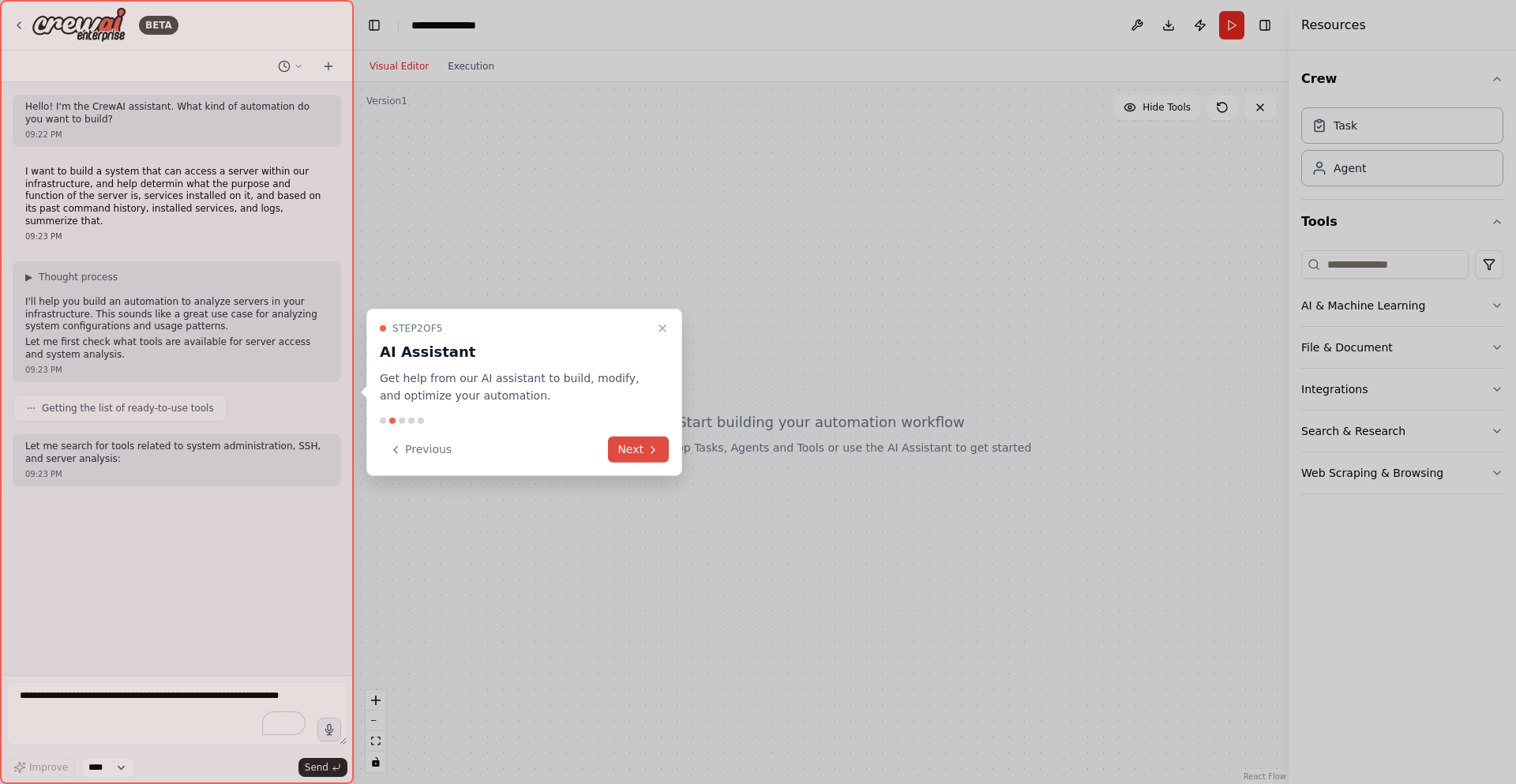
click at [628, 448] on button "Next" at bounding box center [638, 449] width 61 height 26
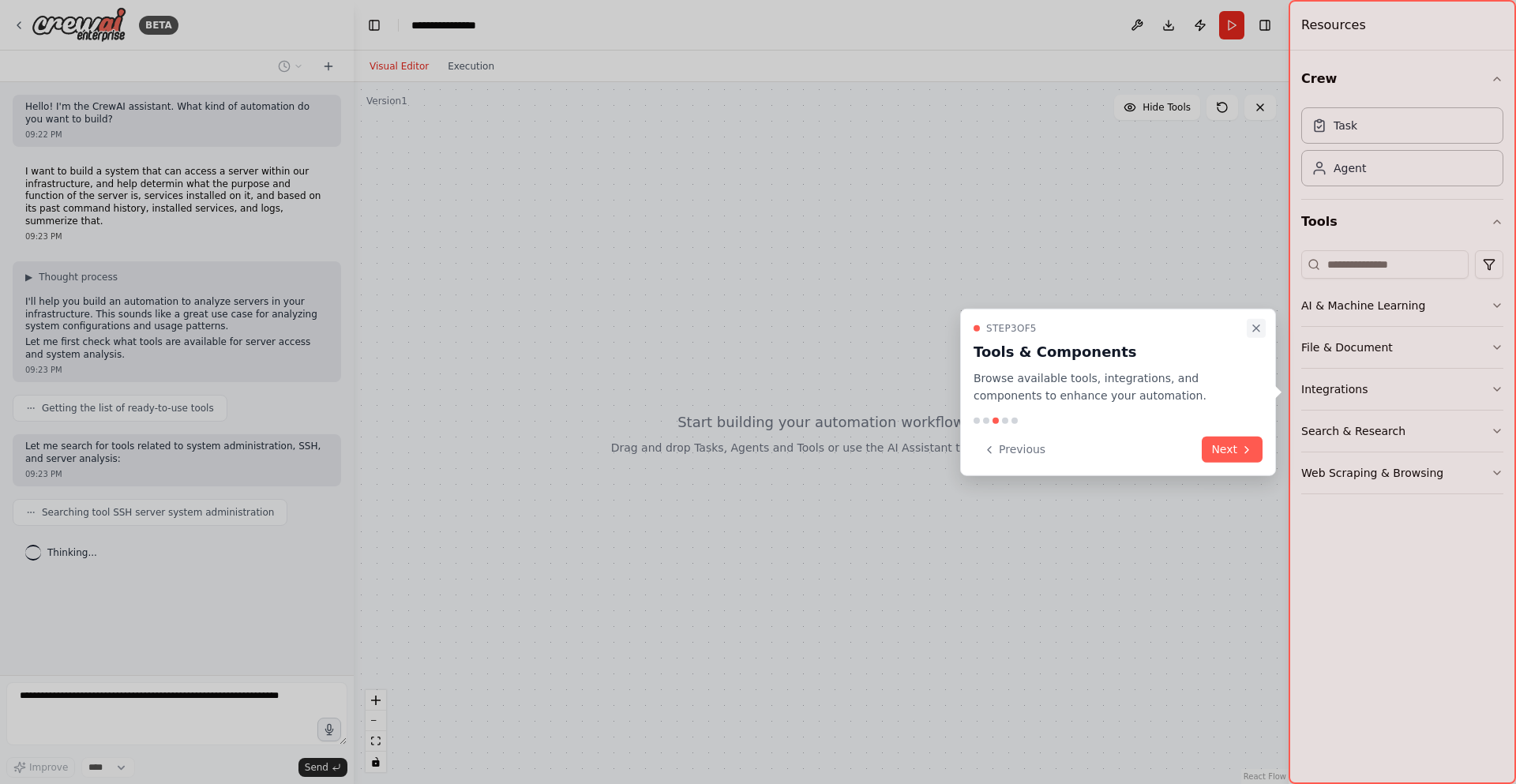
click at [1258, 326] on icon "Close walkthrough" at bounding box center [1256, 327] width 6 height 6
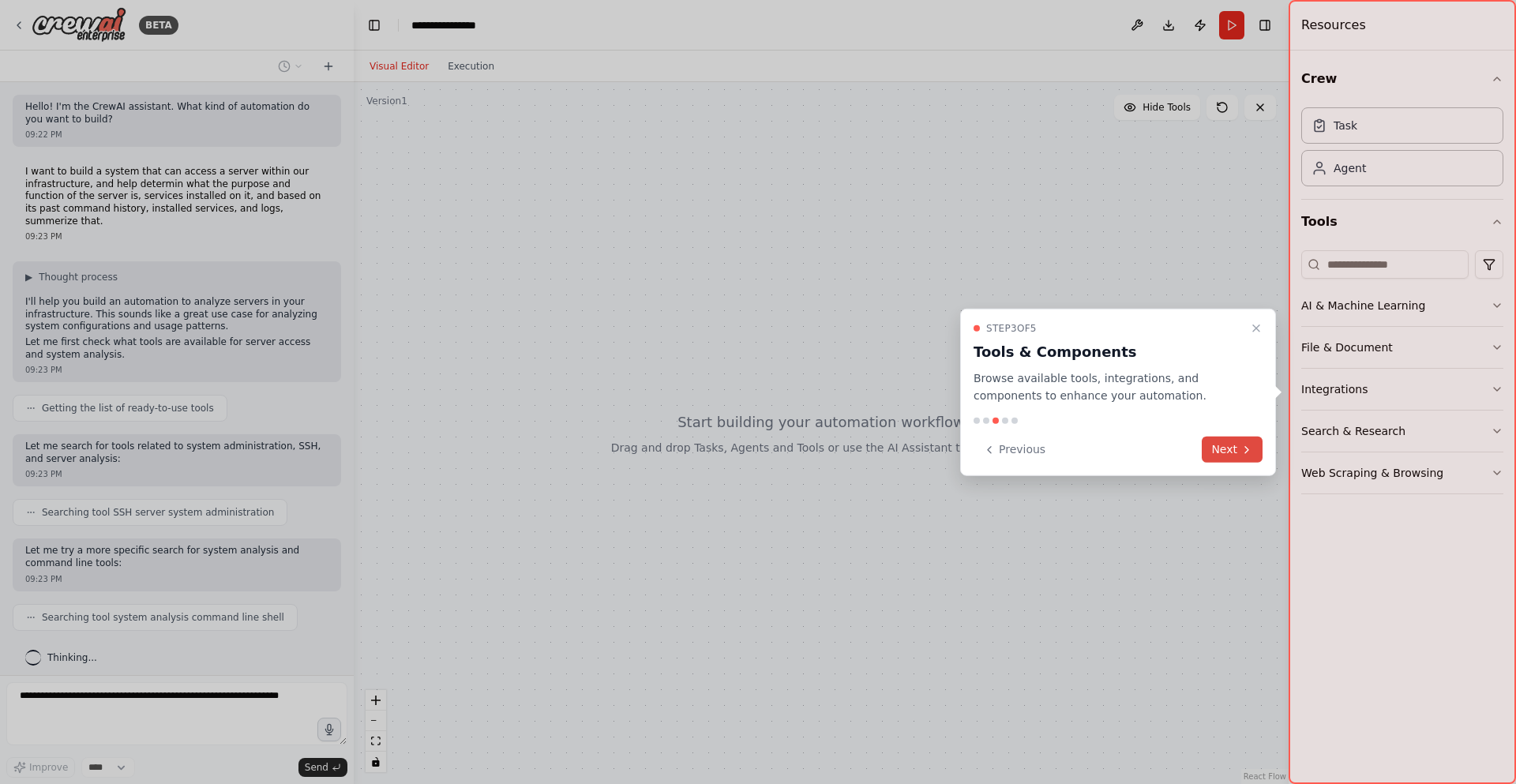
click at [1239, 452] on button "Next" at bounding box center [1232, 449] width 61 height 26
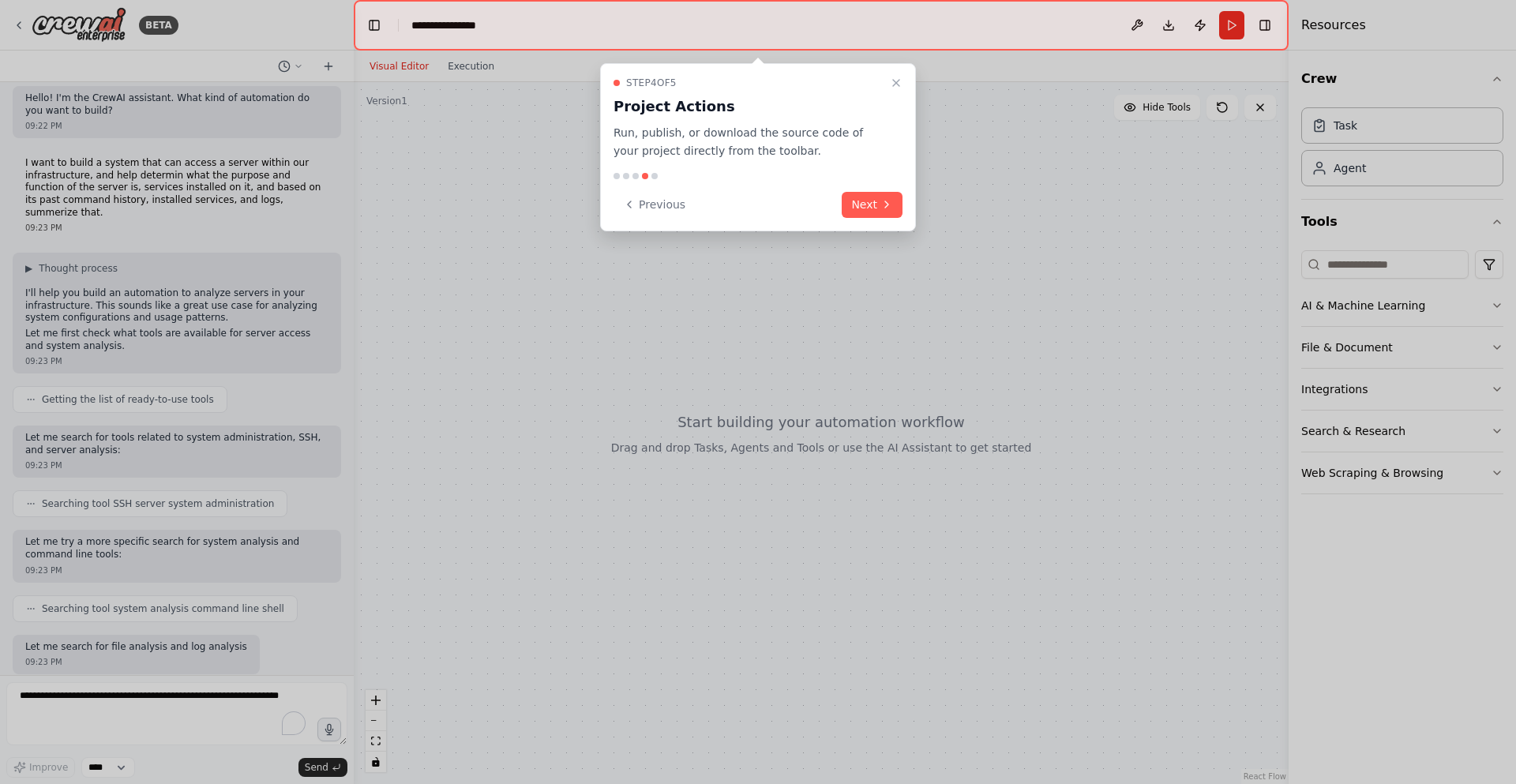
scroll to position [90, 0]
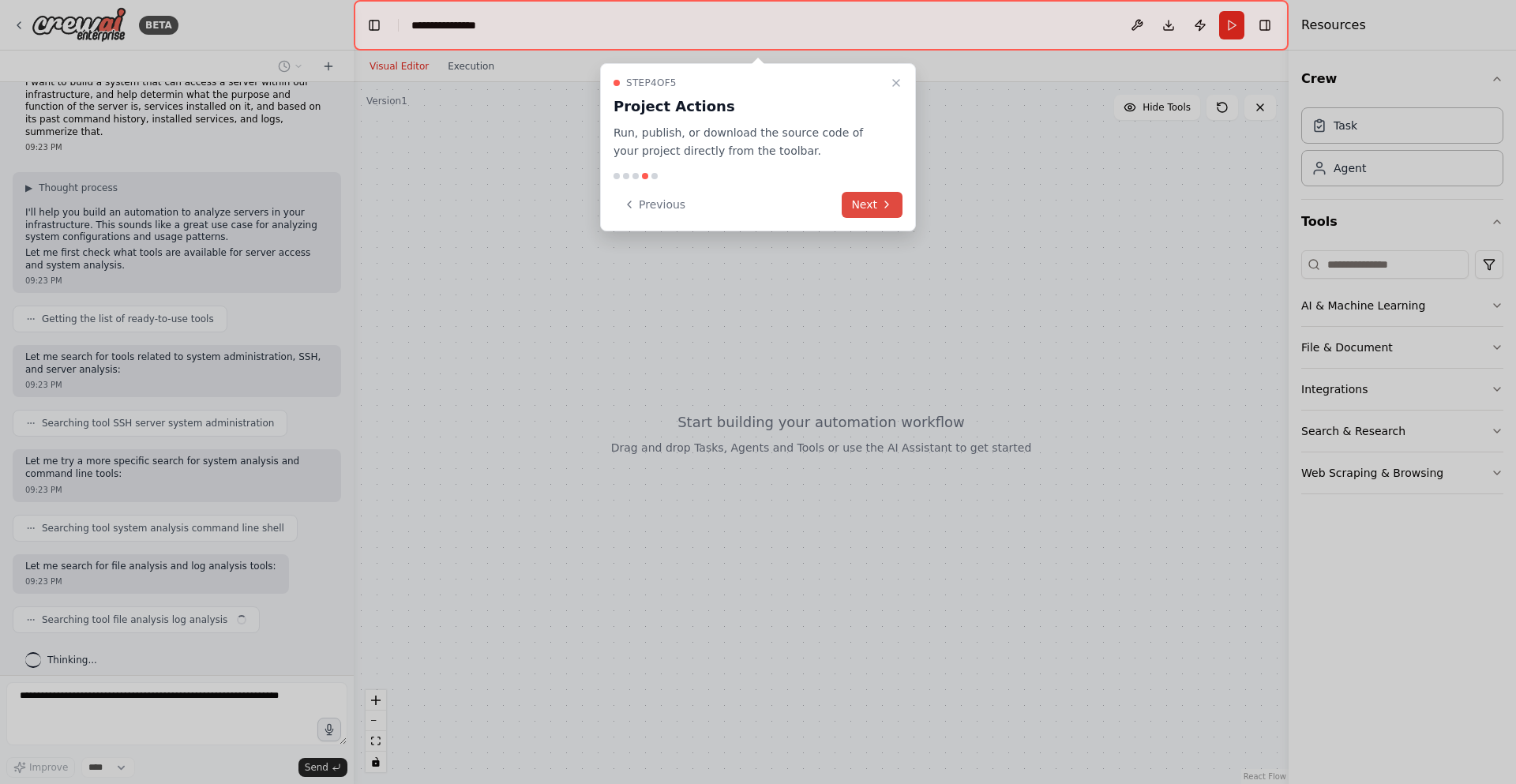
click at [872, 209] on button "Next" at bounding box center [872, 205] width 61 height 26
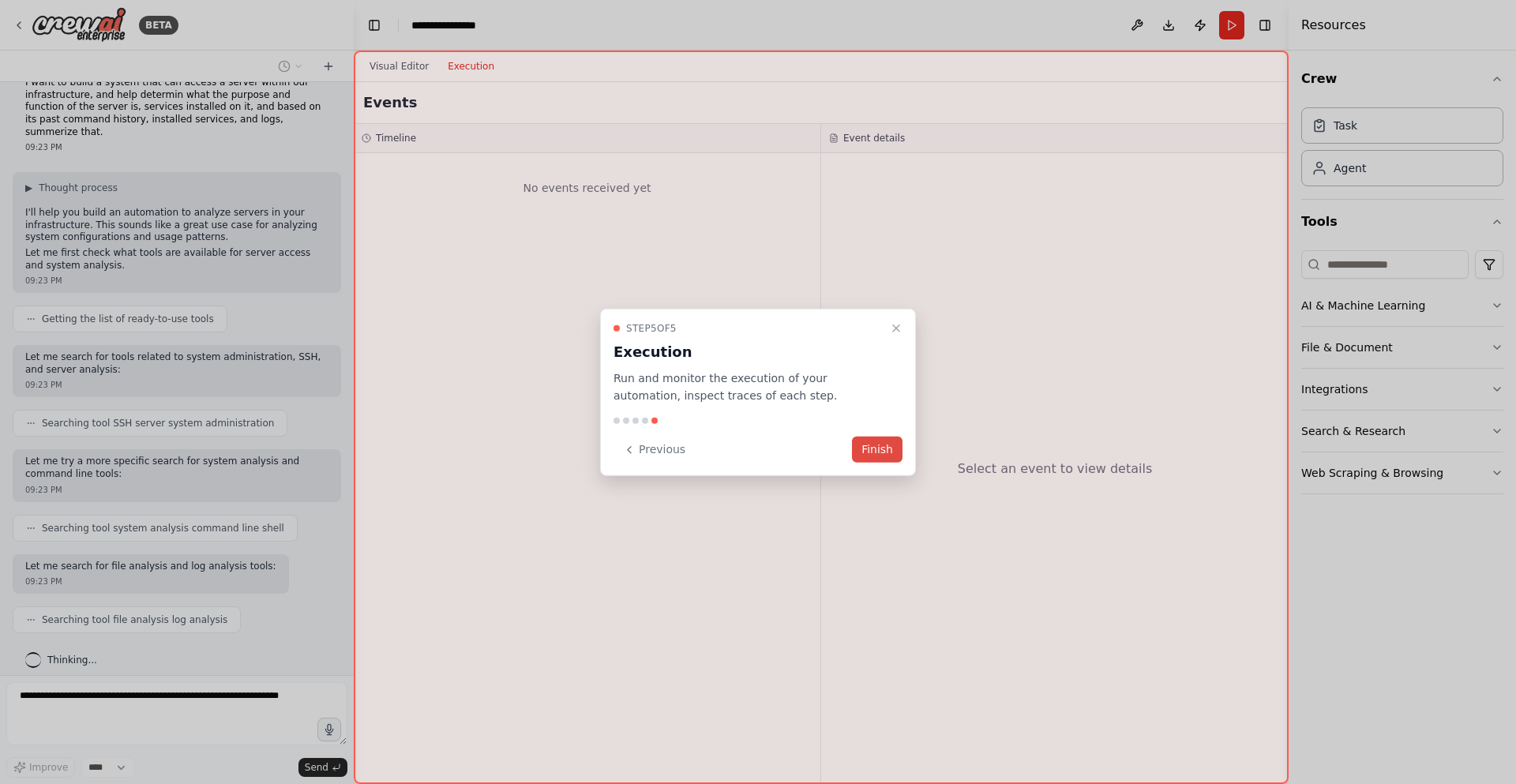
click at [863, 449] on button "Finish" at bounding box center [877, 449] width 51 height 26
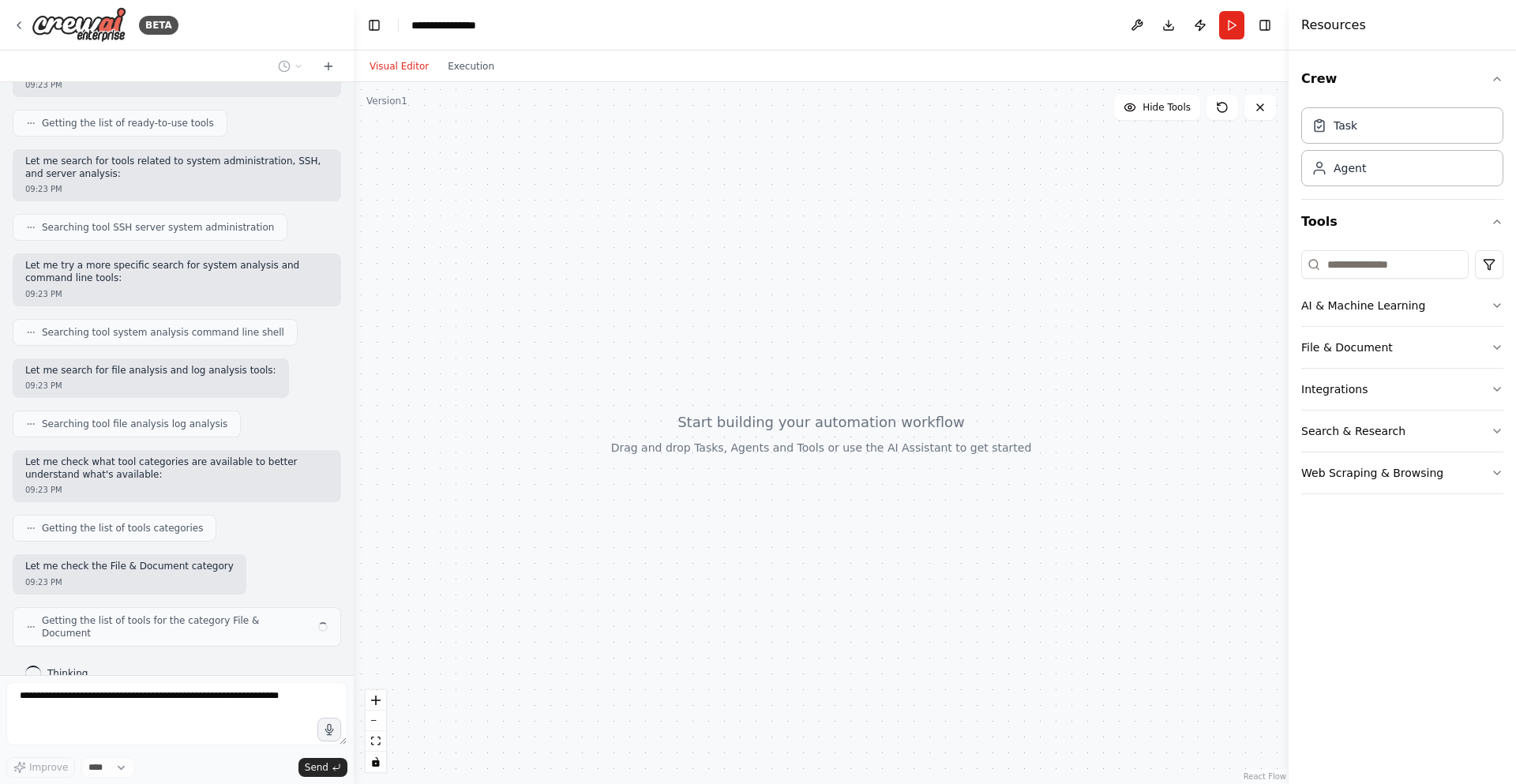
scroll to position [298, 0]
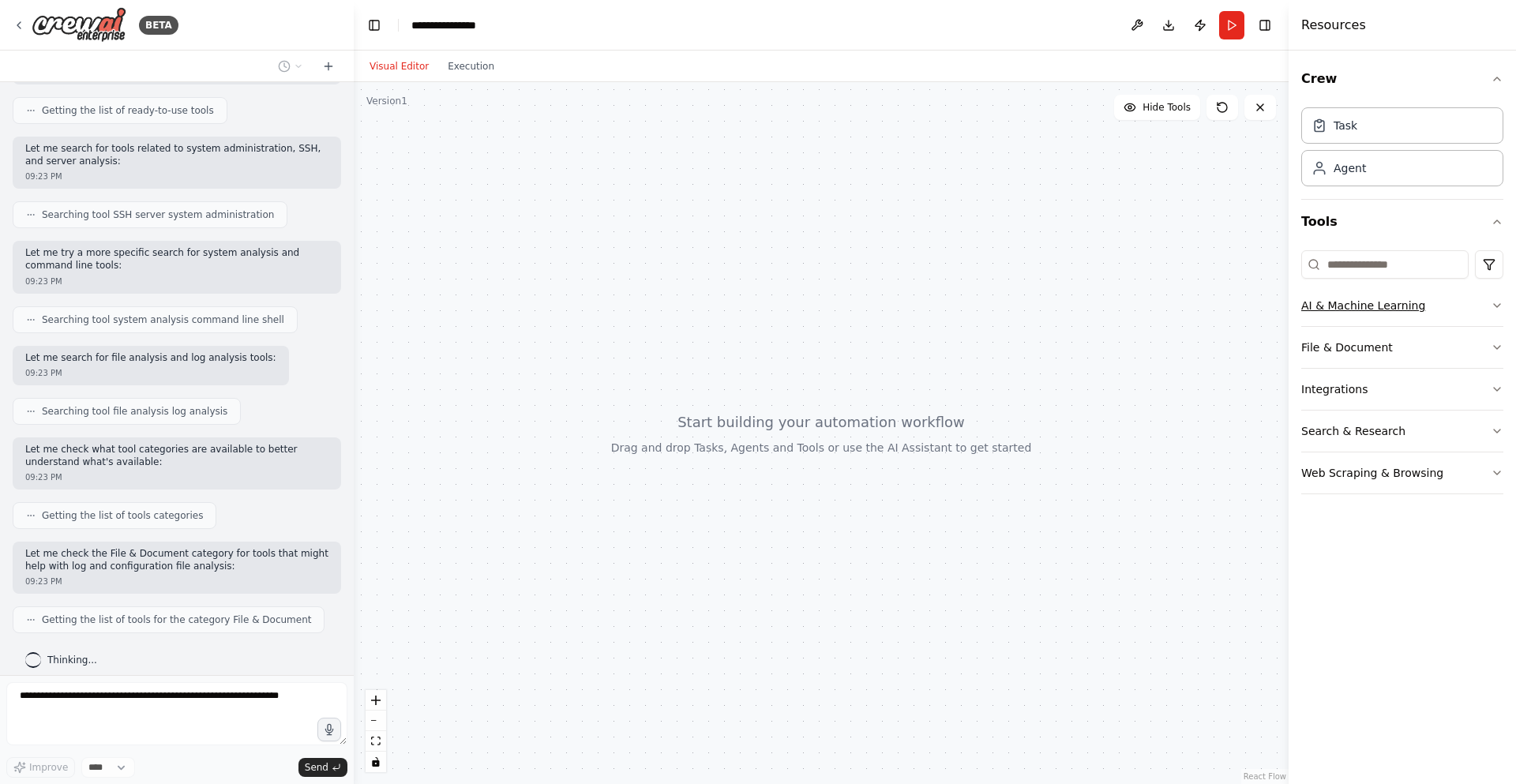
click at [1383, 292] on button "AI & Machine Learning" at bounding box center [1402, 306] width 202 height 41
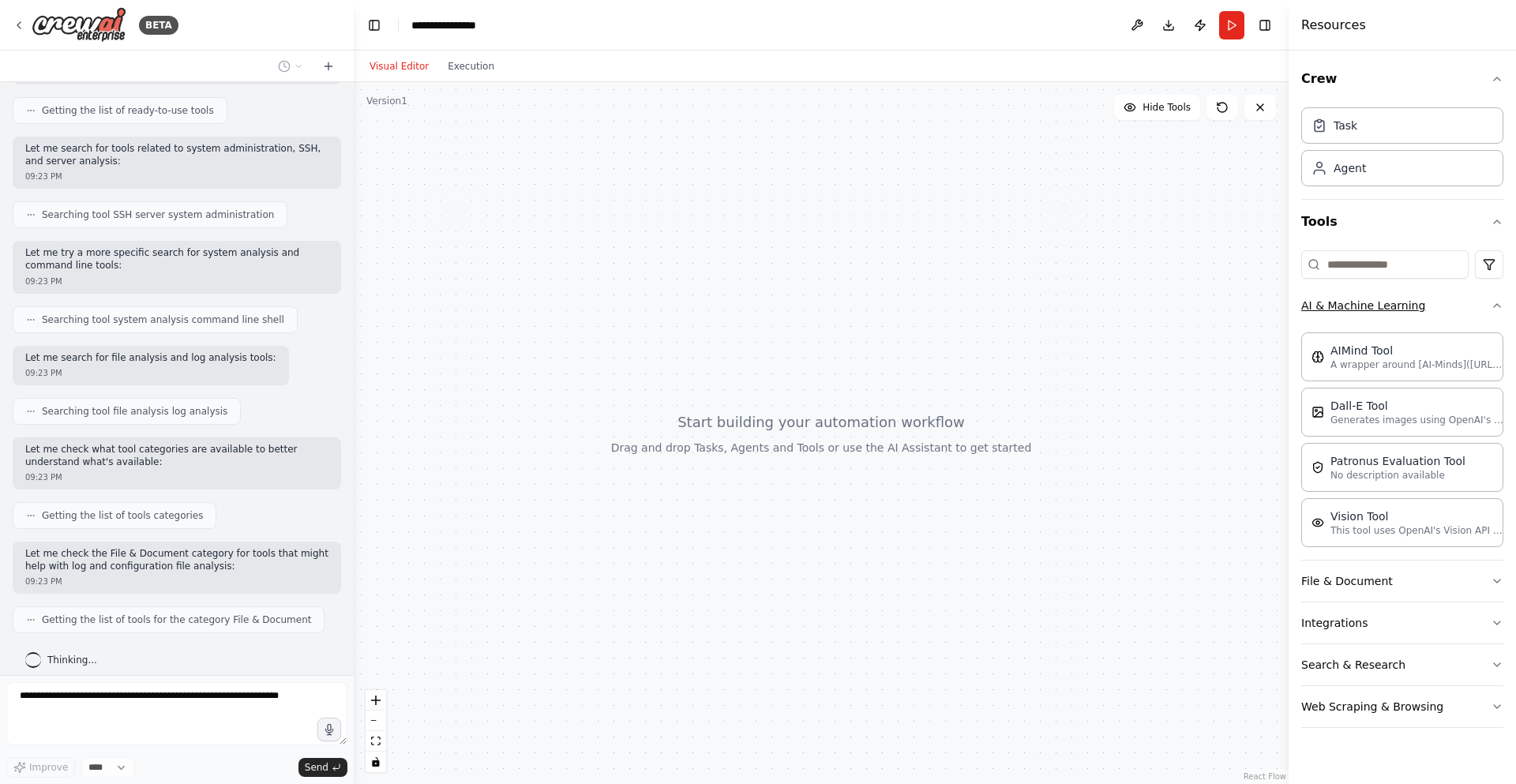
click at [1383, 292] on button "AI & Machine Learning" at bounding box center [1402, 306] width 202 height 41
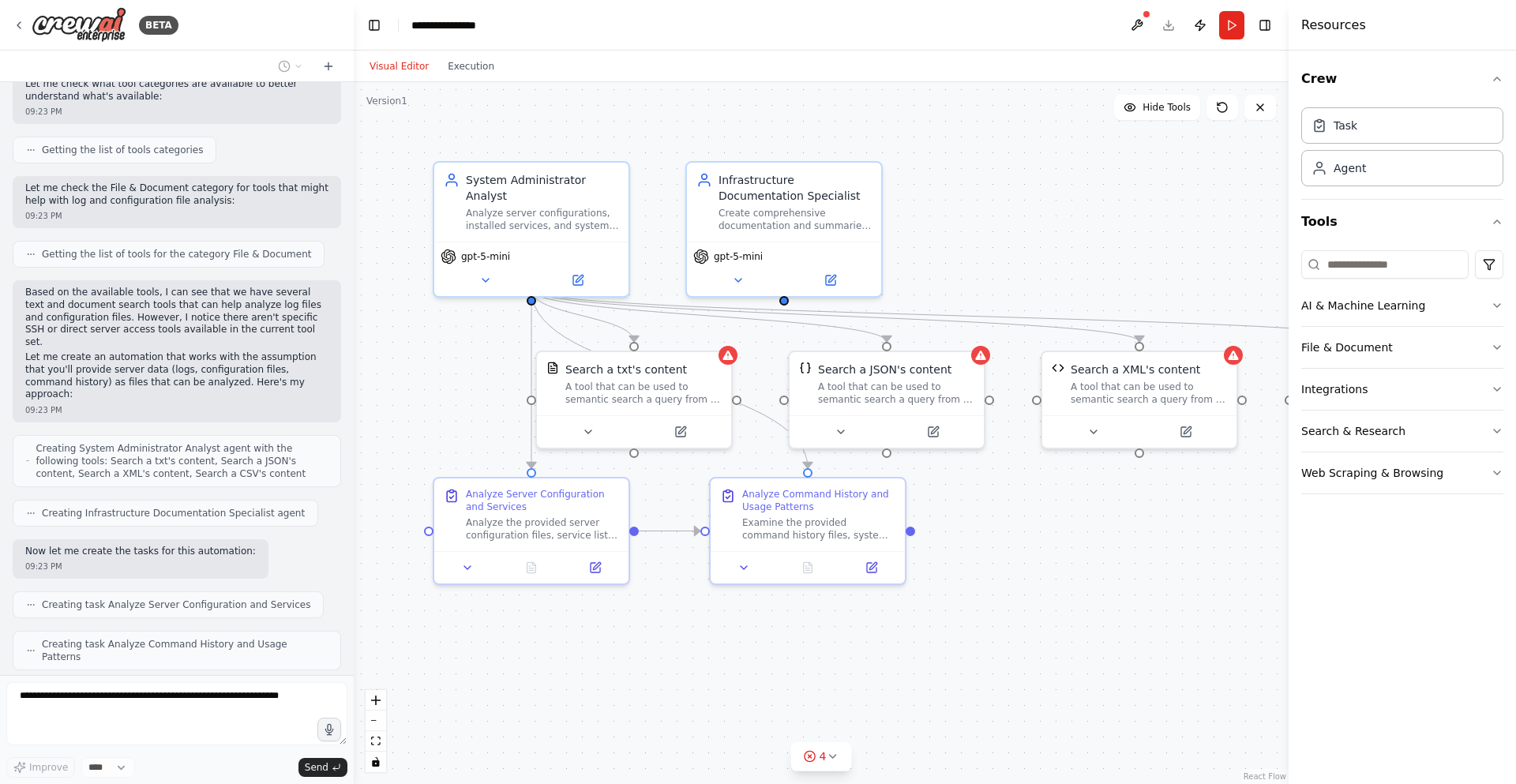
scroll to position [702, 0]
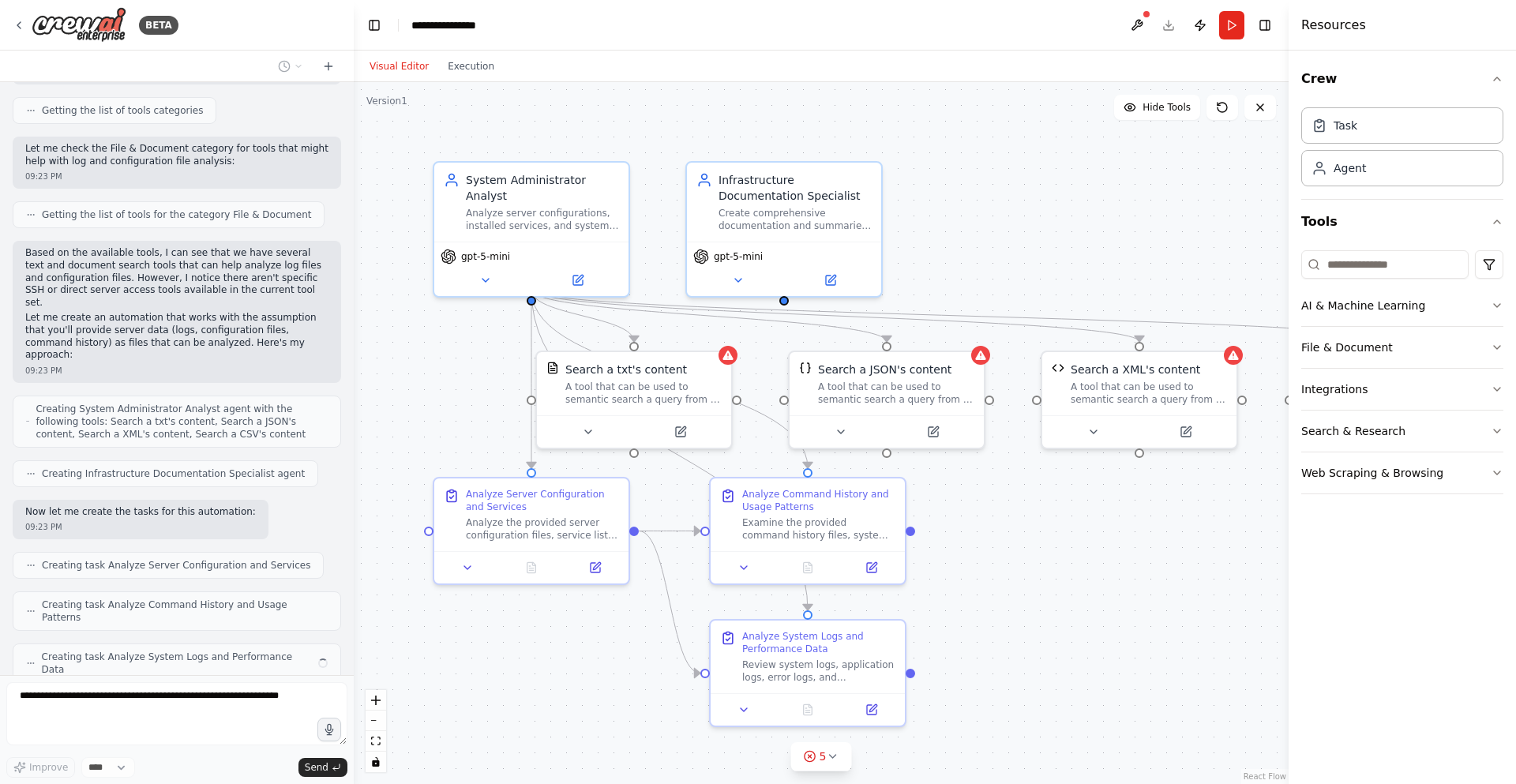
click at [128, 693] on div "BETA Hello! I'm the CrewAI assistant. What kind of automation do you want to bu…" at bounding box center [176, 392] width 354 height 784
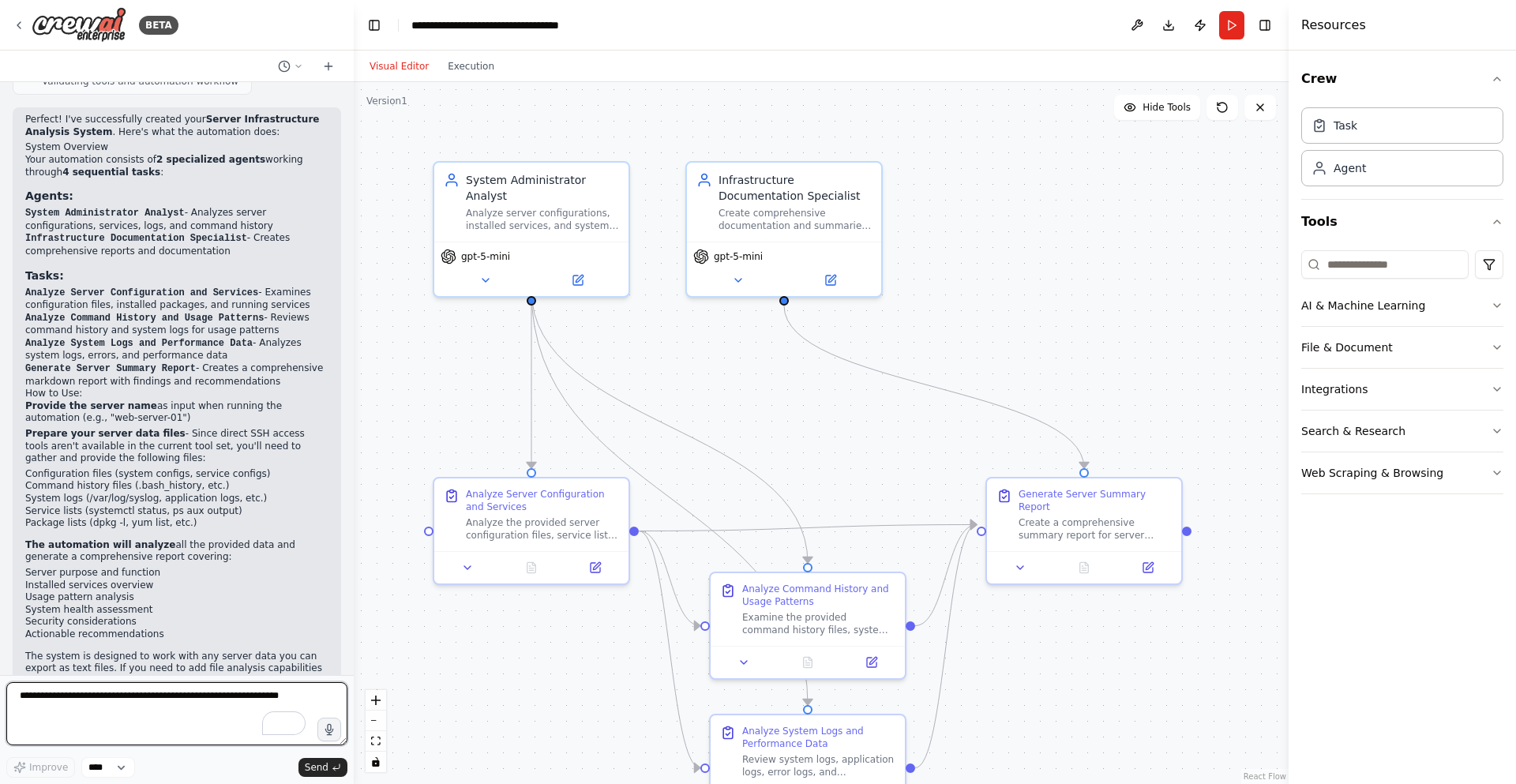
scroll to position [1957, 0]
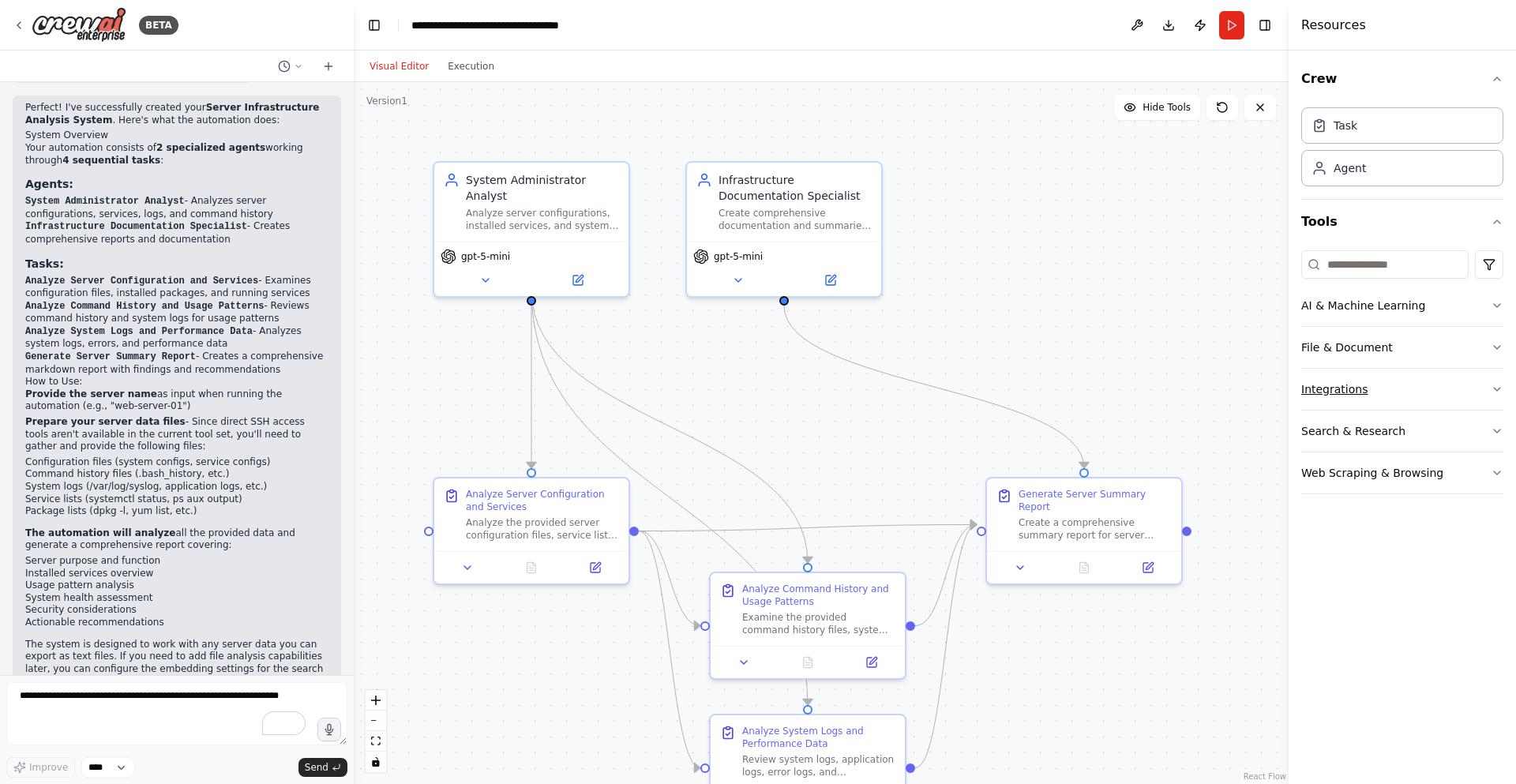
click at [1352, 385] on button "Integrations" at bounding box center [1402, 389] width 202 height 41
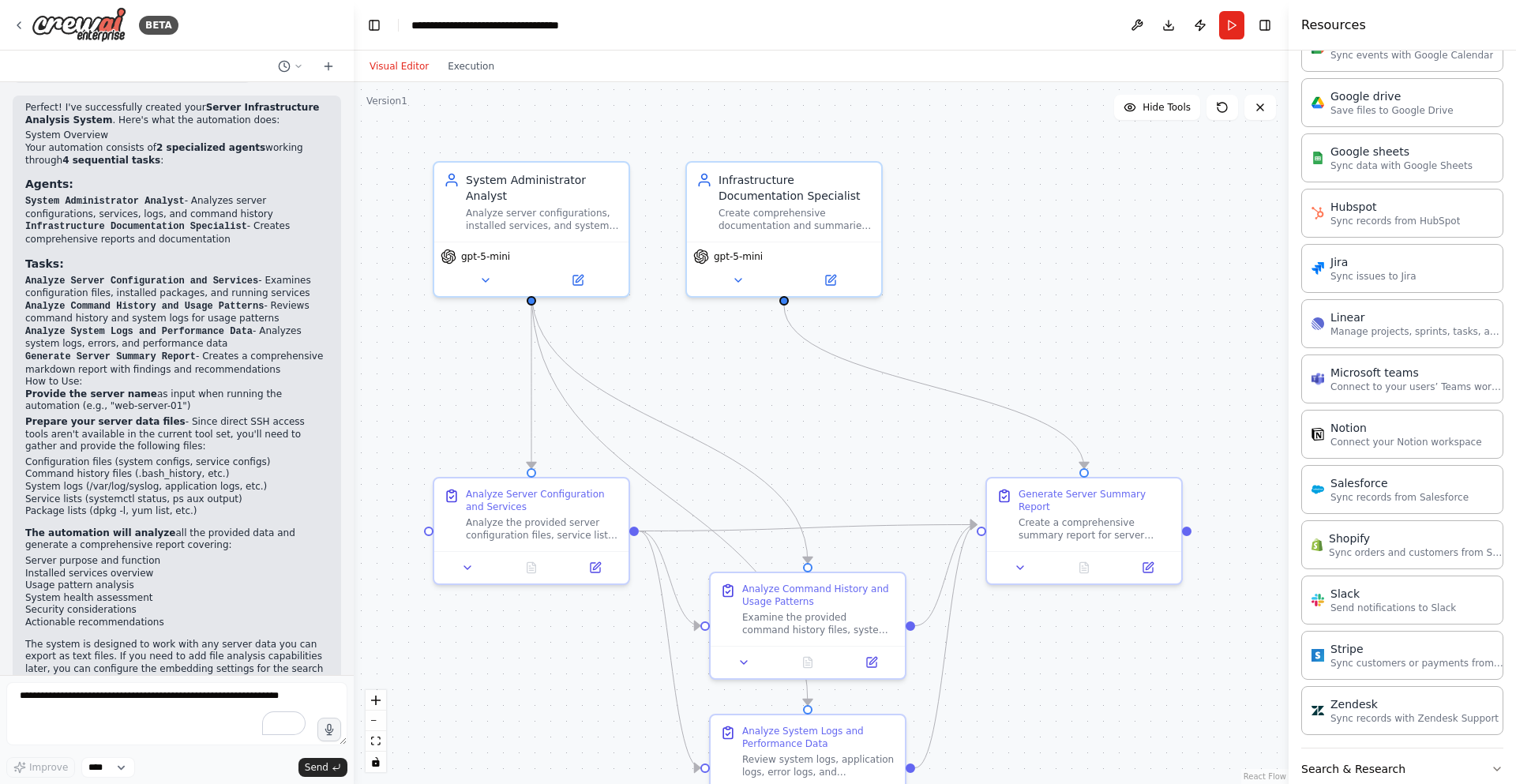
scroll to position [798, 0]
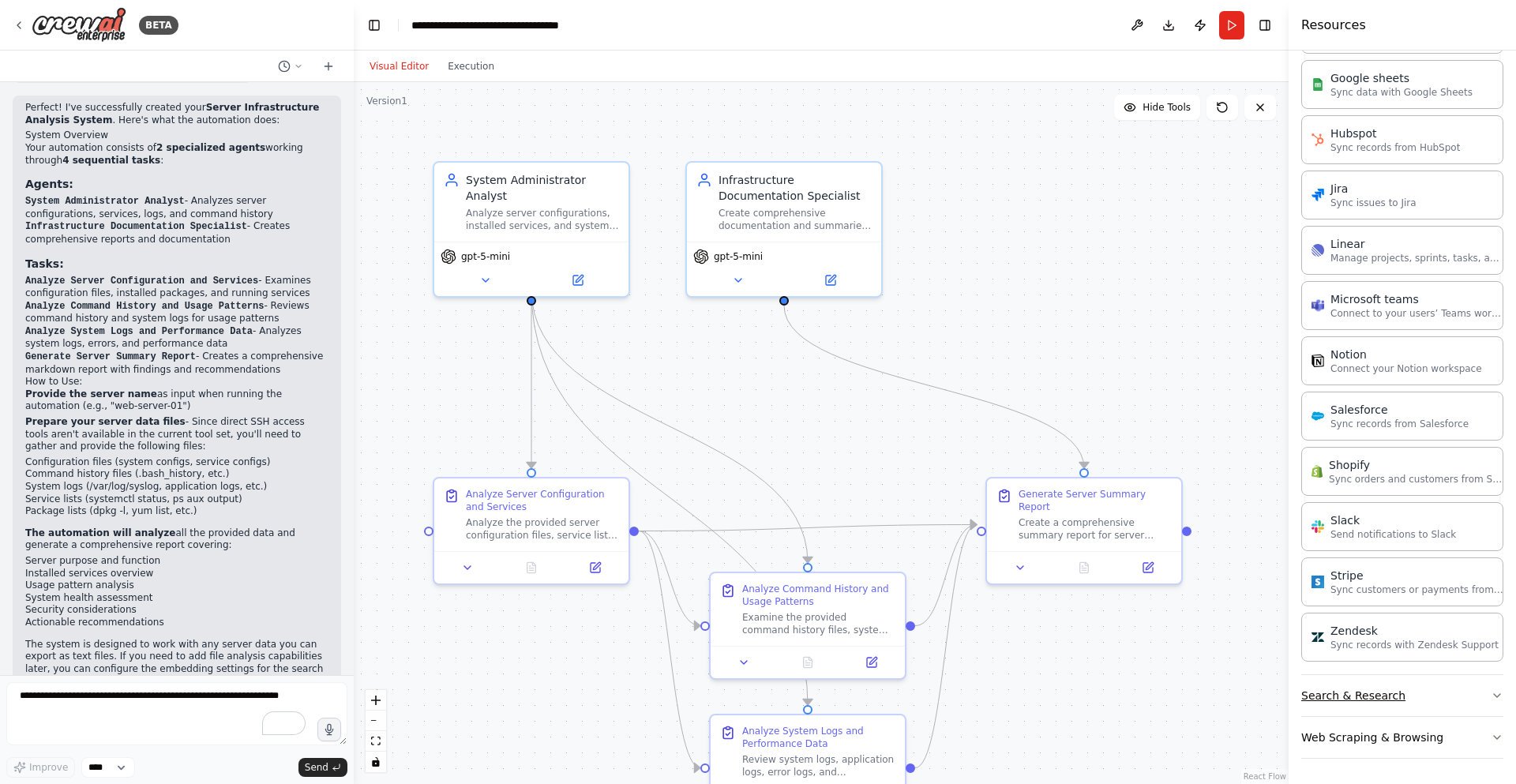
click at [1391, 698] on button "Search & Research" at bounding box center [1402, 695] width 202 height 41
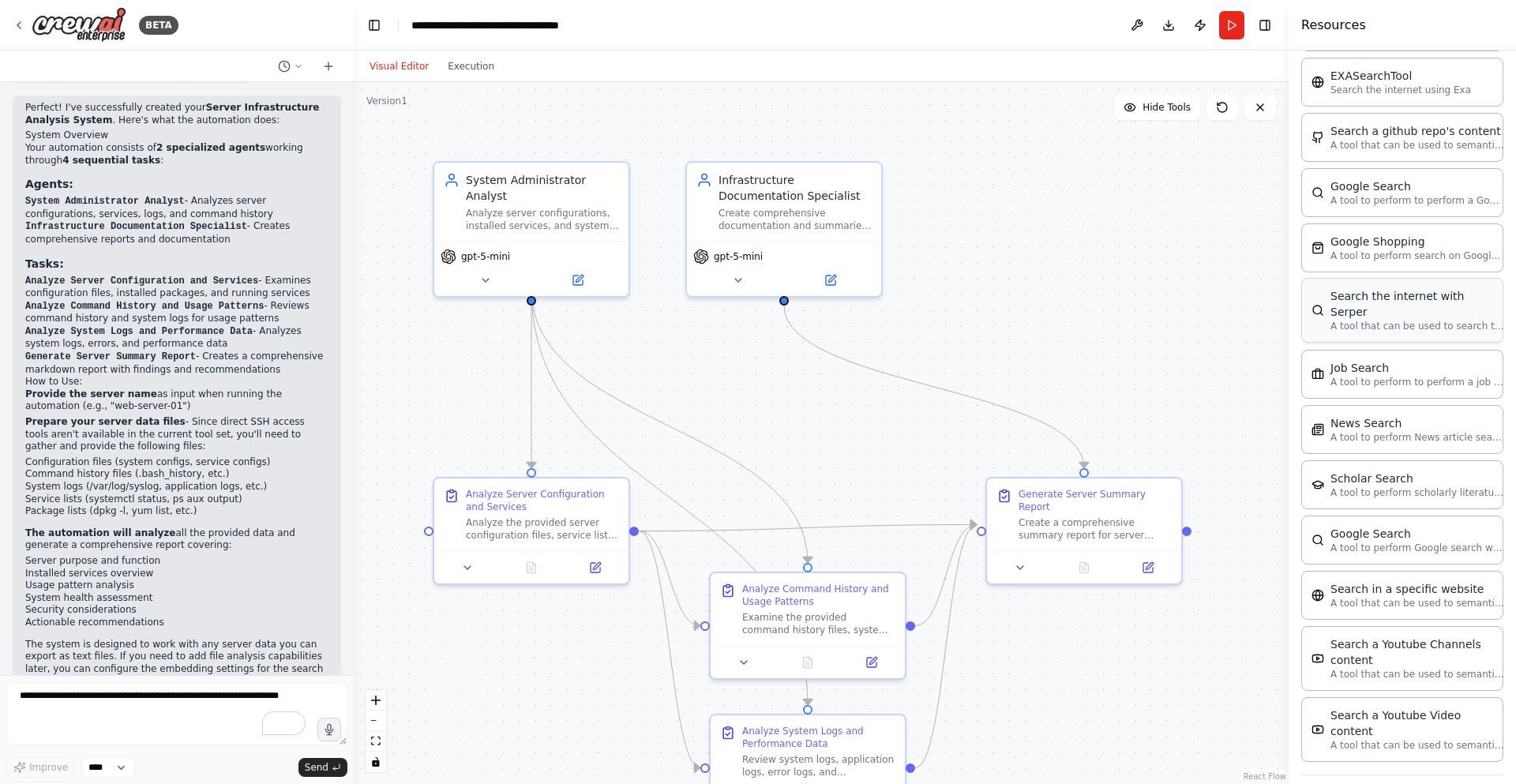
scroll to position [1600, 0]
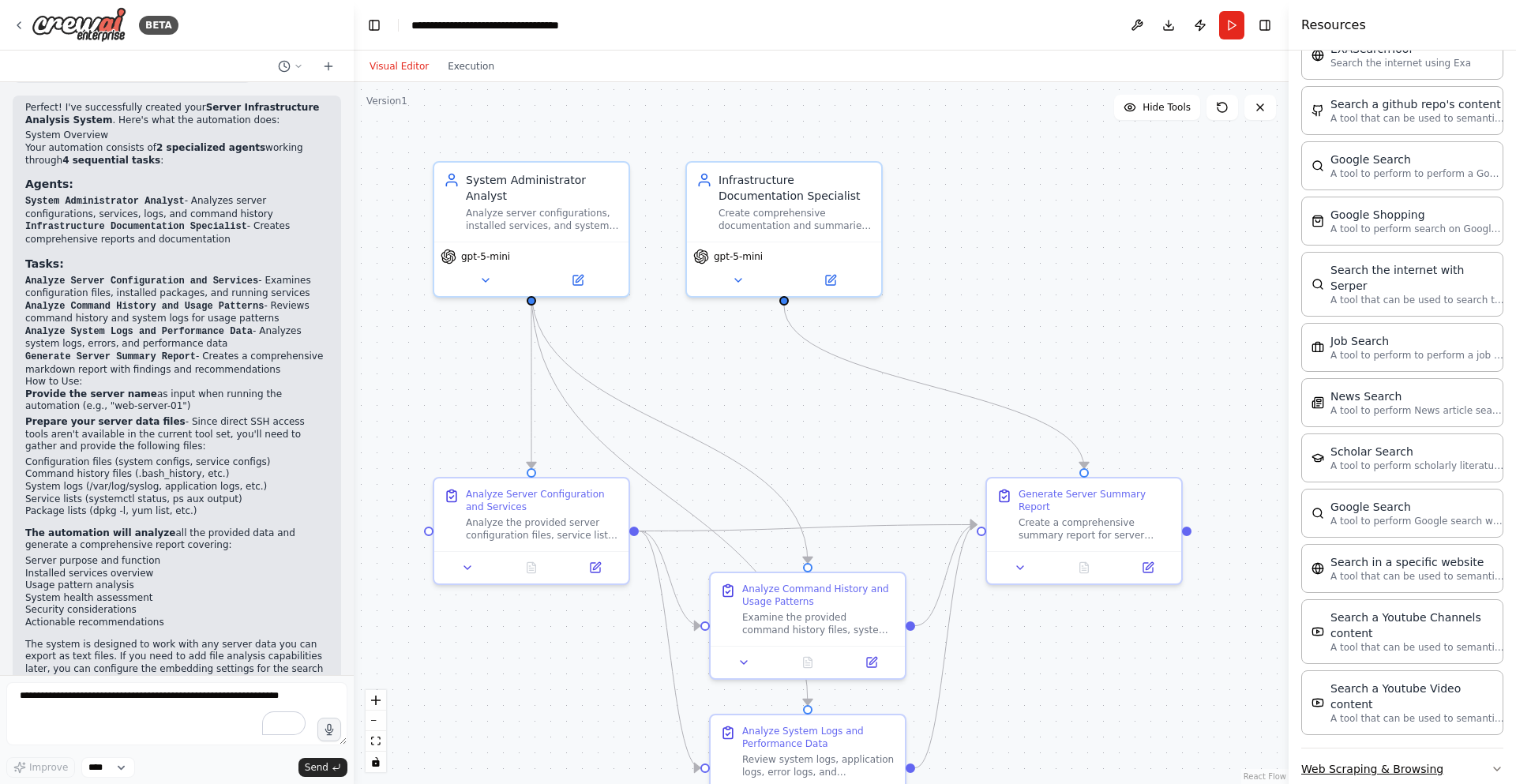
click at [1383, 748] on button "Web Scraping & Browsing" at bounding box center [1402, 769] width 202 height 41
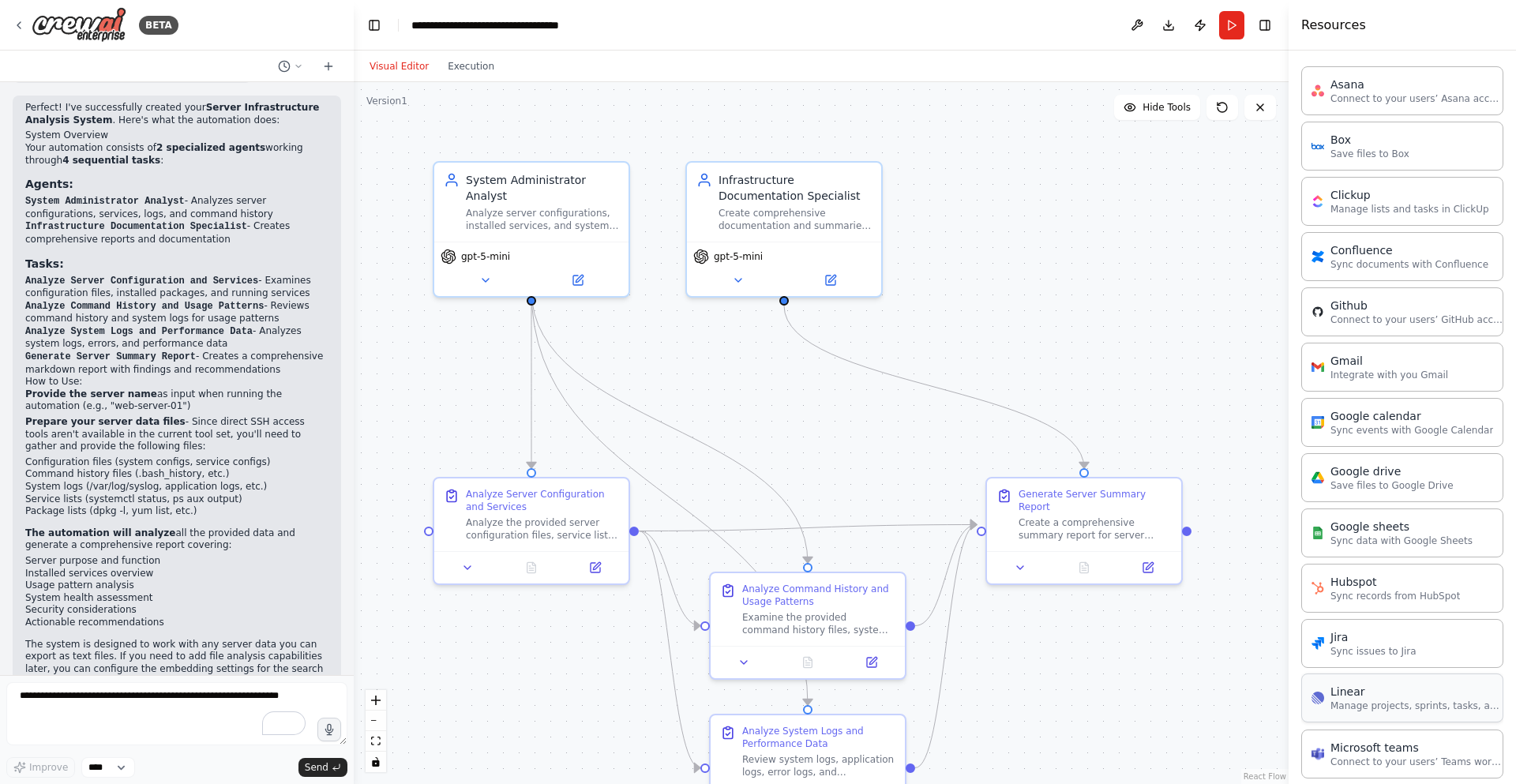
scroll to position [0, 0]
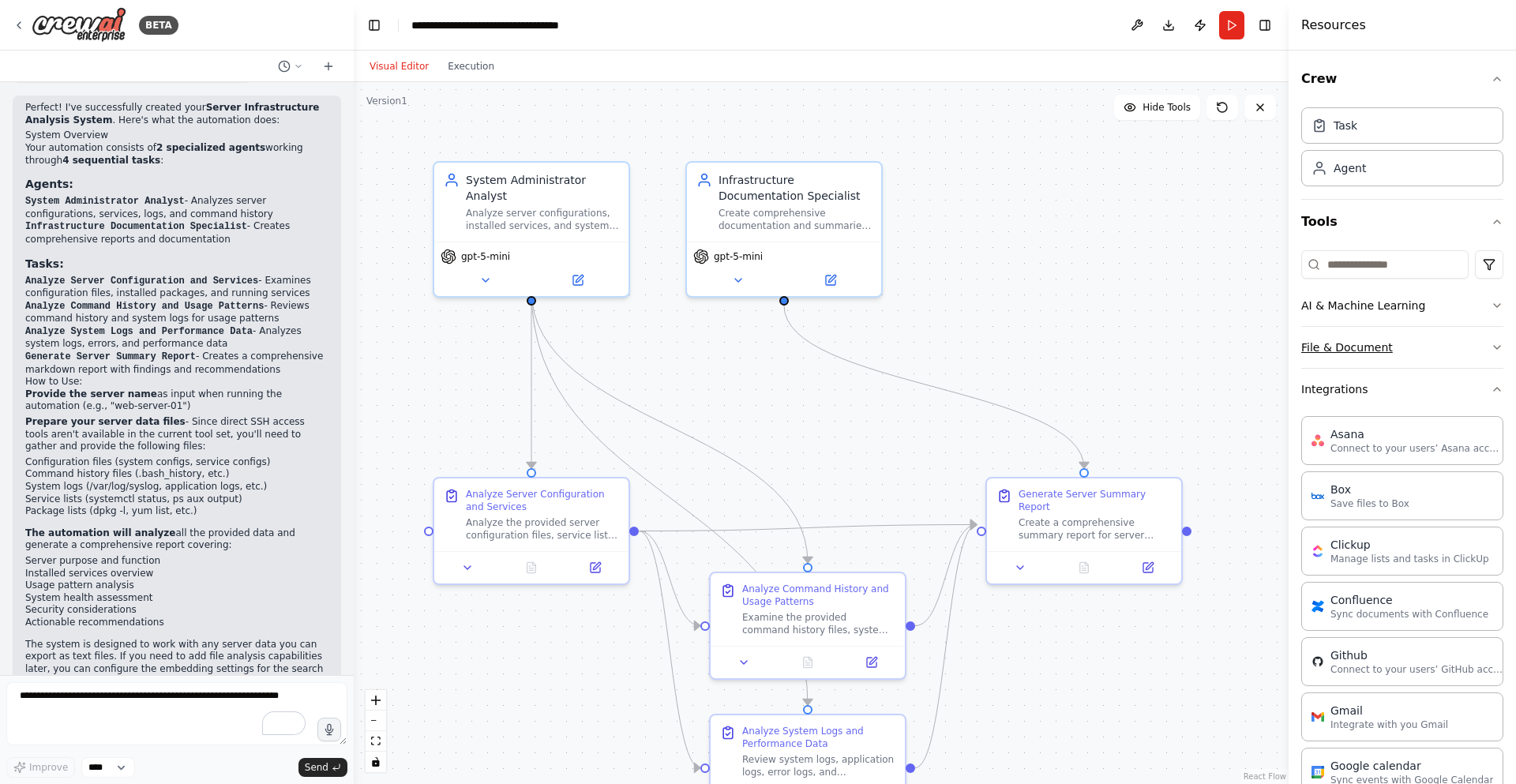
click at [1413, 337] on button "File & Document" at bounding box center [1402, 348] width 202 height 41
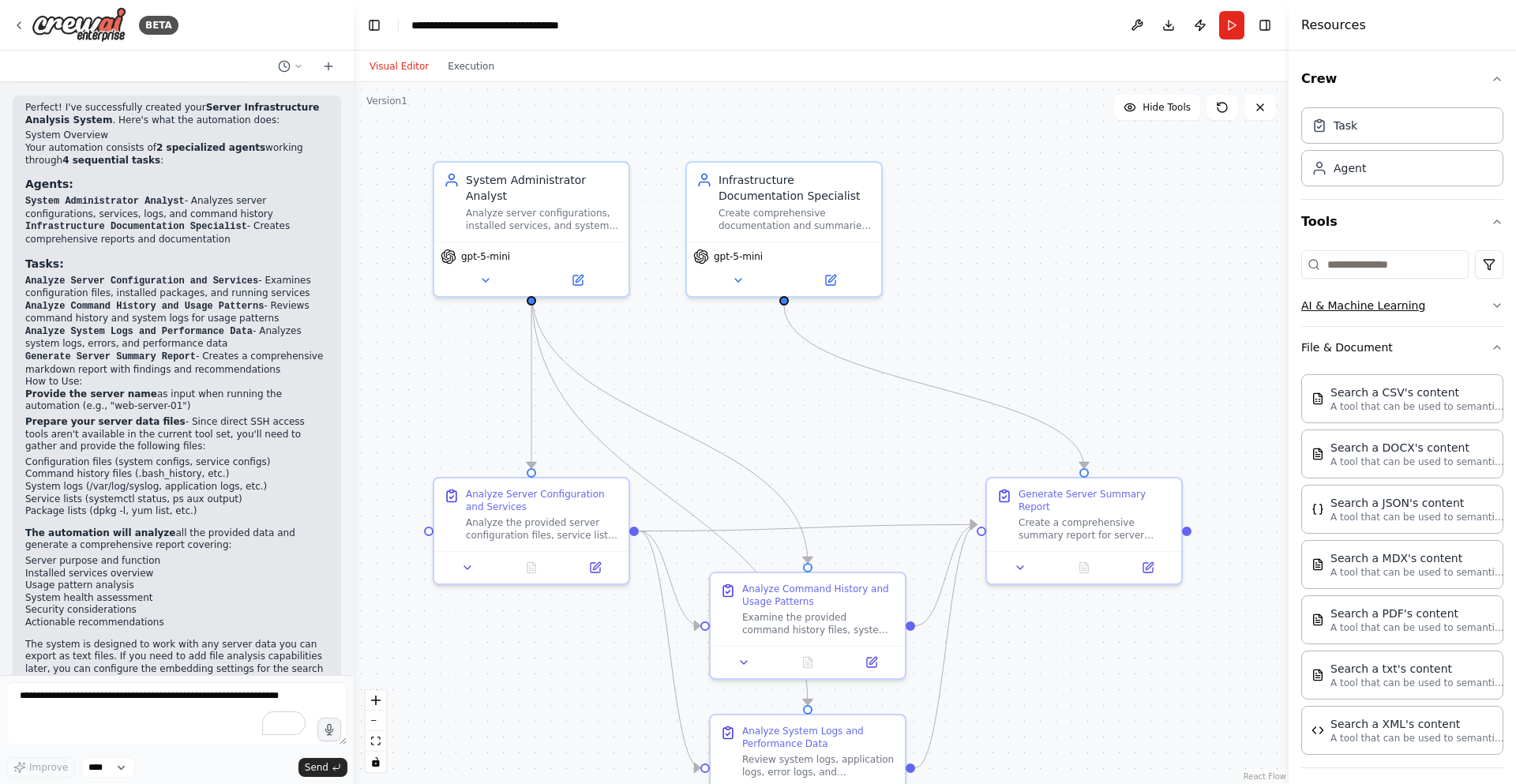
click at [1417, 310] on button "AI & Machine Learning" at bounding box center [1402, 306] width 202 height 41
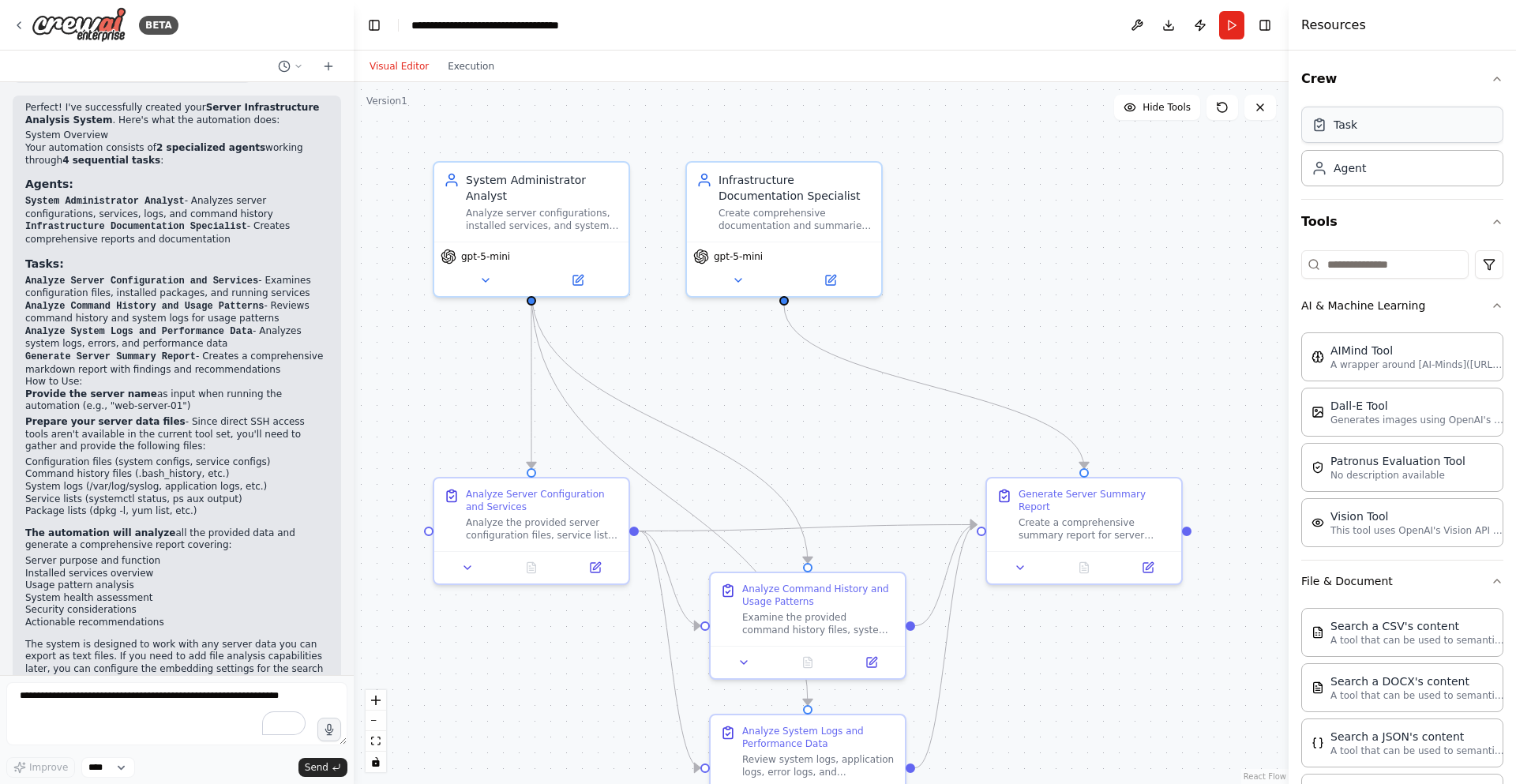
click at [1352, 127] on div "Task" at bounding box center [1346, 125] width 24 height 15
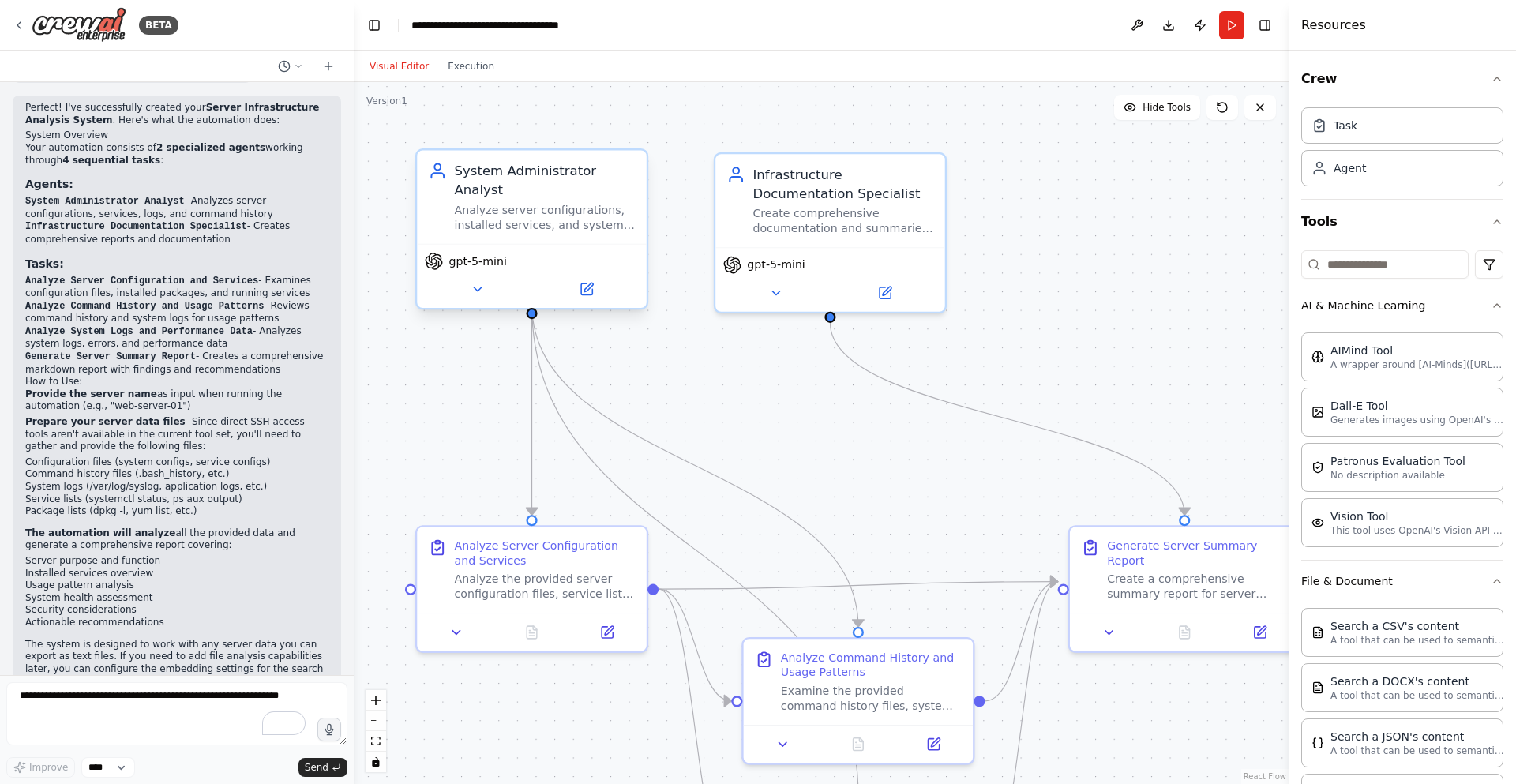
click at [529, 210] on div "Analyze server configurations, installed services, and system logs to determine…" at bounding box center [545, 218] width 181 height 30
click at [471, 281] on icon at bounding box center [477, 288] width 15 height 15
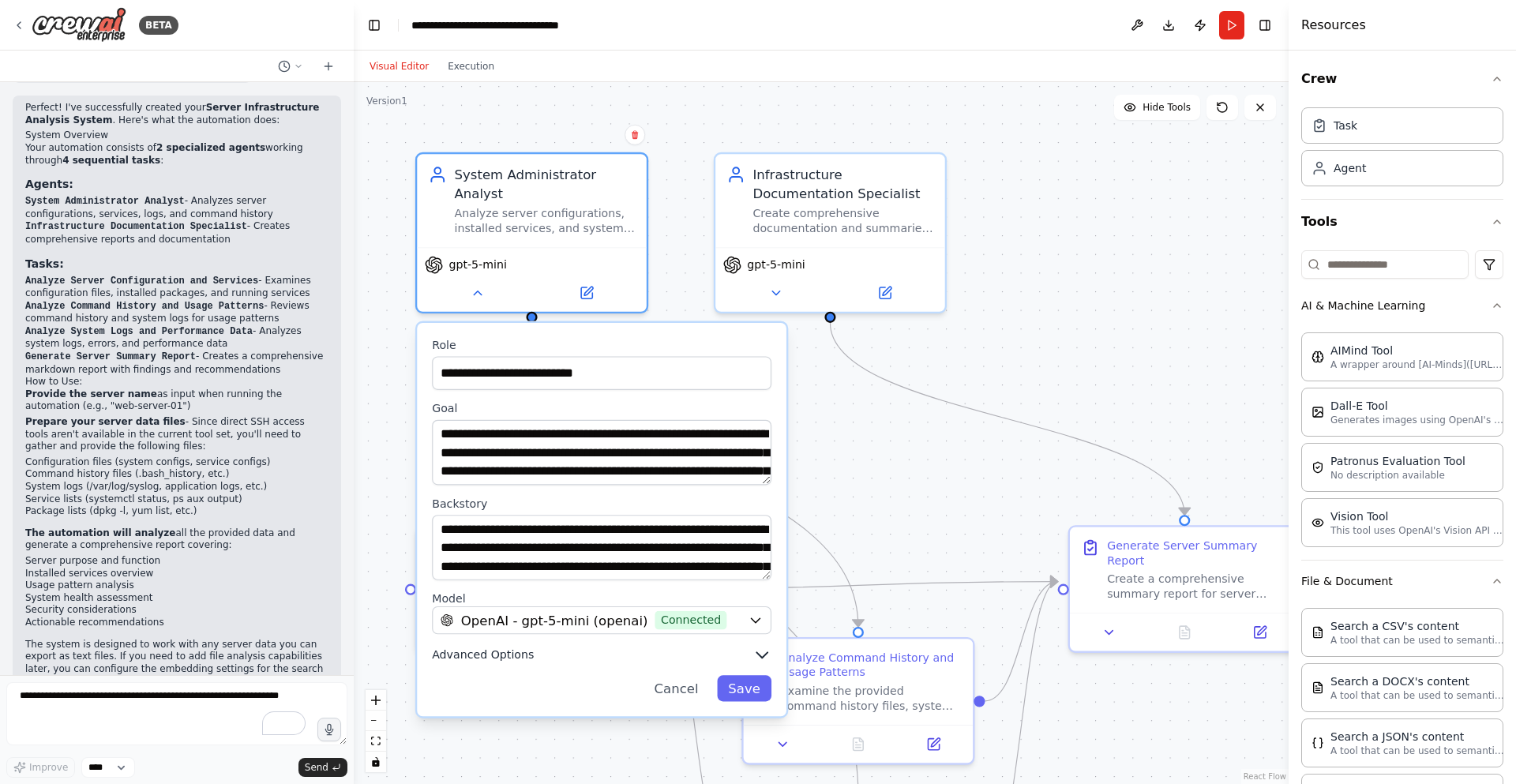
click at [541, 645] on button "Advanced Options" at bounding box center [602, 655] width 339 height 19
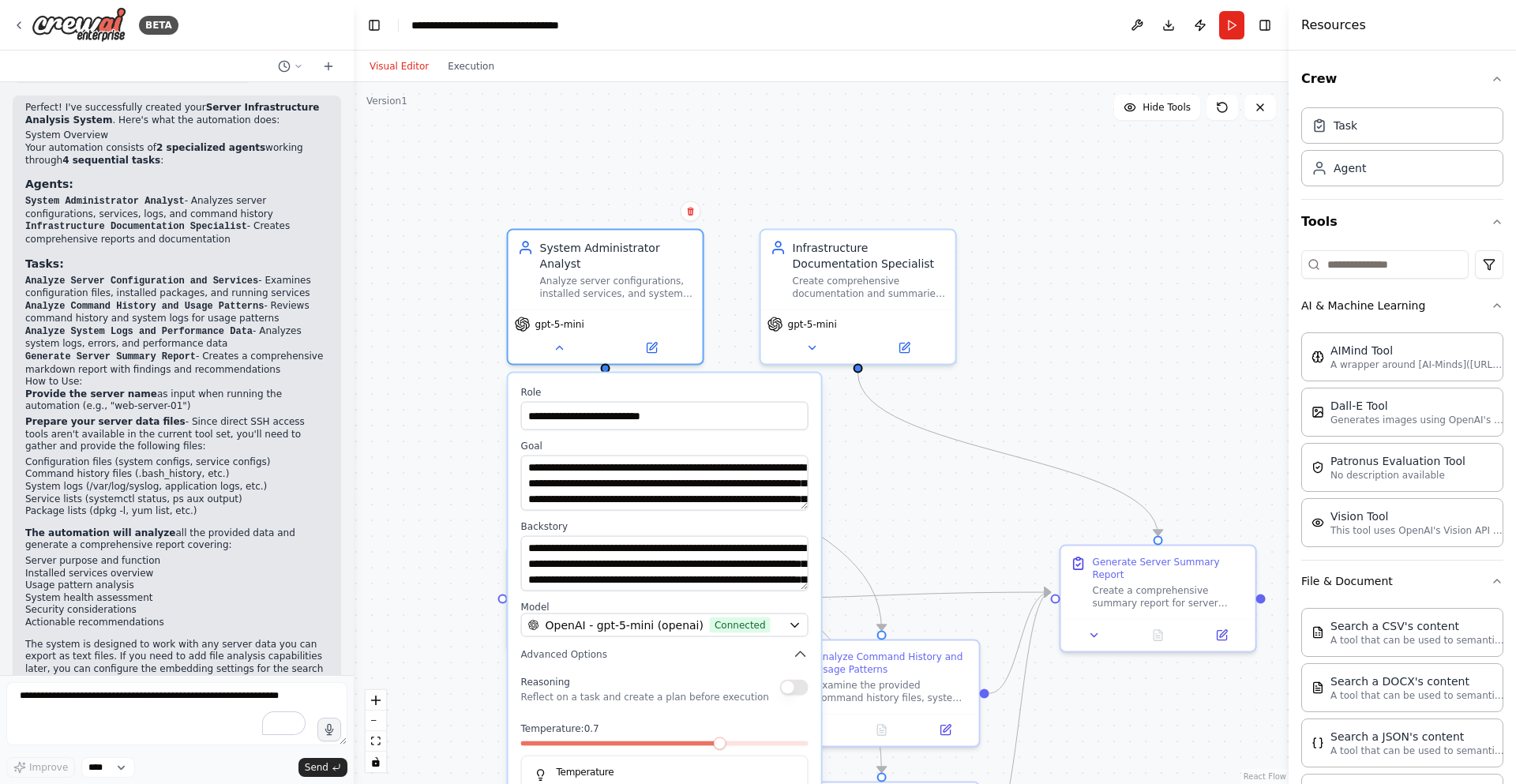
click at [615, 187] on div ".deletable-edge-delete-btn { width: 20px; height: 20px; border: 0px solid #ffff…" at bounding box center [821, 432] width 935 height 701
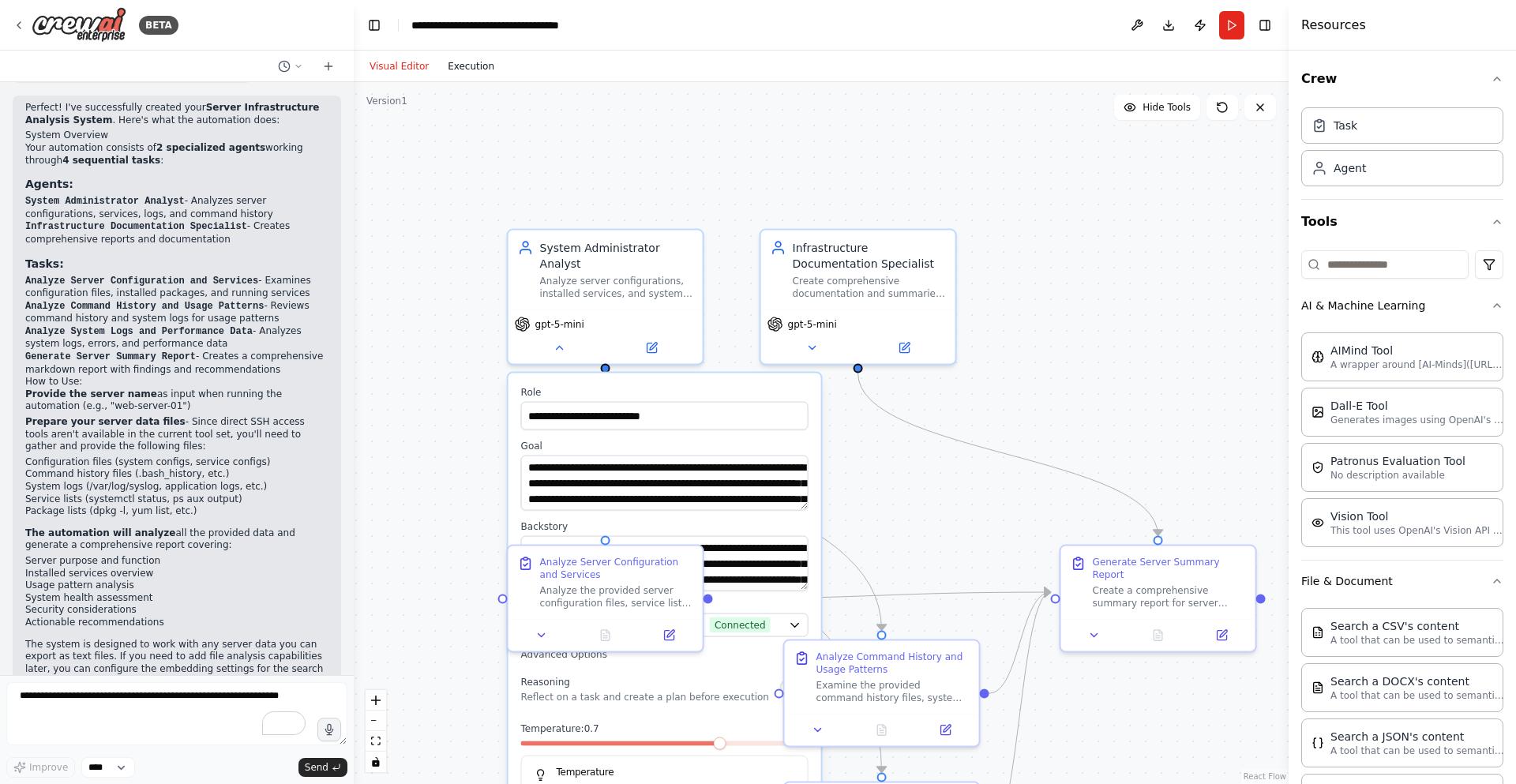
click at [486, 62] on button "Execution" at bounding box center [471, 66] width 65 height 19
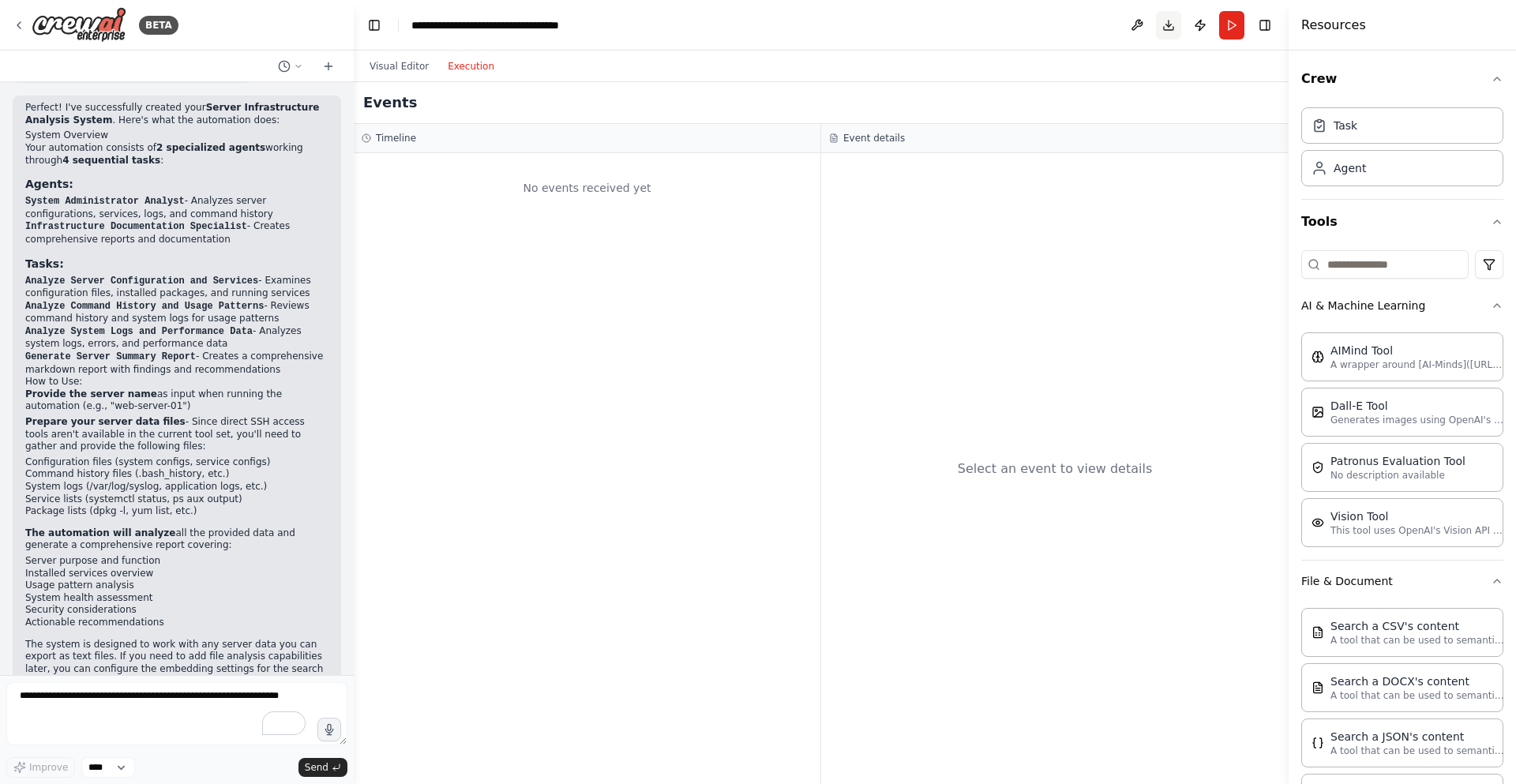
click at [1161, 34] on button "Download" at bounding box center [1168, 25] width 25 height 28
click at [28, 33] on div "BETA" at bounding box center [96, 24] width 166 height 35
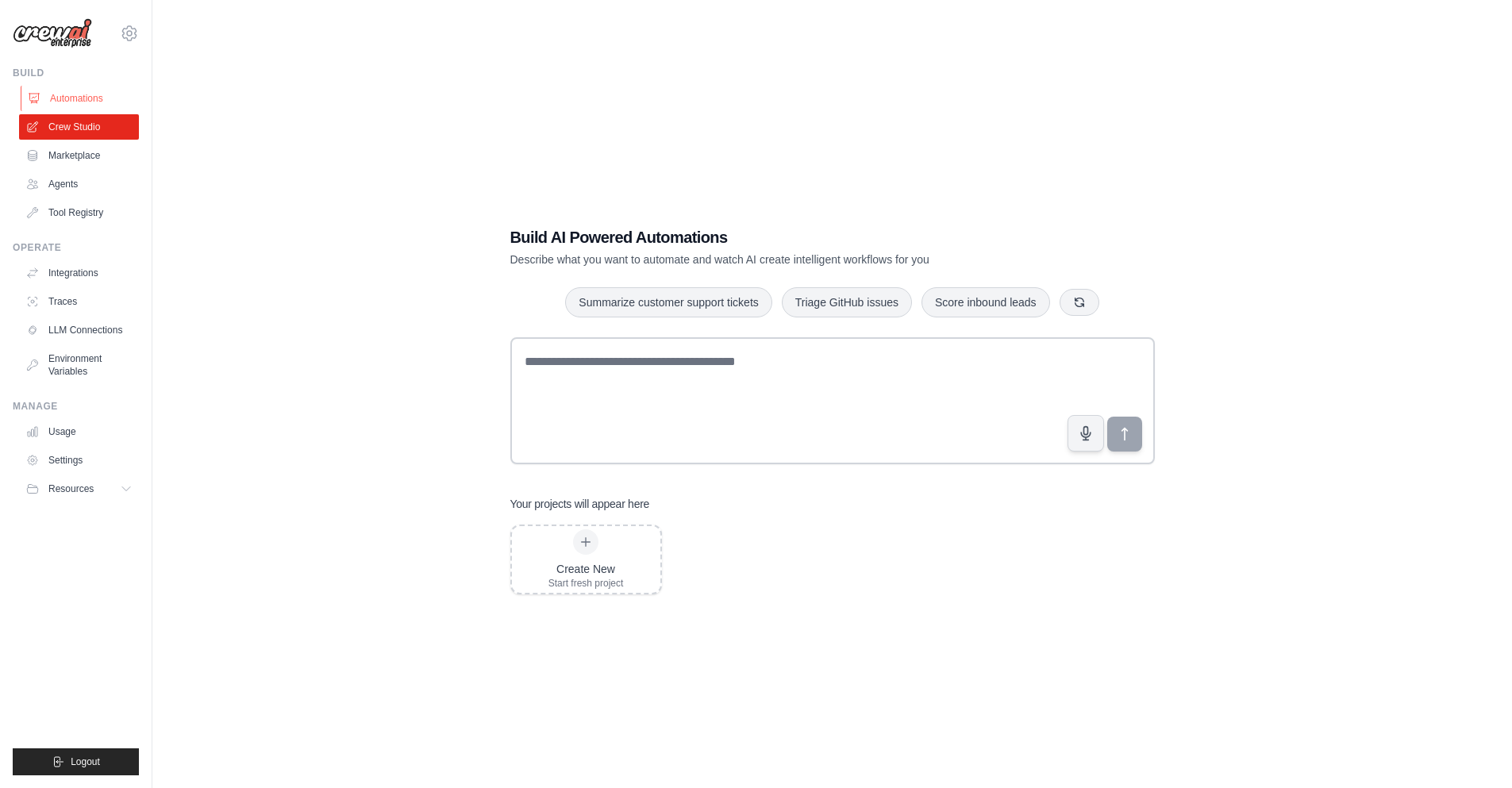
click at [81, 90] on link "Automations" at bounding box center [80, 98] width 119 height 25
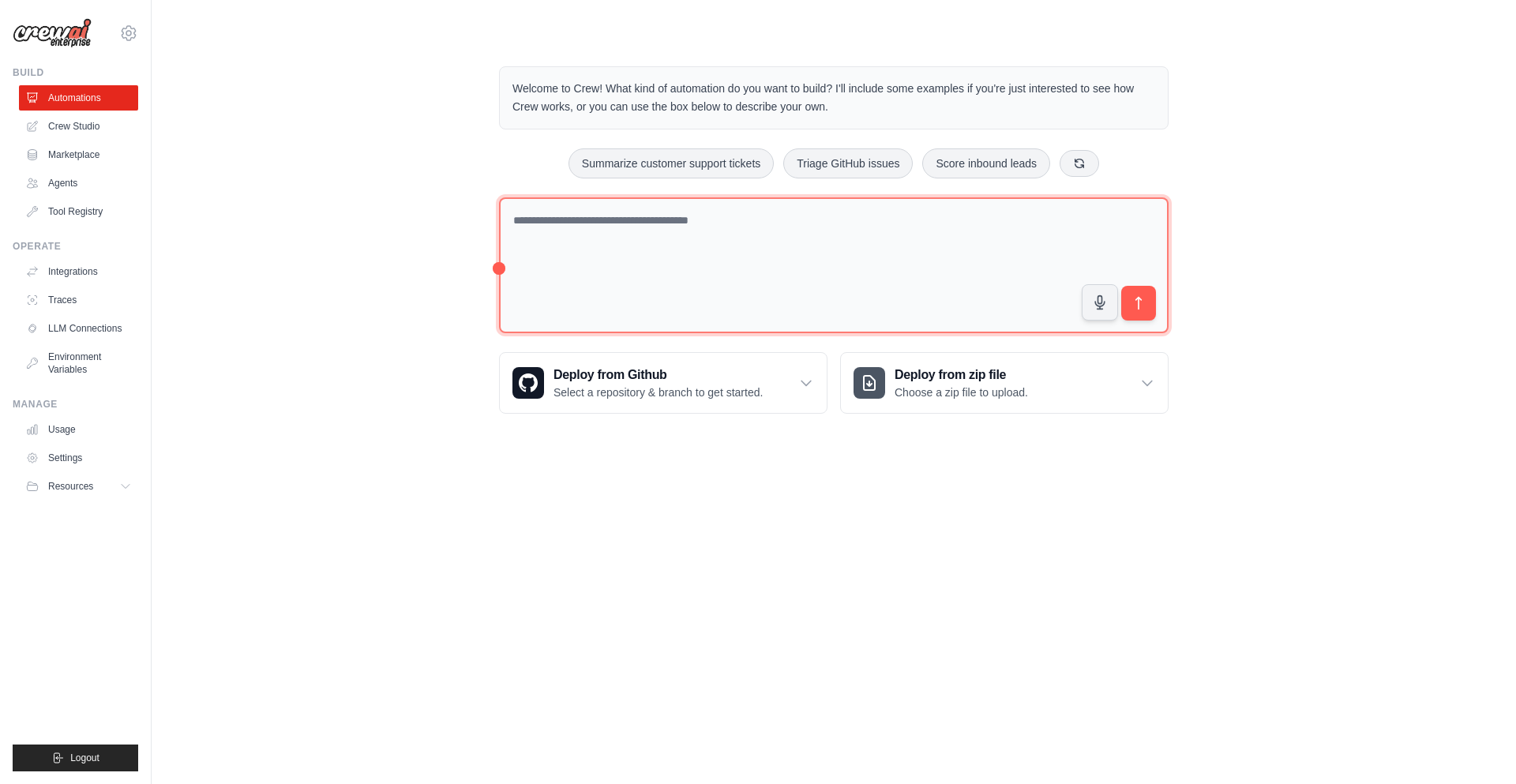
click at [614, 287] on textarea at bounding box center [834, 265] width 670 height 137
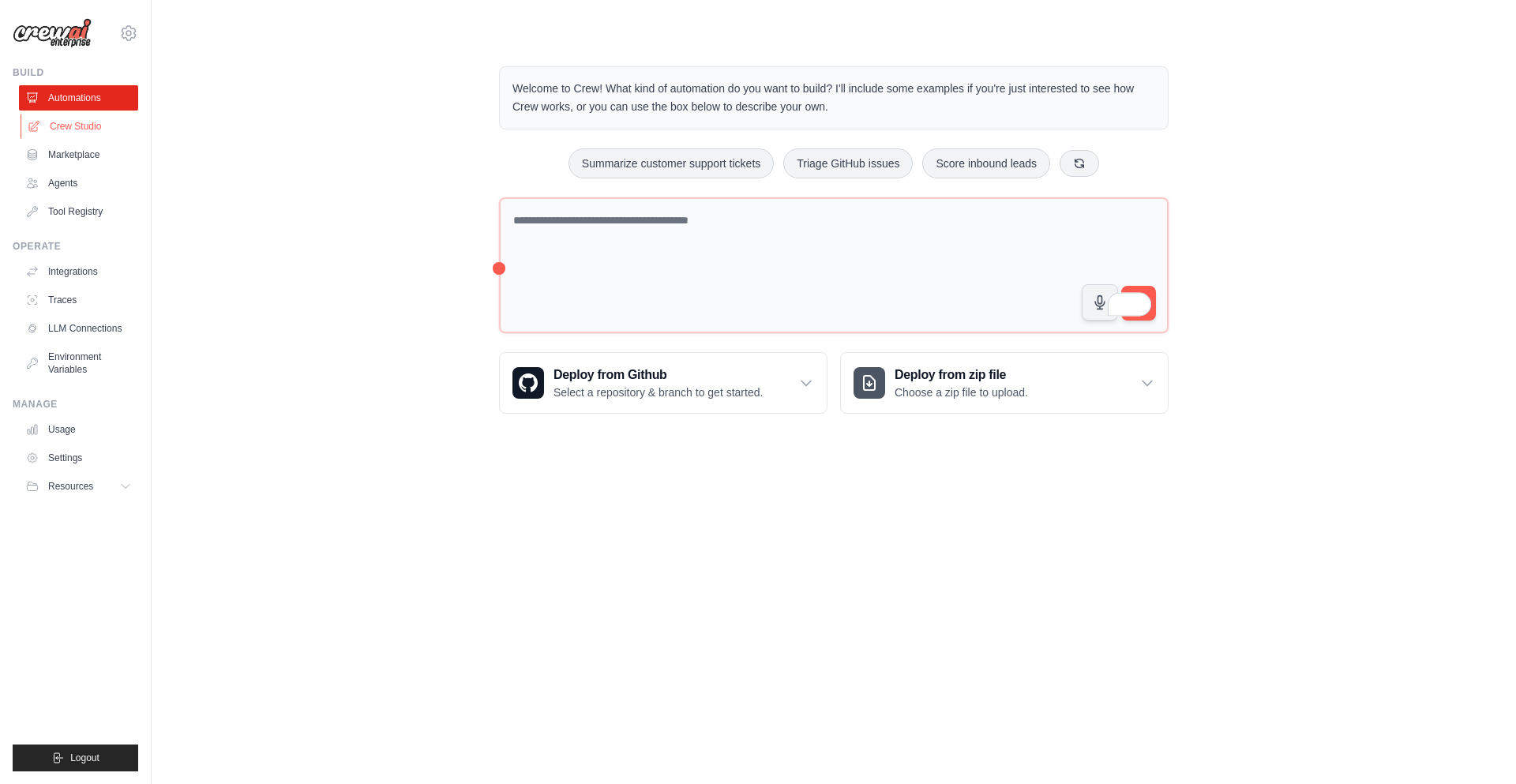
click at [89, 132] on link "Crew Studio" at bounding box center [80, 126] width 119 height 25
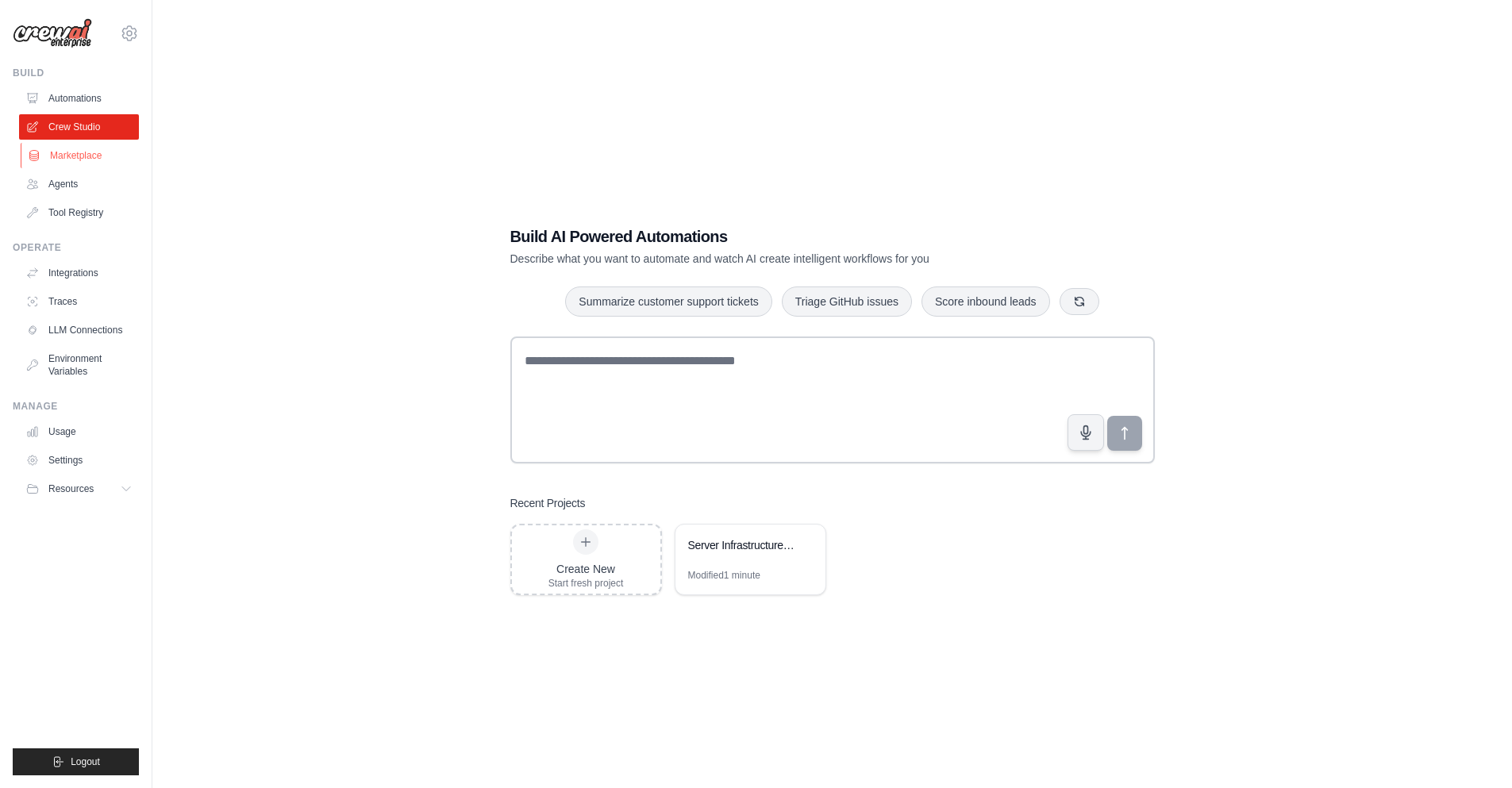
click at [101, 157] on link "Marketplace" at bounding box center [80, 155] width 119 height 25
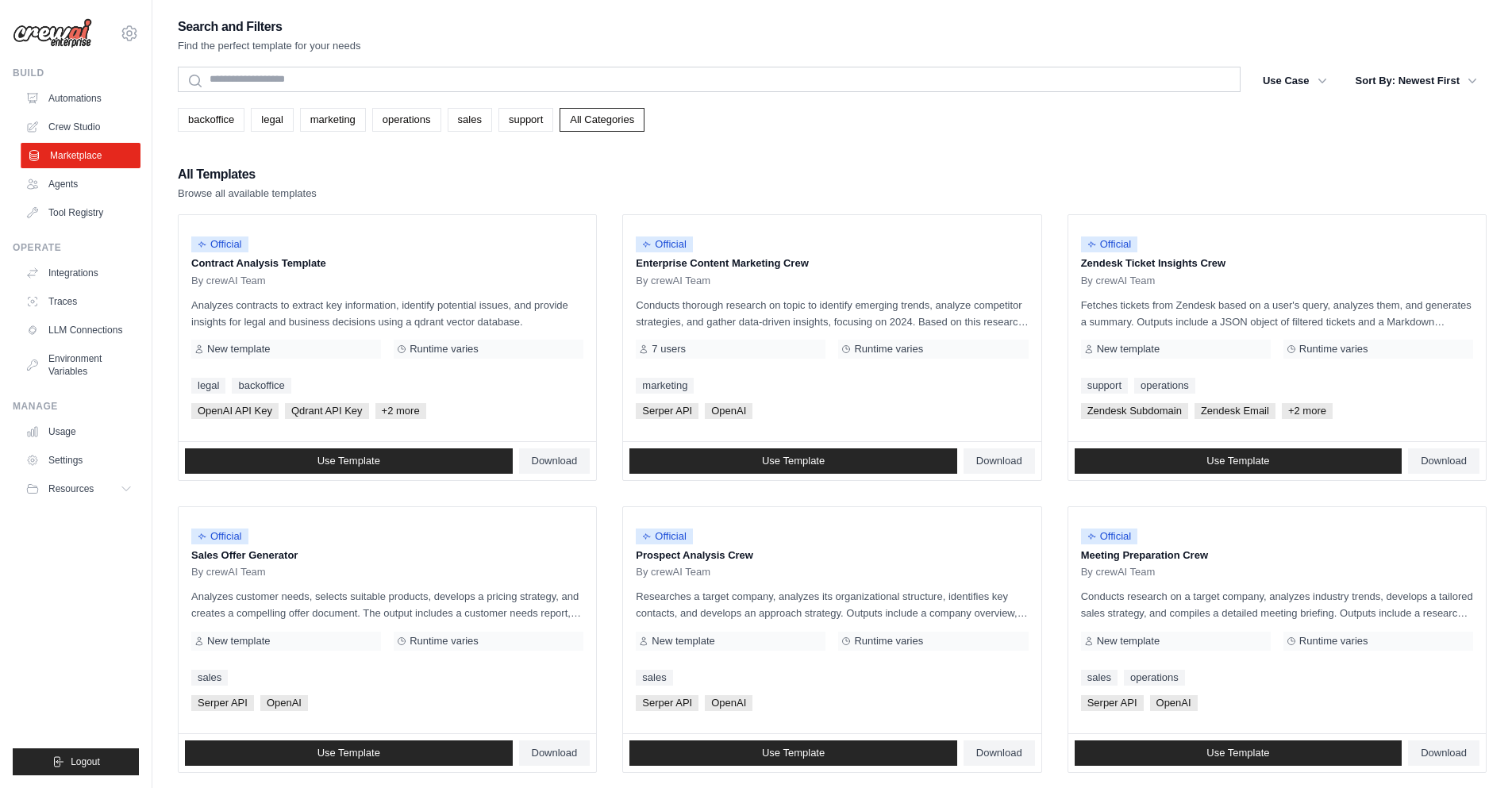
click at [92, 165] on link "Marketplace" at bounding box center [80, 155] width 119 height 25
click at [80, 175] on link "Agents" at bounding box center [79, 183] width 119 height 25
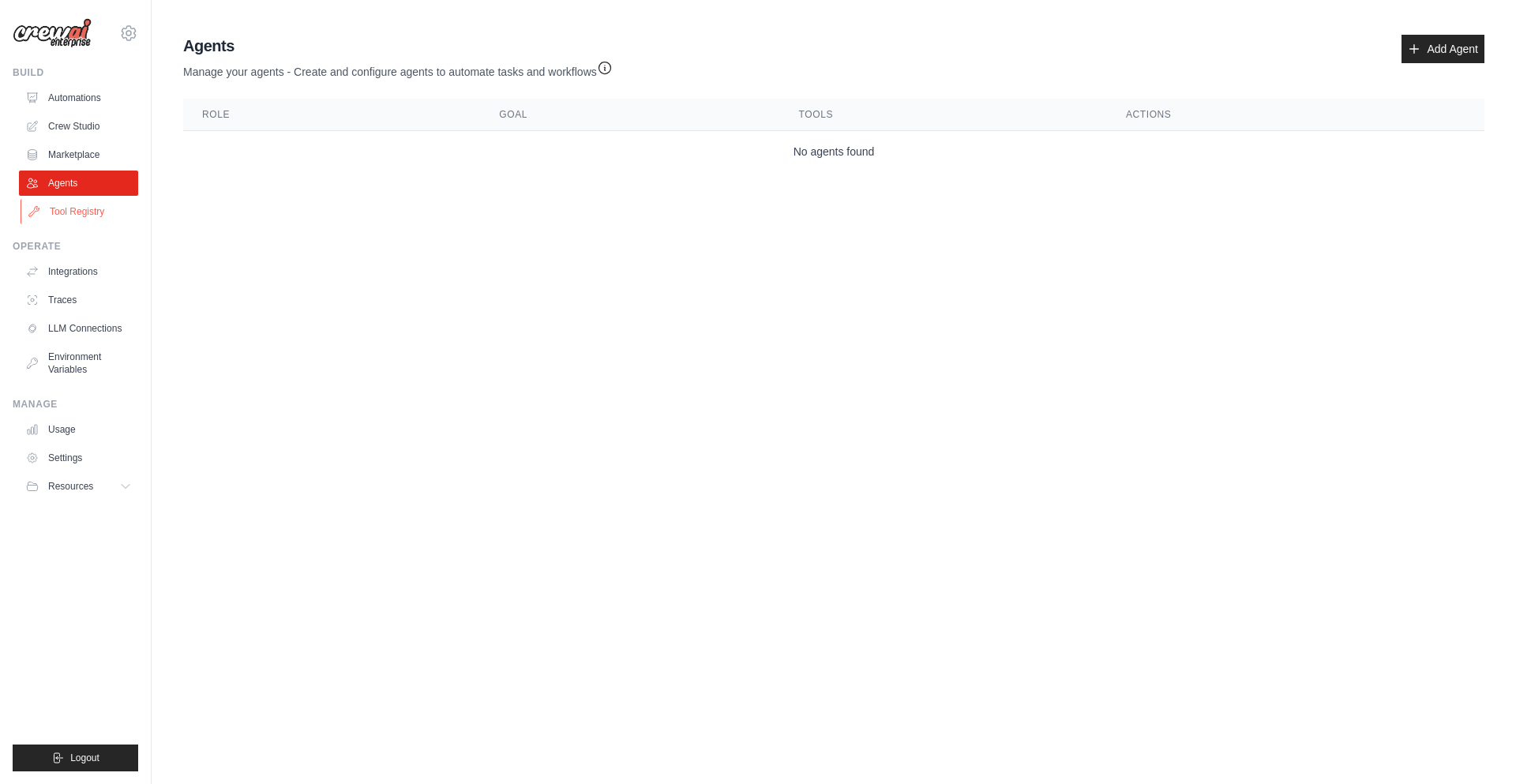
click at [76, 214] on link "Tool Registry" at bounding box center [80, 211] width 119 height 25
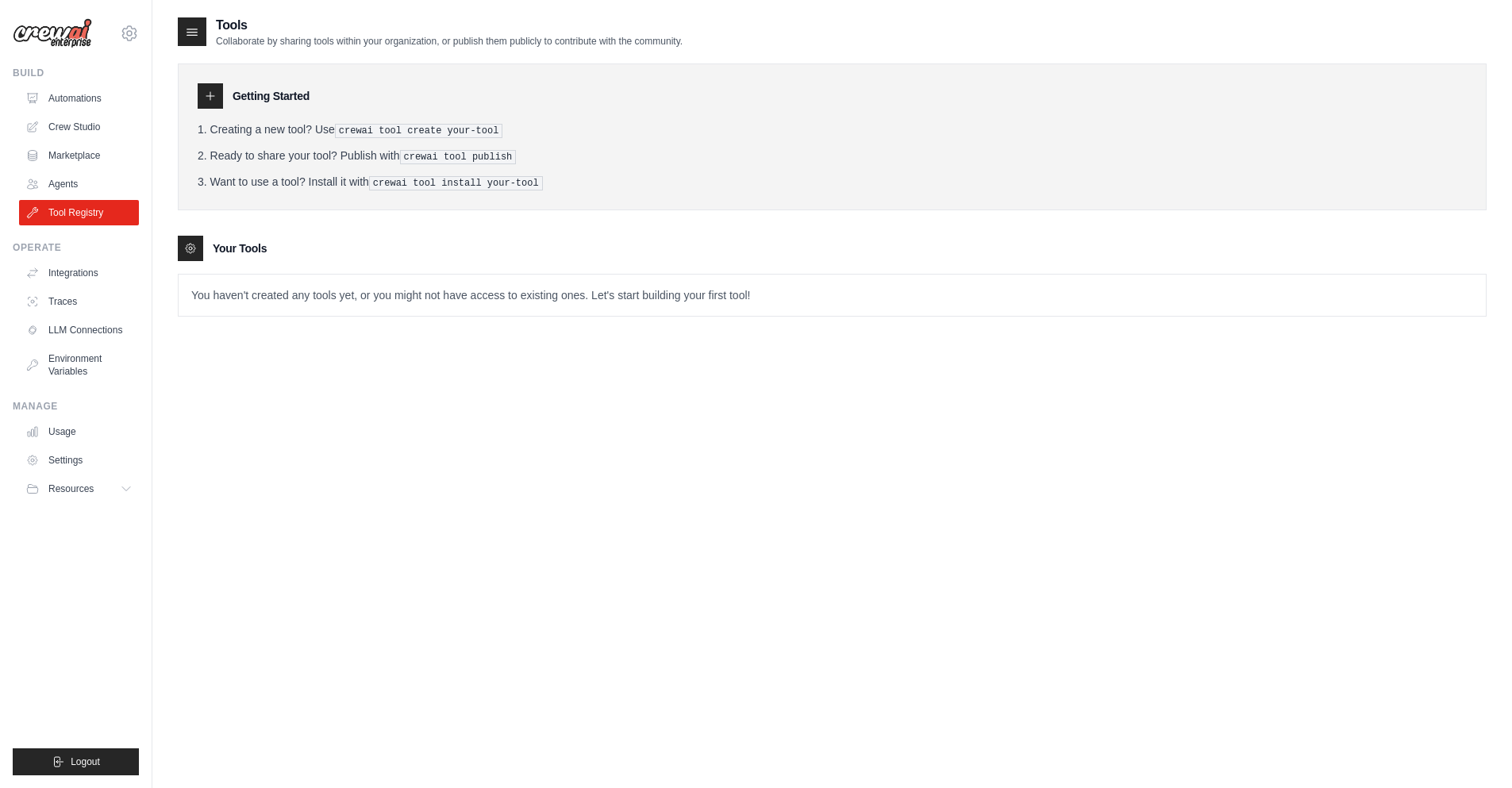
drag, startPoint x: 279, startPoint y: 131, endPoint x: 329, endPoint y: 101, distance: 58.3
click at [329, 101] on div "Getting Started Creating a new tool? Use crewai tool create your-tool Ready to …" at bounding box center [832, 137] width 1309 height 147
click at [71, 271] on link "Integrations" at bounding box center [80, 272] width 119 height 25
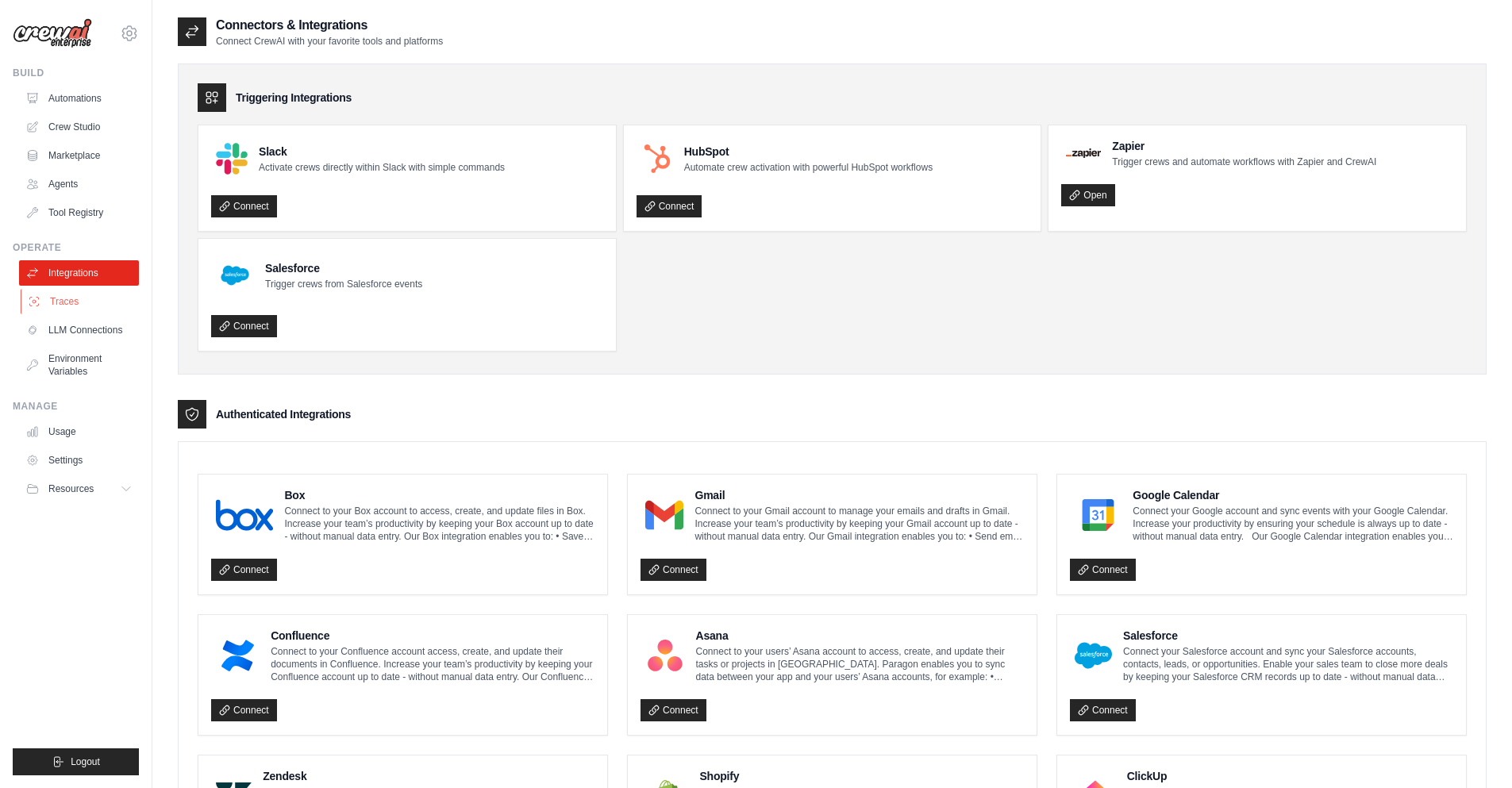
click at [71, 305] on link "Traces" at bounding box center [80, 301] width 119 height 25
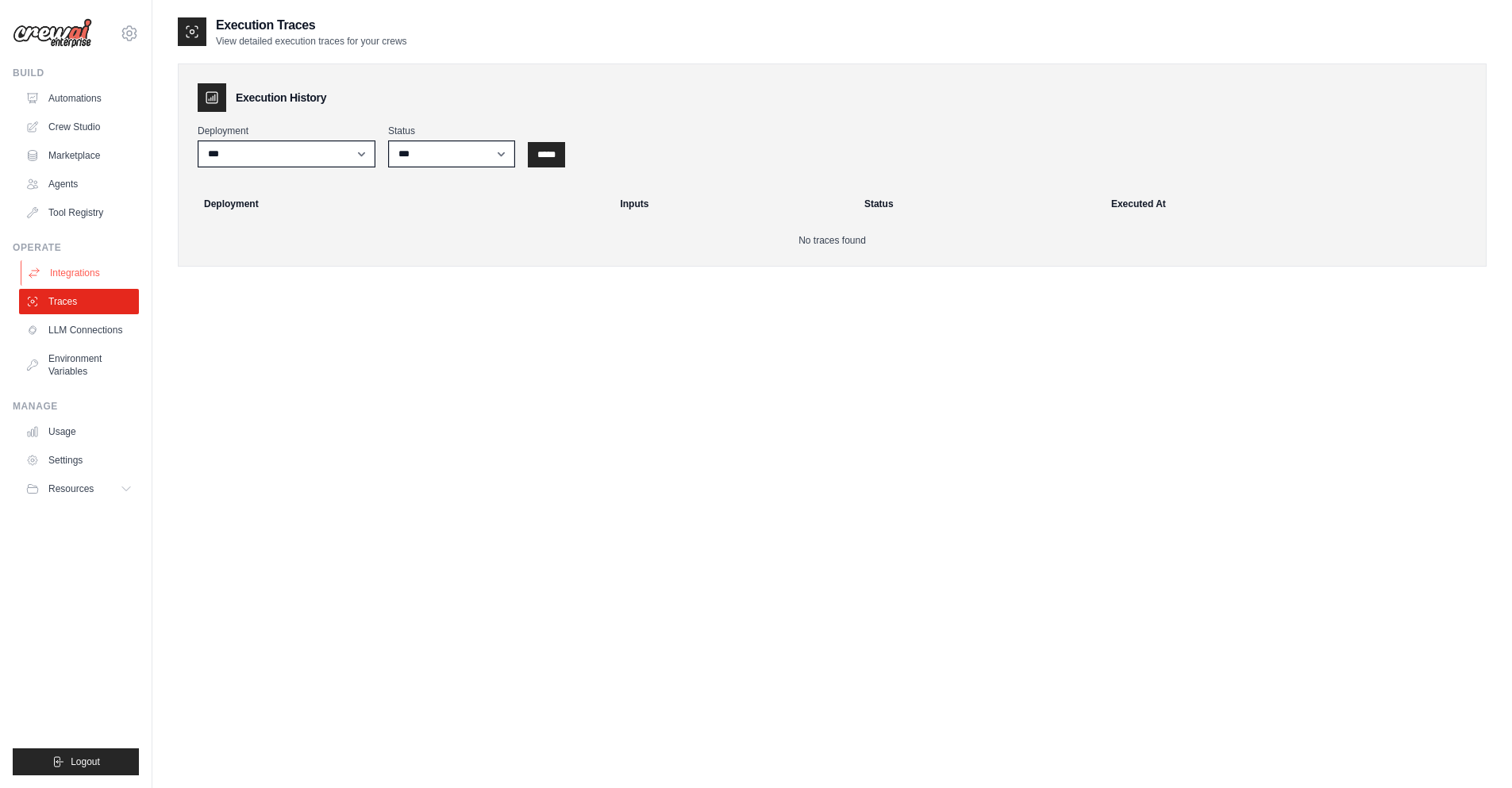
click at [106, 273] on link "Integrations" at bounding box center [80, 272] width 119 height 25
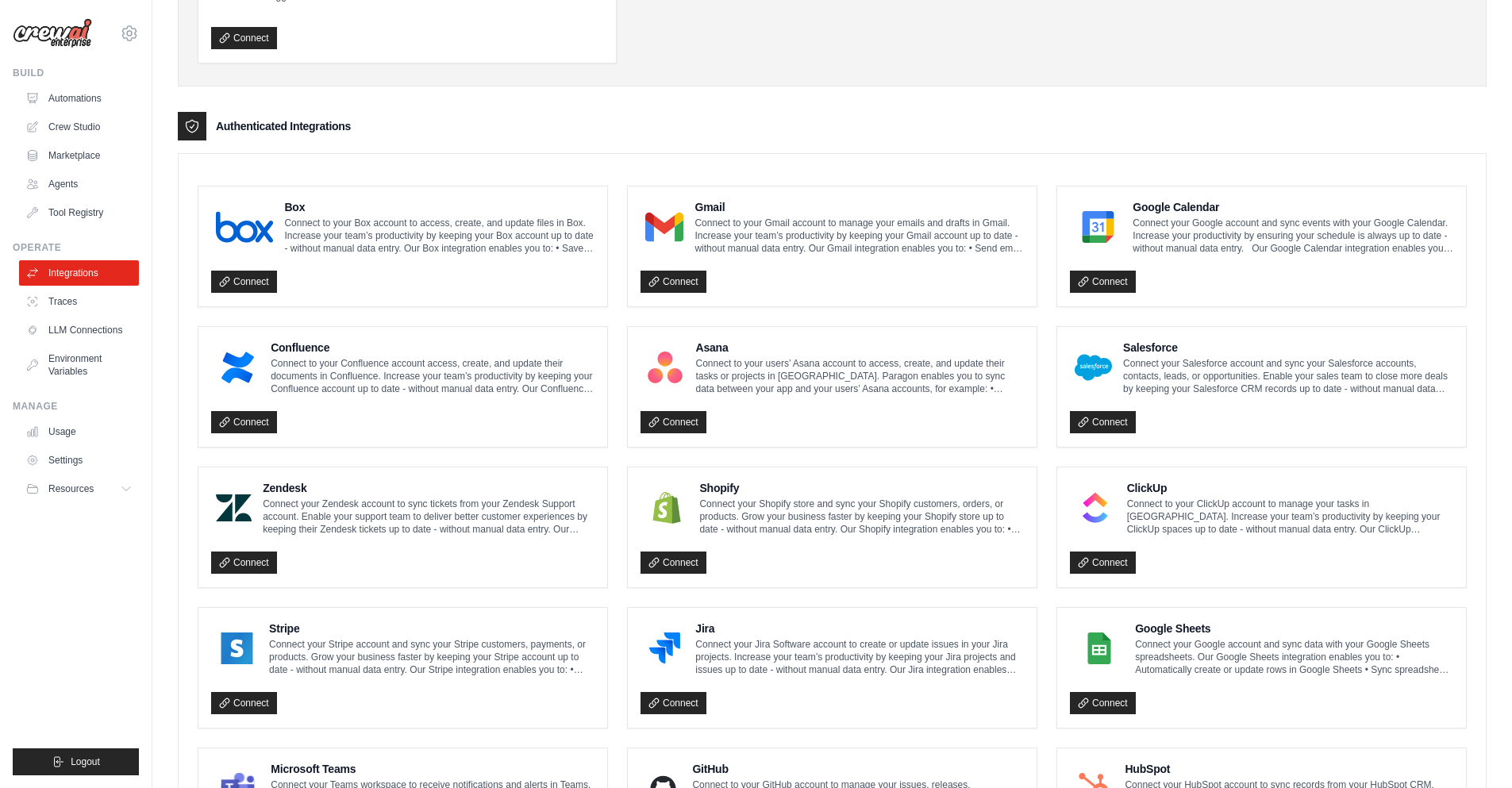
scroll to position [221, 0]
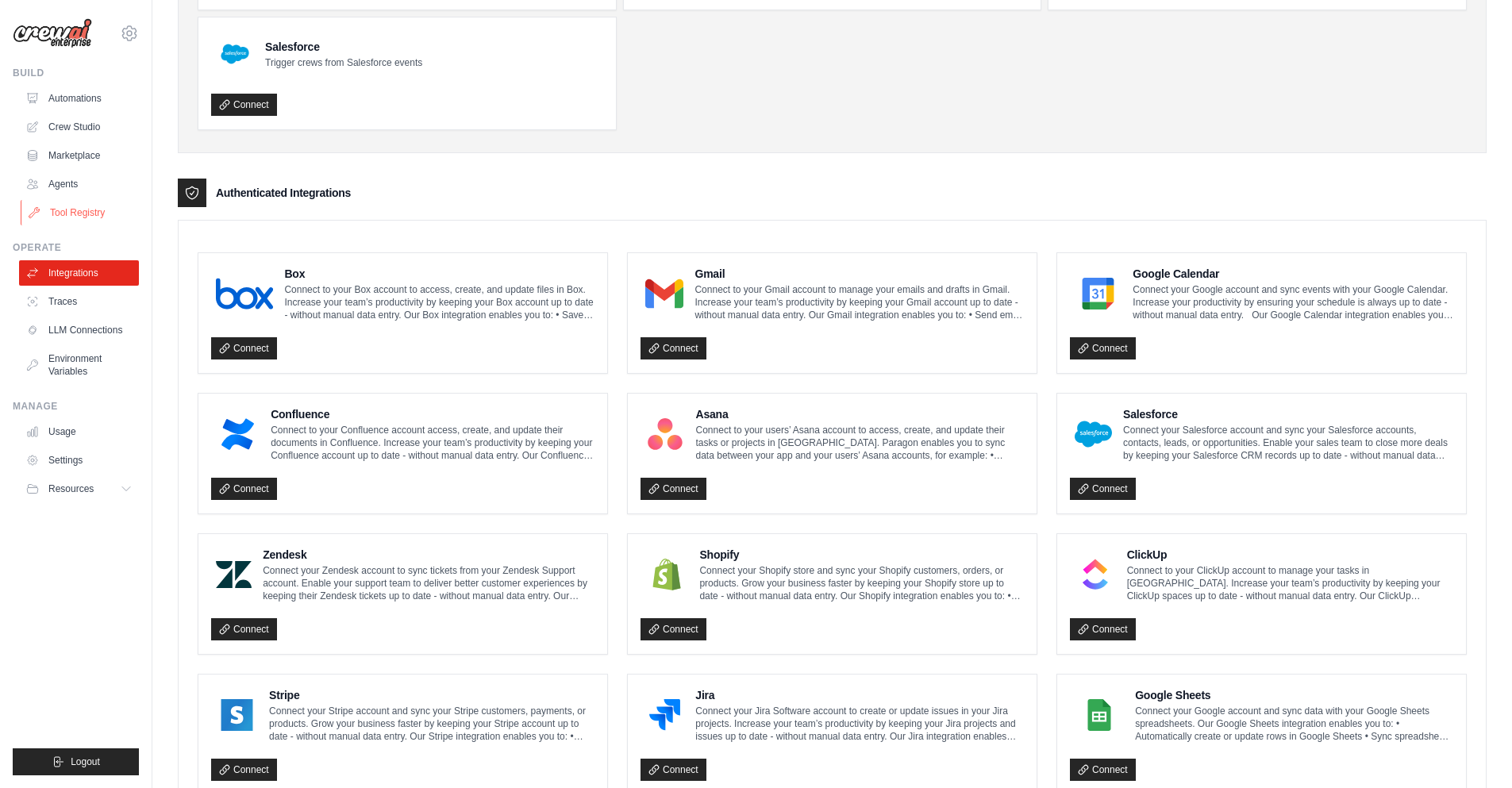
click at [101, 209] on link "Tool Registry" at bounding box center [80, 212] width 119 height 25
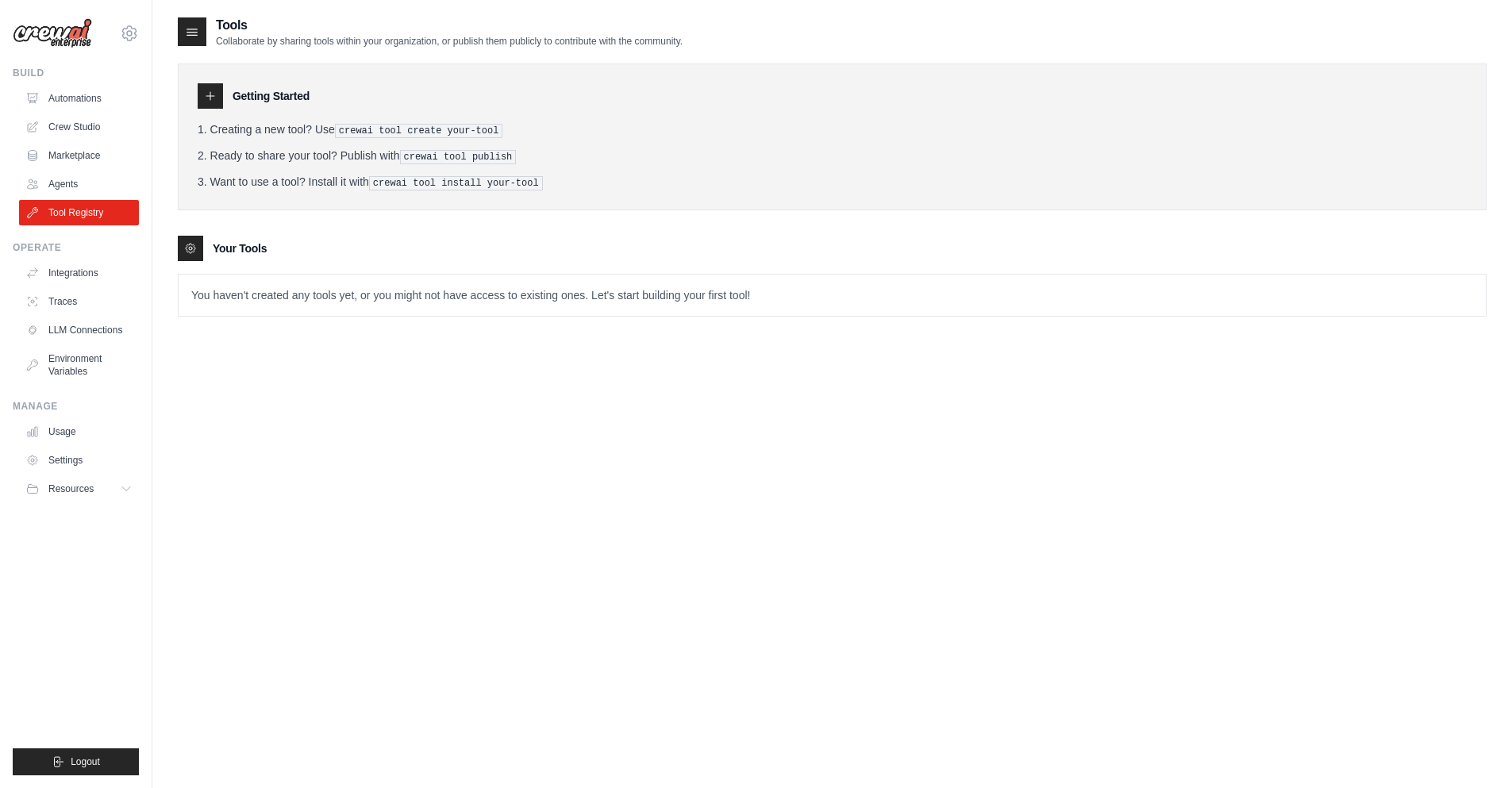
click at [449, 130] on pre "crewai tool create your-tool" at bounding box center [419, 131] width 168 height 15
click at [130, 35] on icon at bounding box center [130, 34] width 5 height 5
click at [140, 103] on link "Settings" at bounding box center [129, 106] width 139 height 29
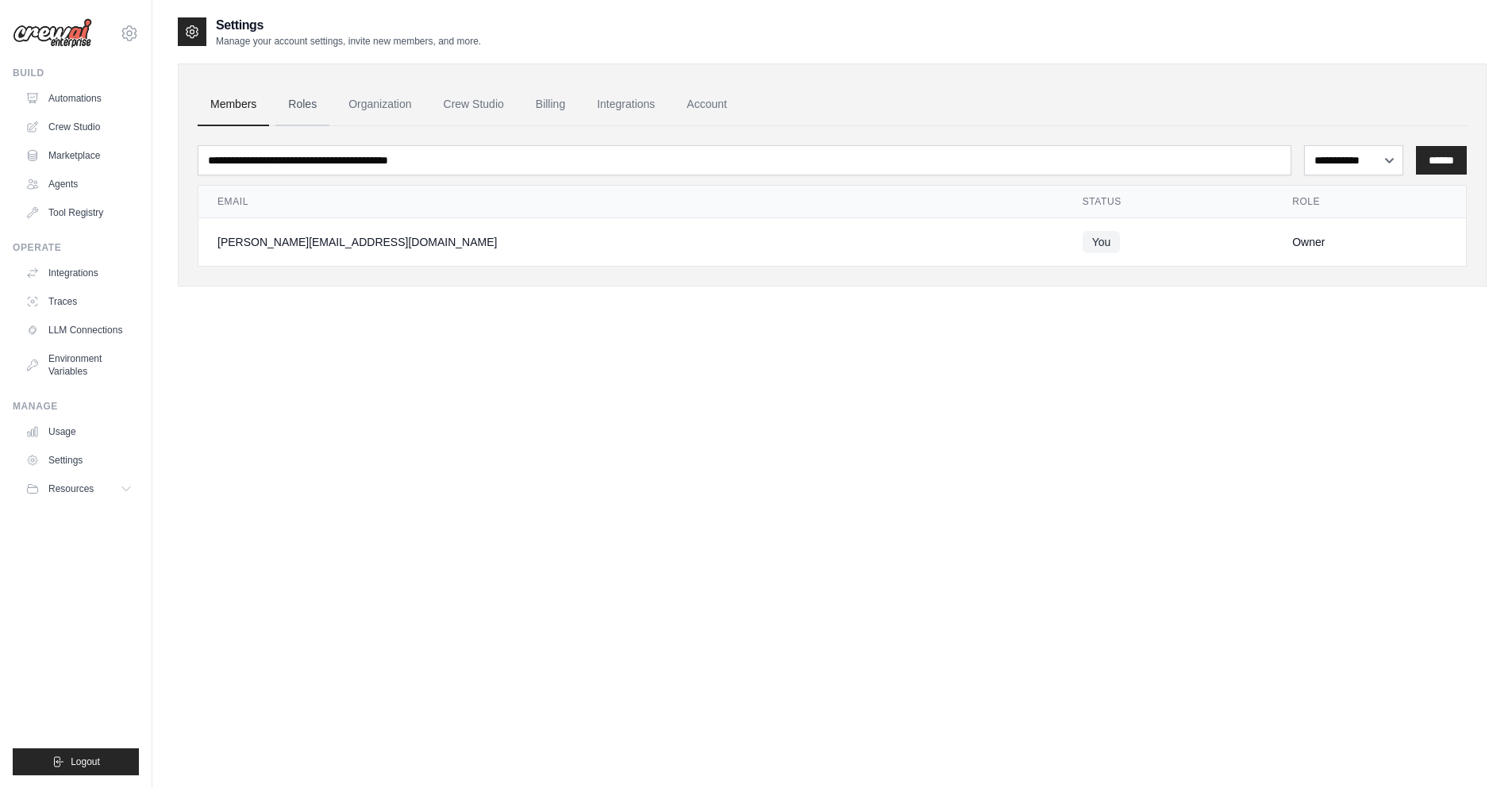
click at [322, 92] on link "Roles" at bounding box center [302, 105] width 54 height 43
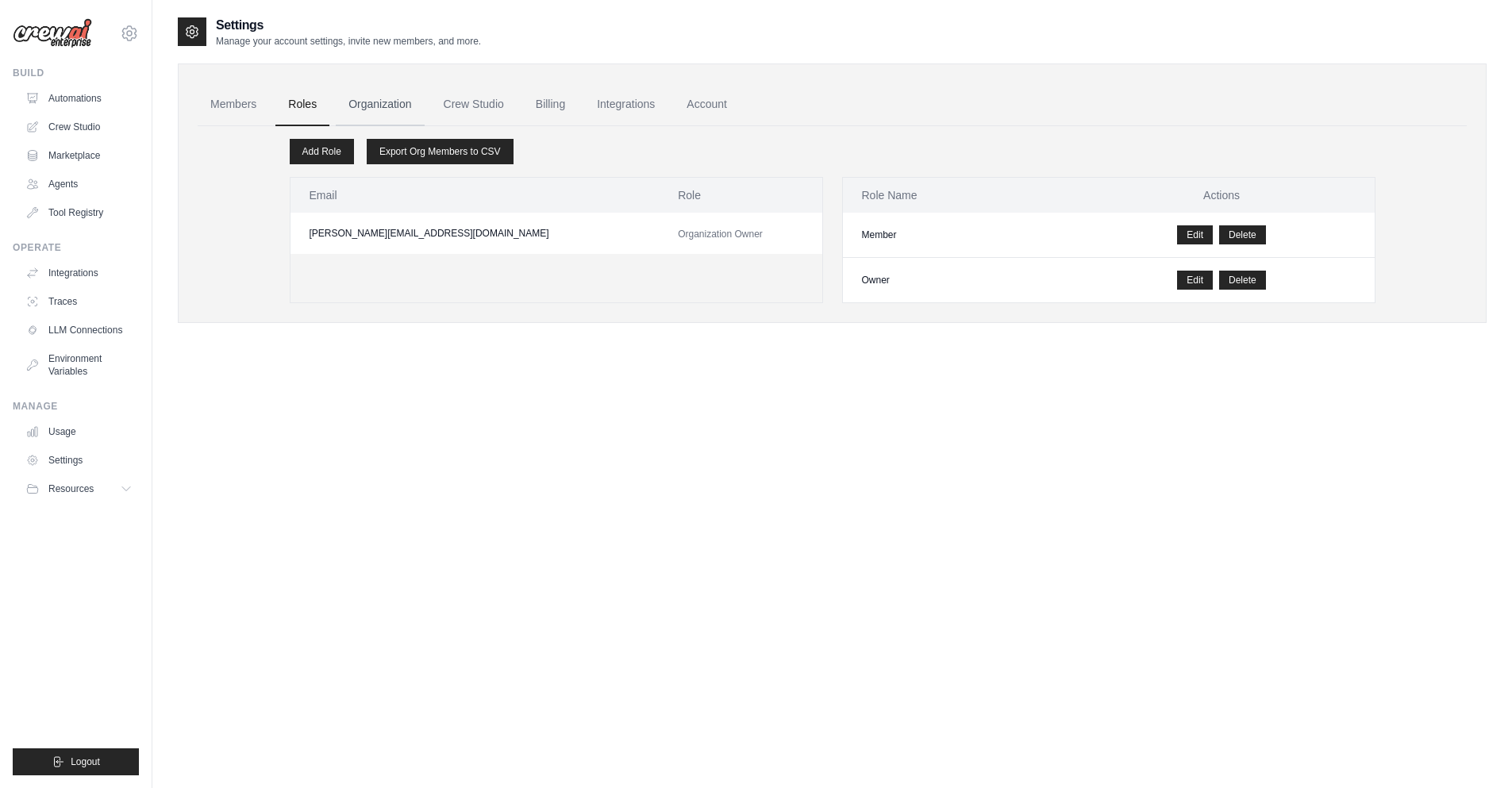
click at [400, 112] on link "Organization" at bounding box center [380, 105] width 88 height 43
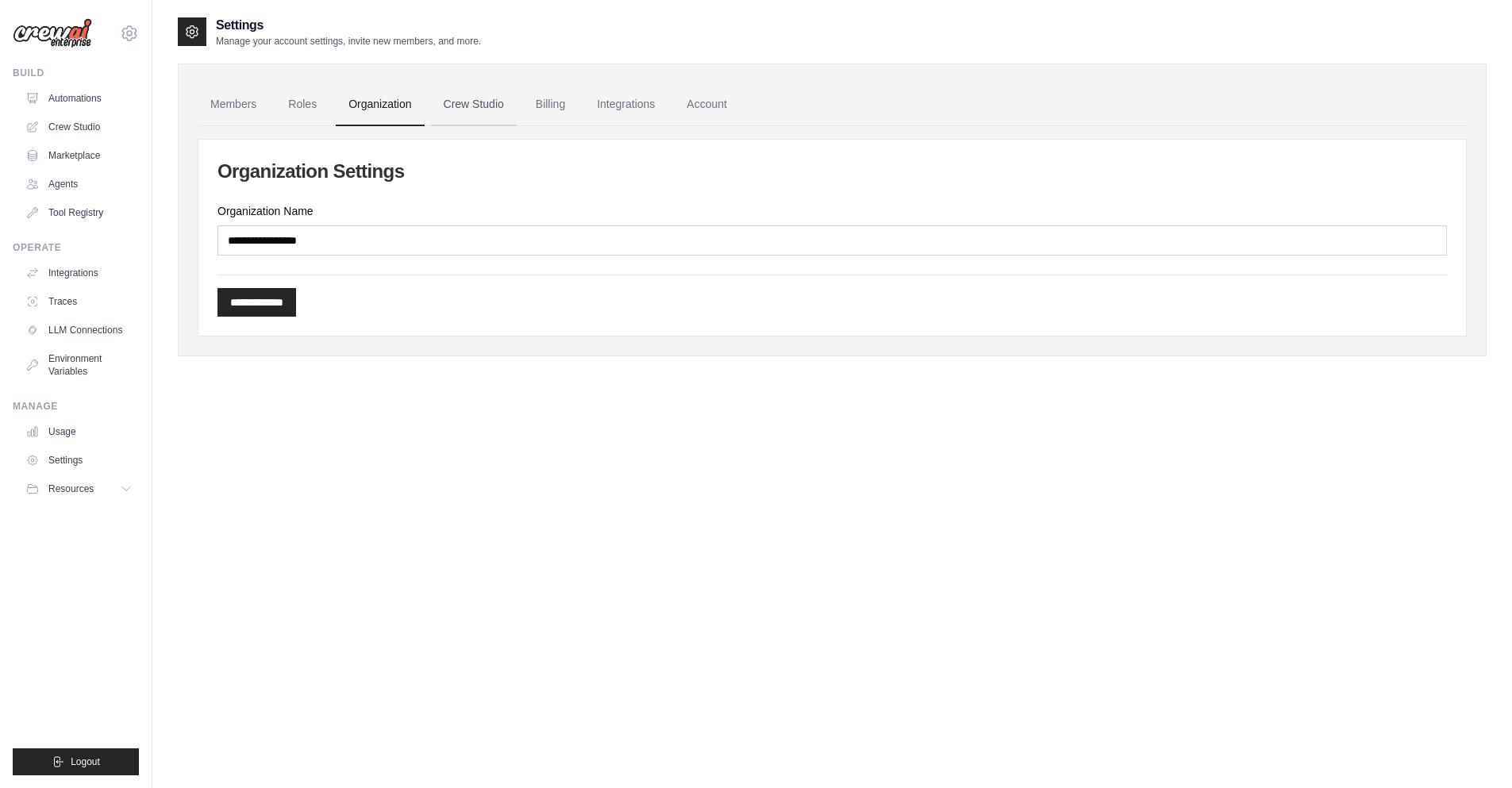
click at [499, 111] on link "Crew Studio" at bounding box center [473, 105] width 86 height 43
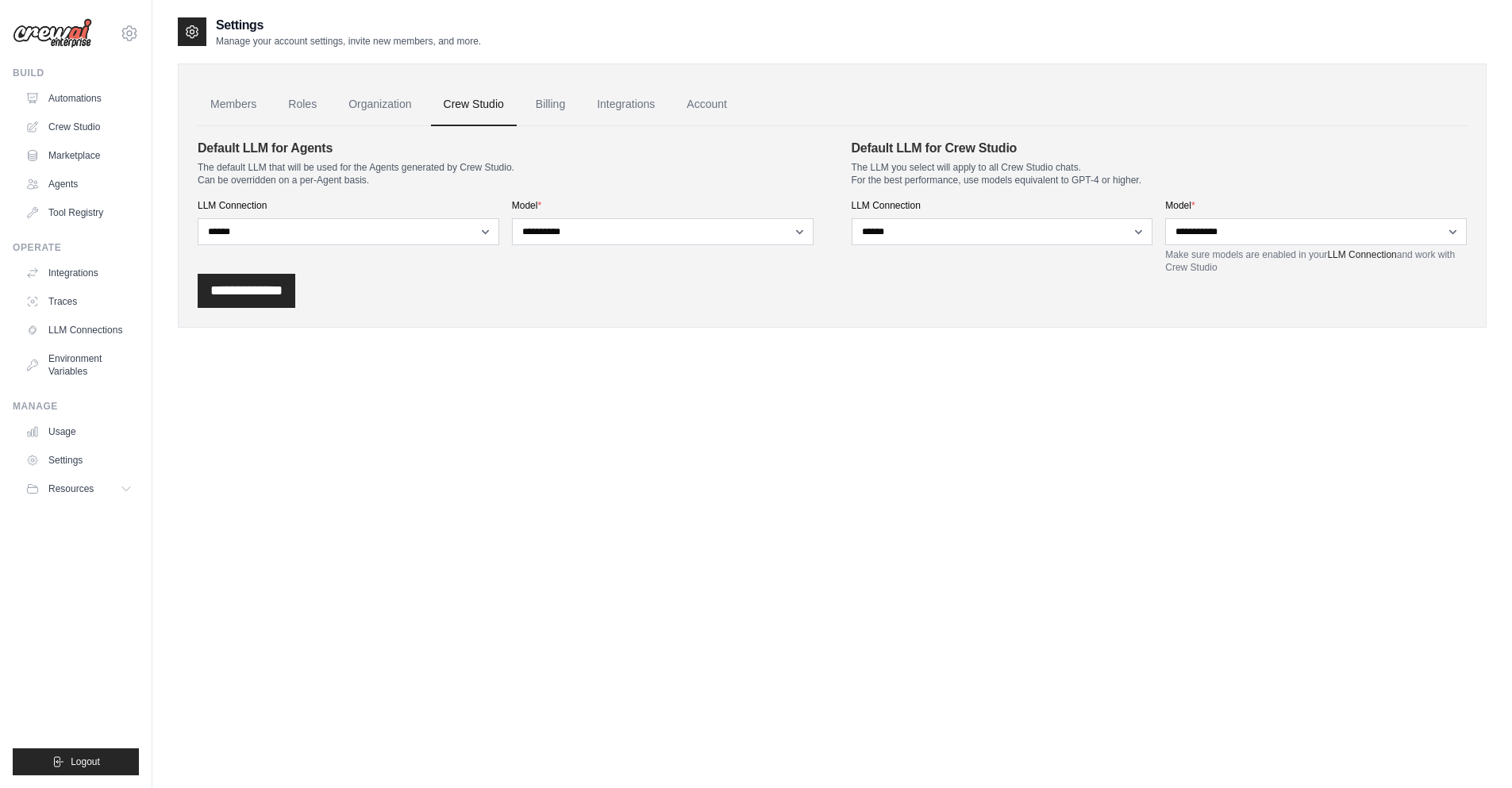
click at [596, 95] on ul "Members Roles Organization Crew Studio Billing Integrations Account" at bounding box center [832, 105] width 1270 height 43
click at [563, 119] on link "Billing" at bounding box center [550, 105] width 55 height 43
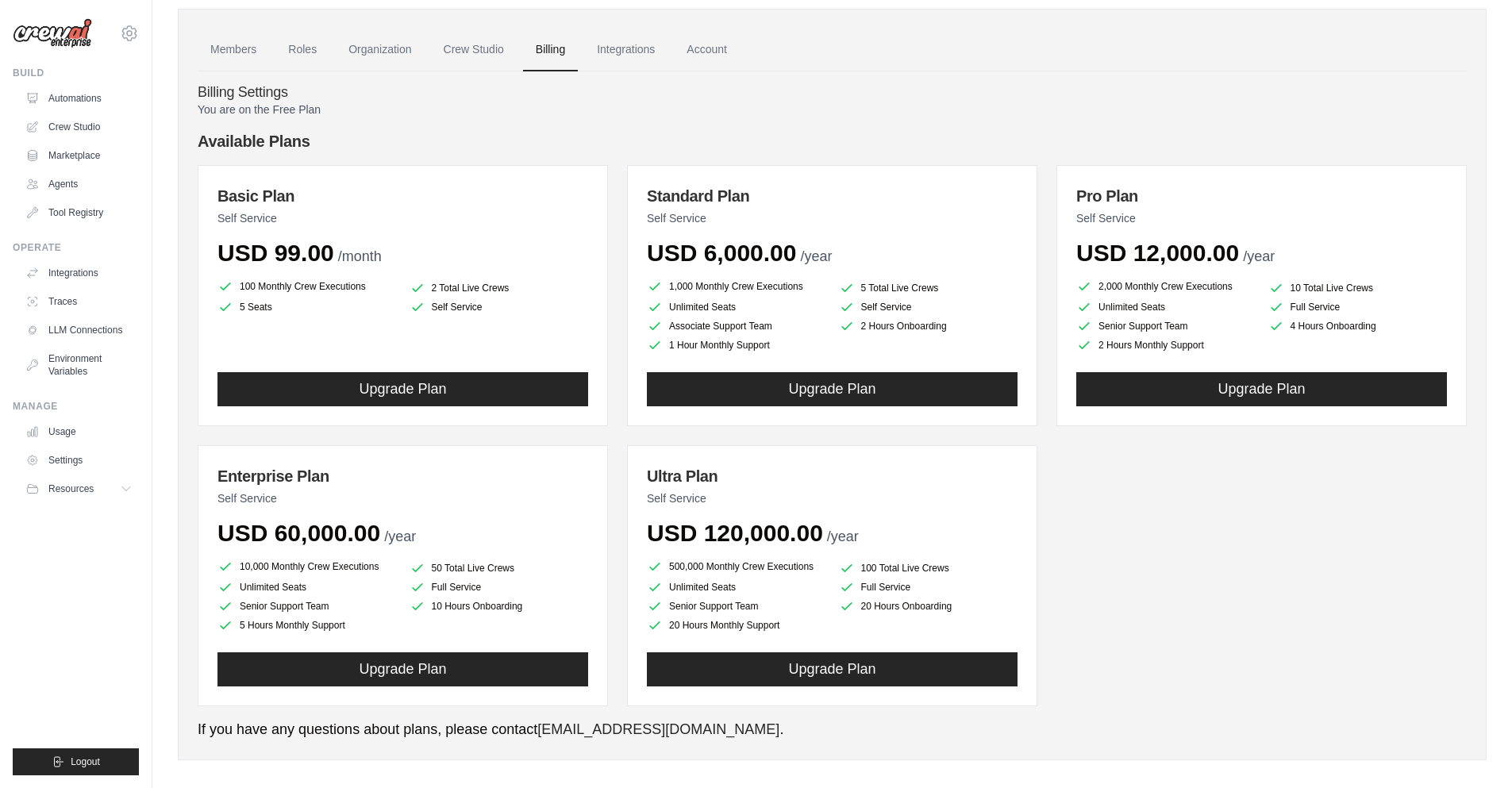
scroll to position [68, 0]
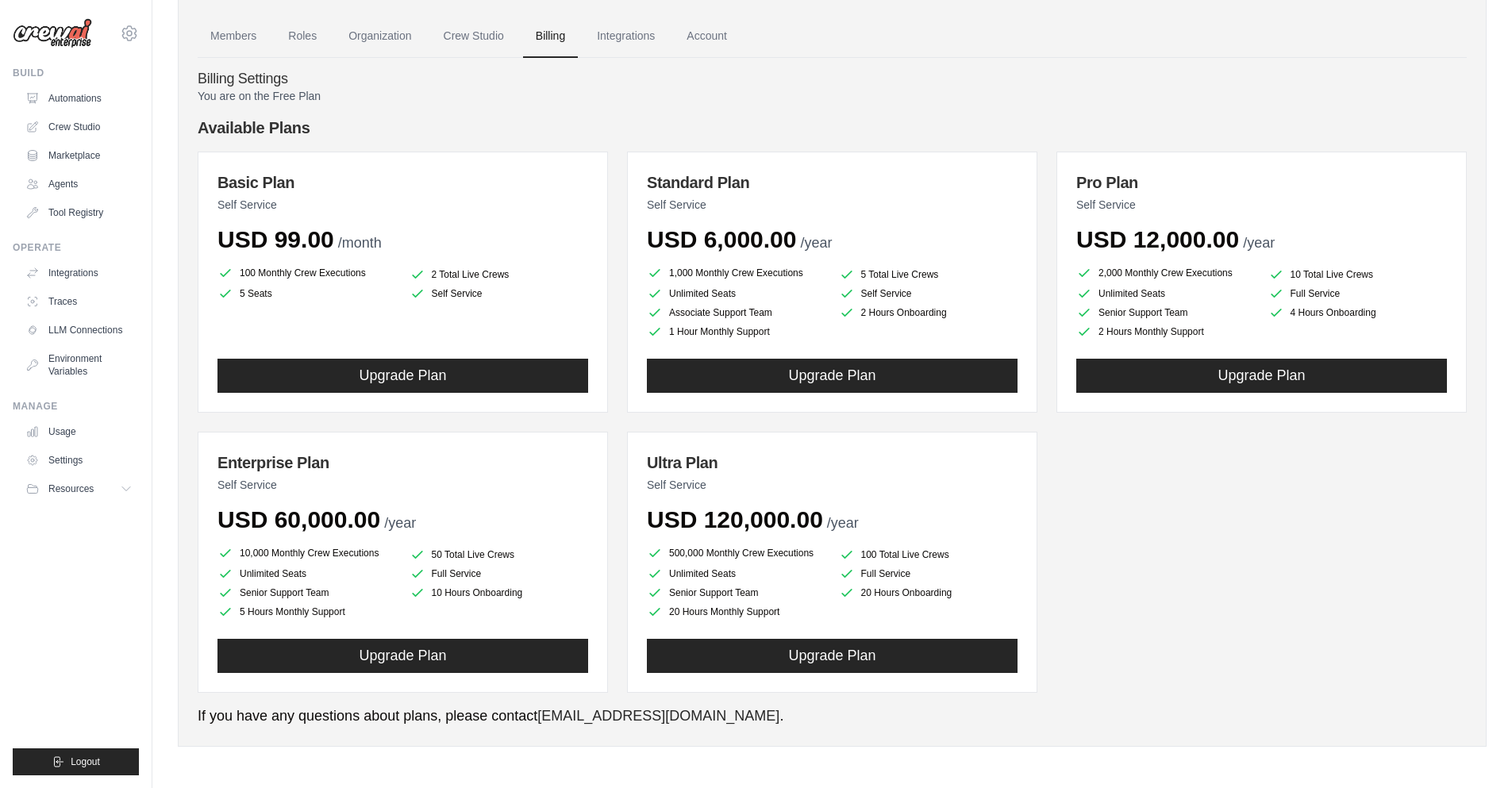
drag, startPoint x: 441, startPoint y: 177, endPoint x: 959, endPoint y: 68, distance: 529.3
click at [959, 68] on div "Billing Settings You are on the Free Plan Available Plans Basic Plan Self Servi…" at bounding box center [832, 392] width 1270 height 669
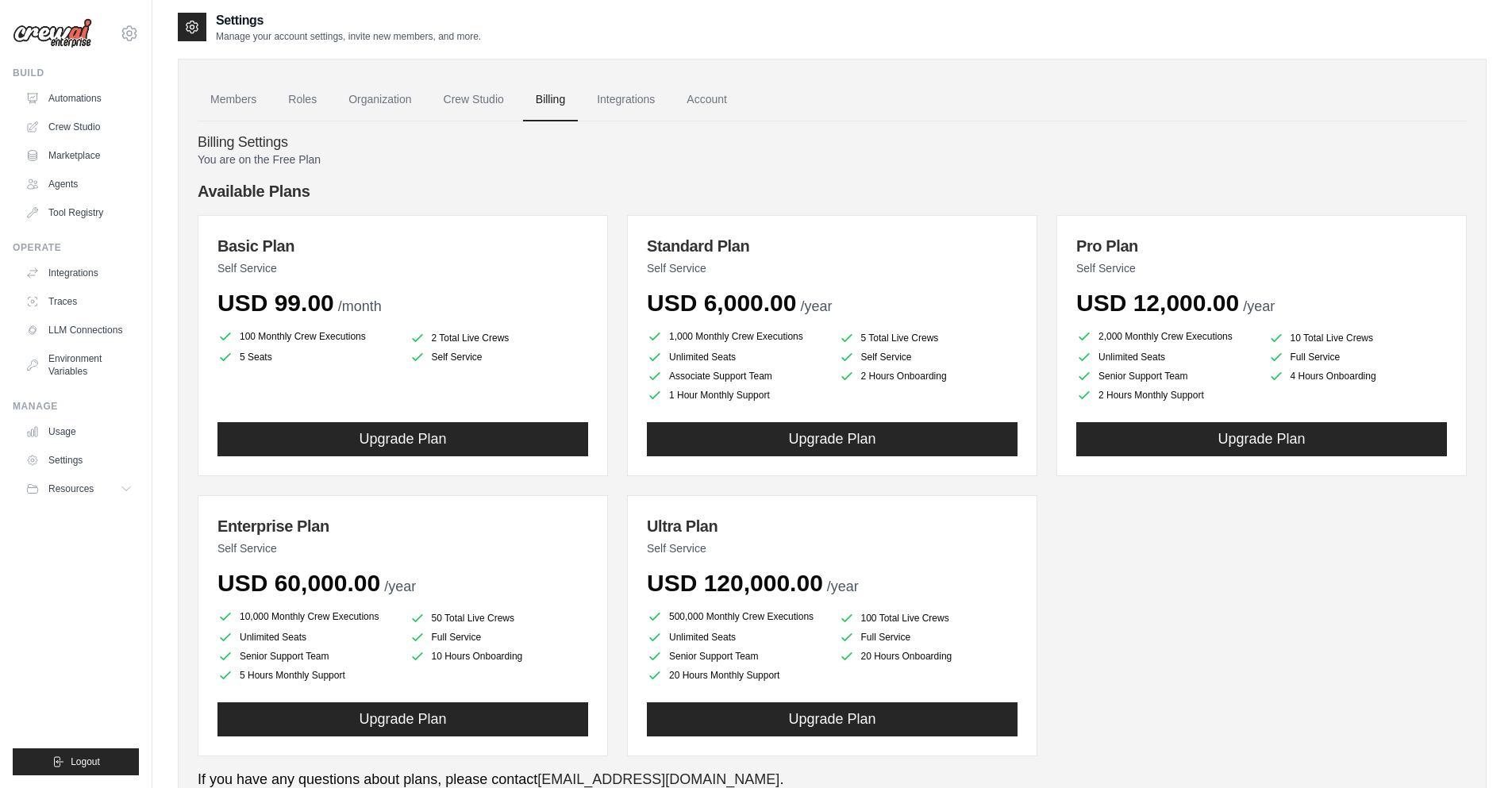
scroll to position [0, 0]
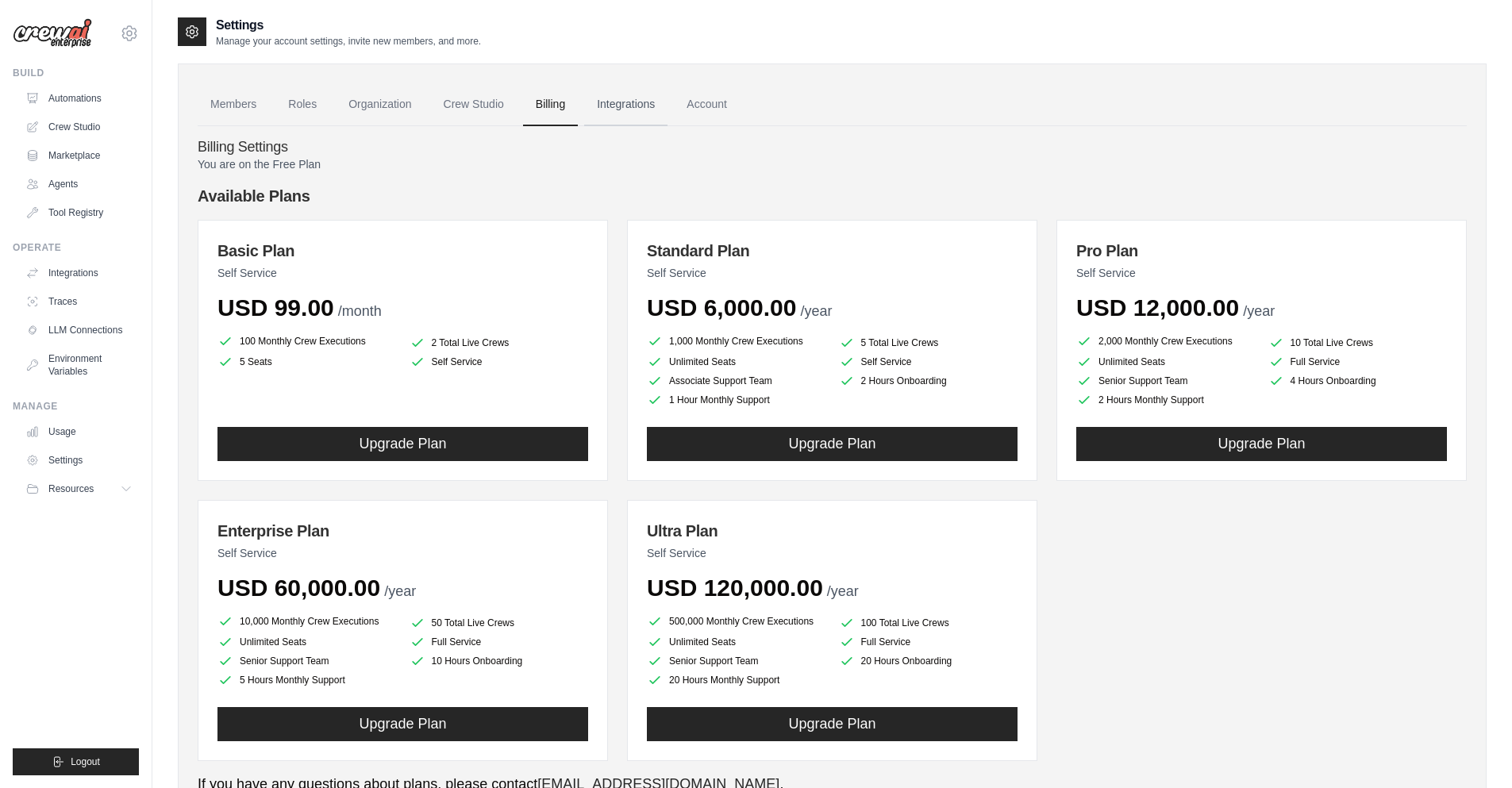
click at [654, 113] on link "Integrations" at bounding box center [626, 105] width 83 height 43
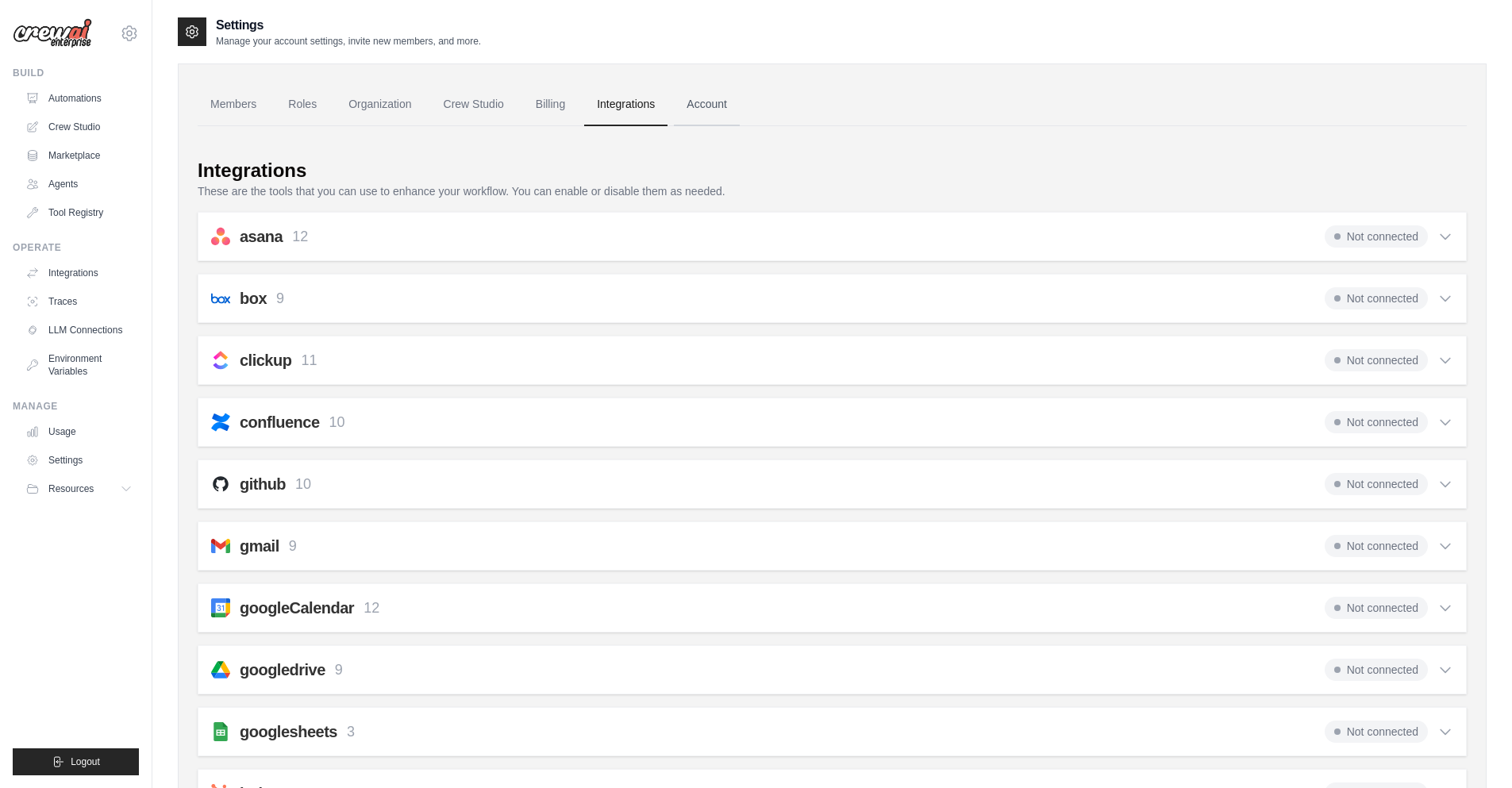
click at [708, 112] on link "Account" at bounding box center [707, 105] width 66 height 43
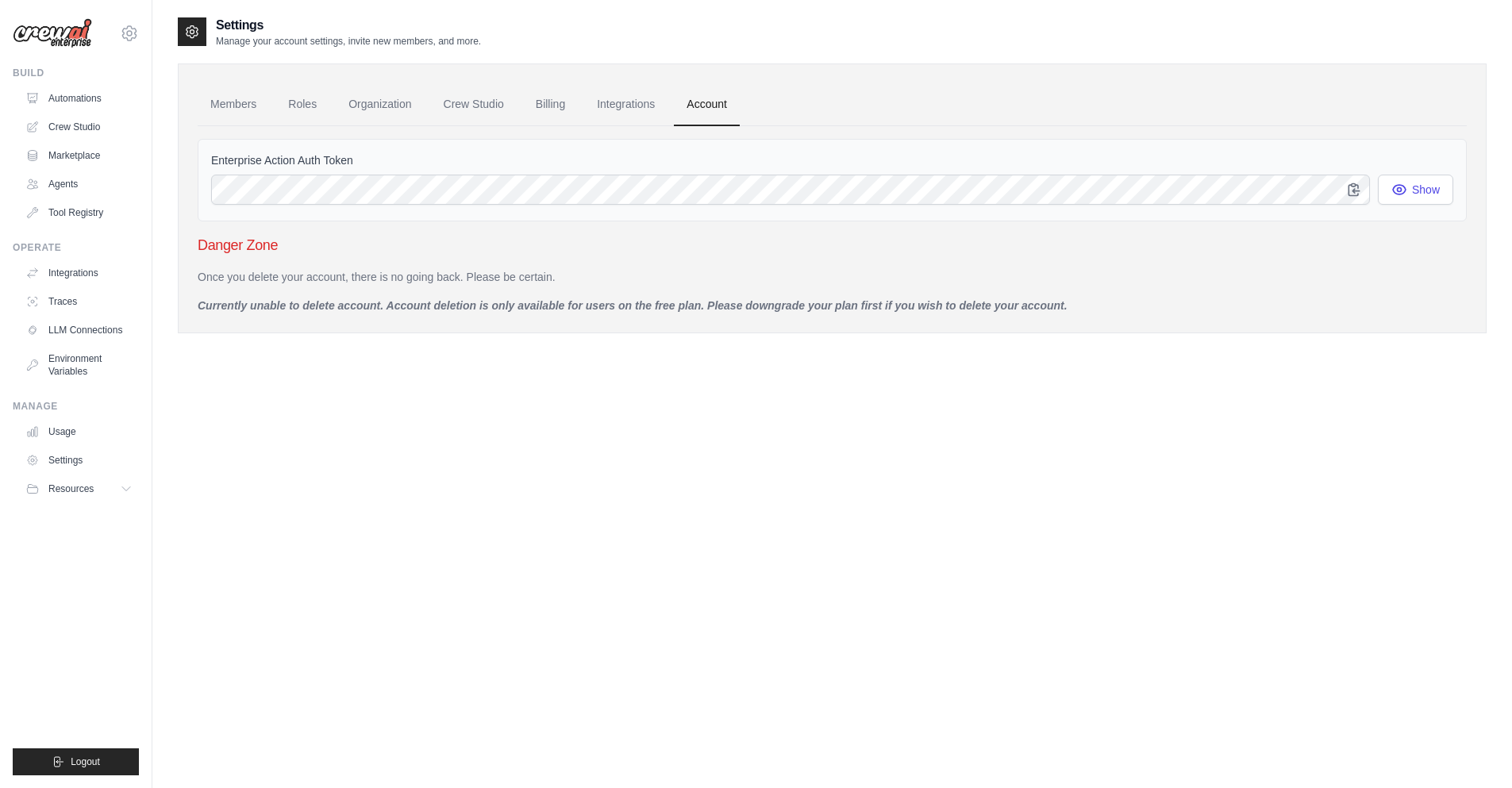
click at [573, 168] on label "Enterprise Action Auth Token" at bounding box center [832, 160] width 1242 height 16
click at [83, 486] on span "Resources" at bounding box center [73, 489] width 45 height 13
click at [92, 516] on span "Documentation" at bounding box center [88, 516] width 64 height 13
